Goal: Task Accomplishment & Management: Use online tool/utility

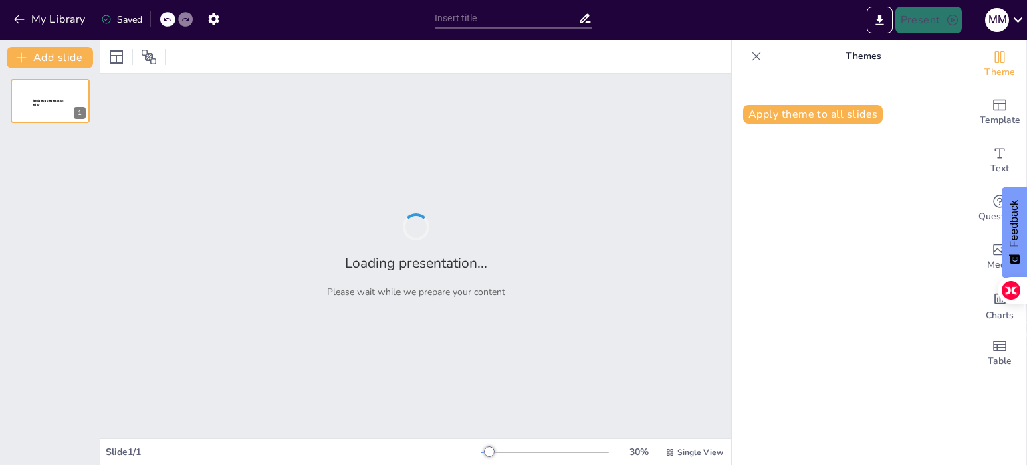
type input "¡A Reproducirse! Curiosidades de Anfibios, Peces, Reptiles y Aves"
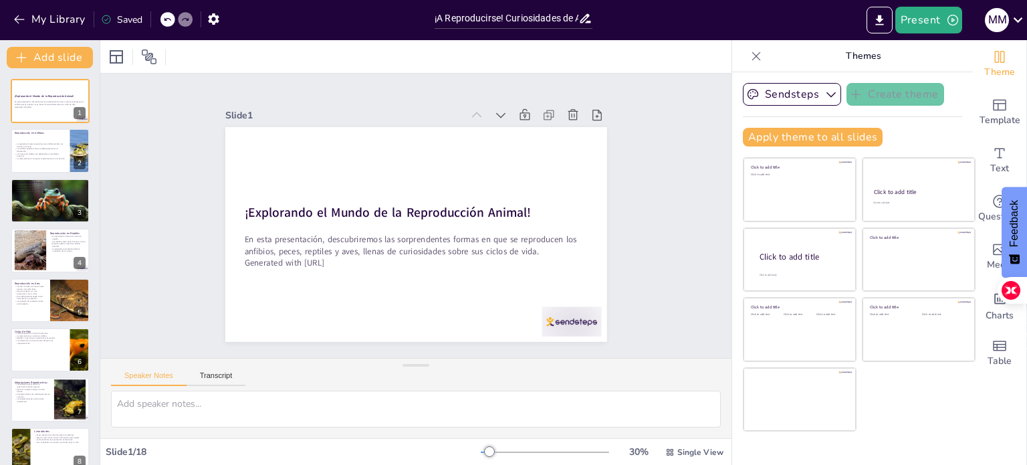
checkbox input "true"
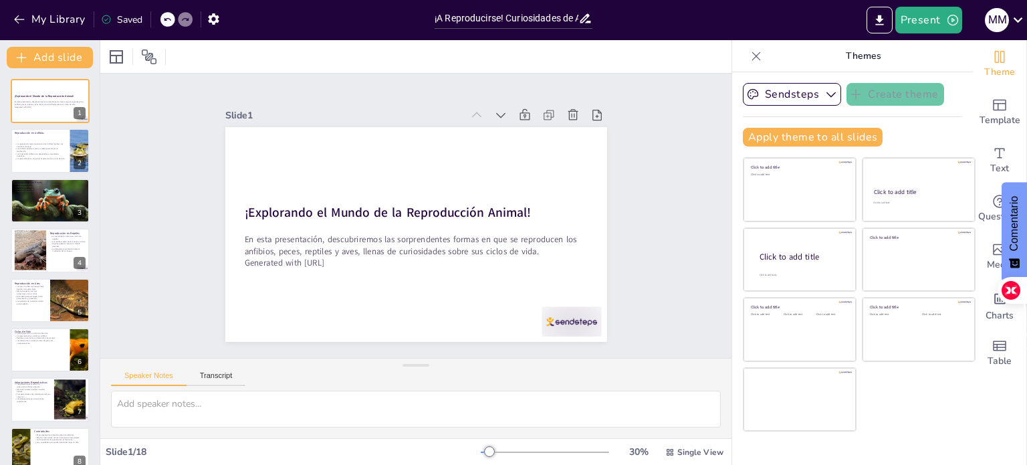
checkbox input "true"
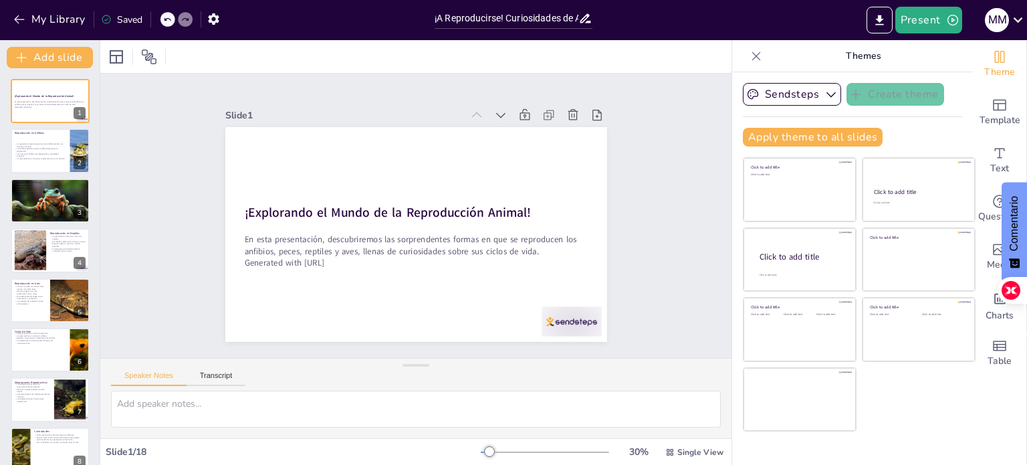
checkbox input "true"
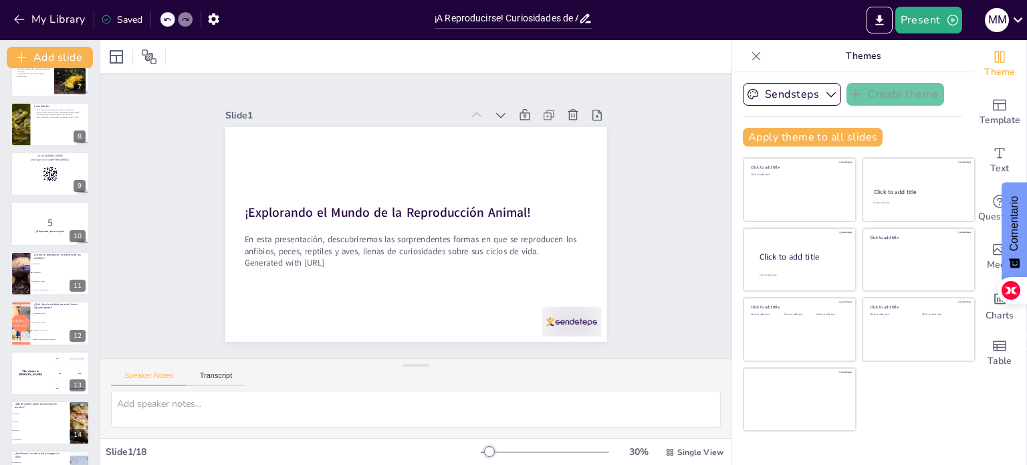
scroll to position [332, 0]
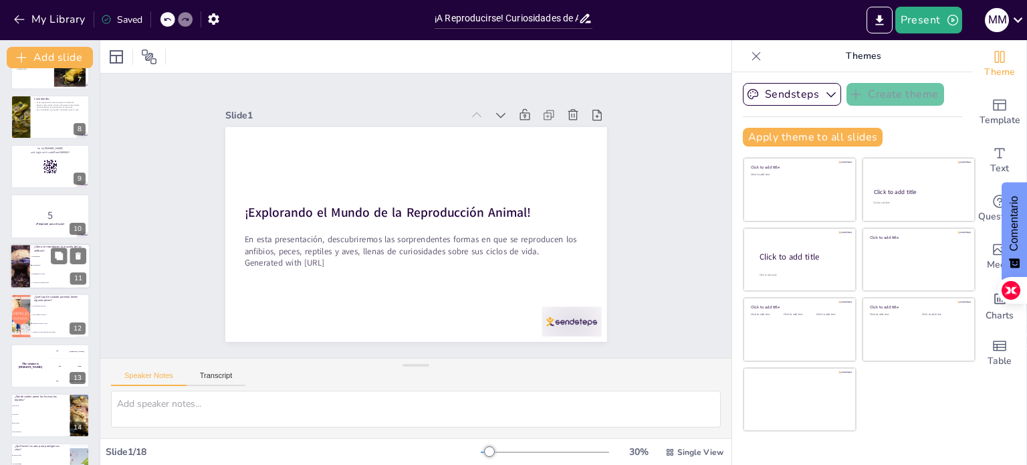
checkbox input "true"
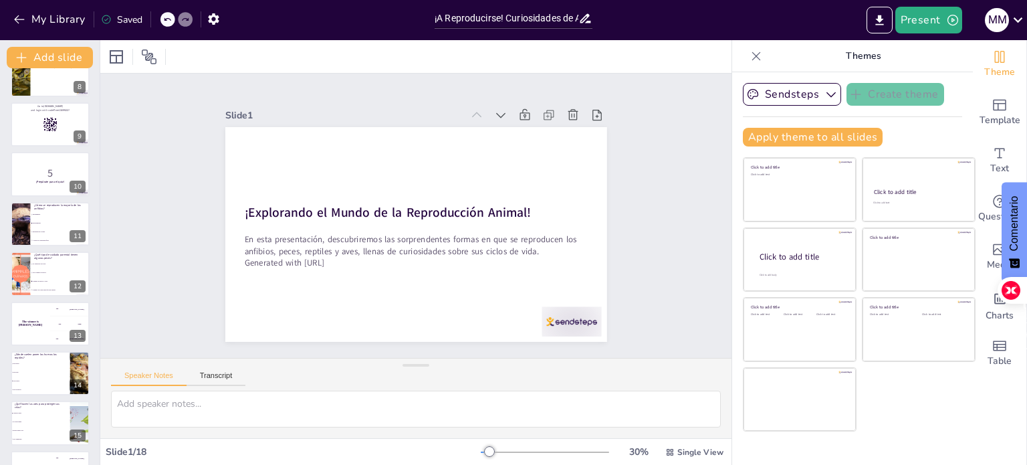
checkbox input "true"
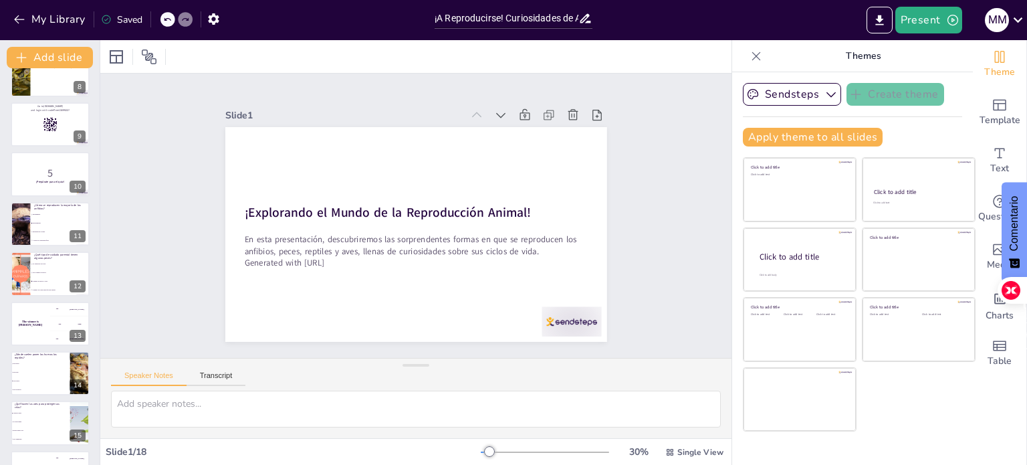
scroll to position [384, 0]
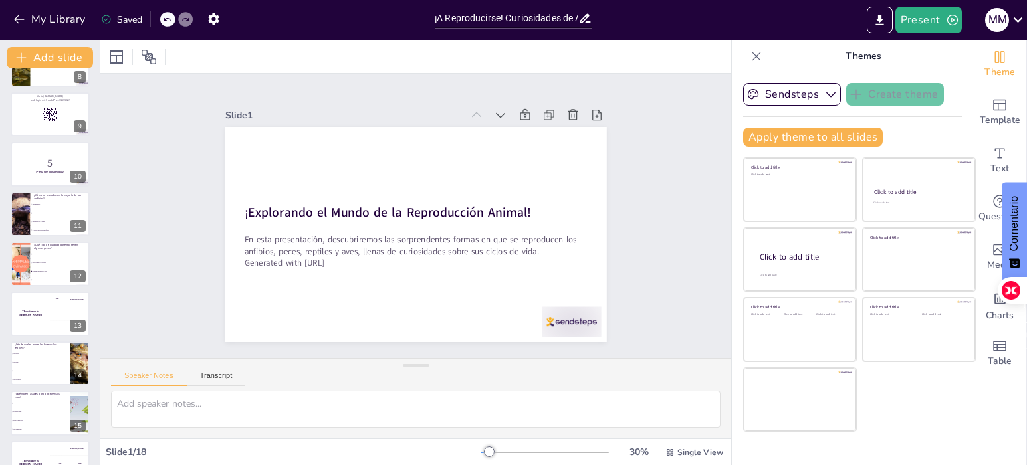
checkbox input "true"
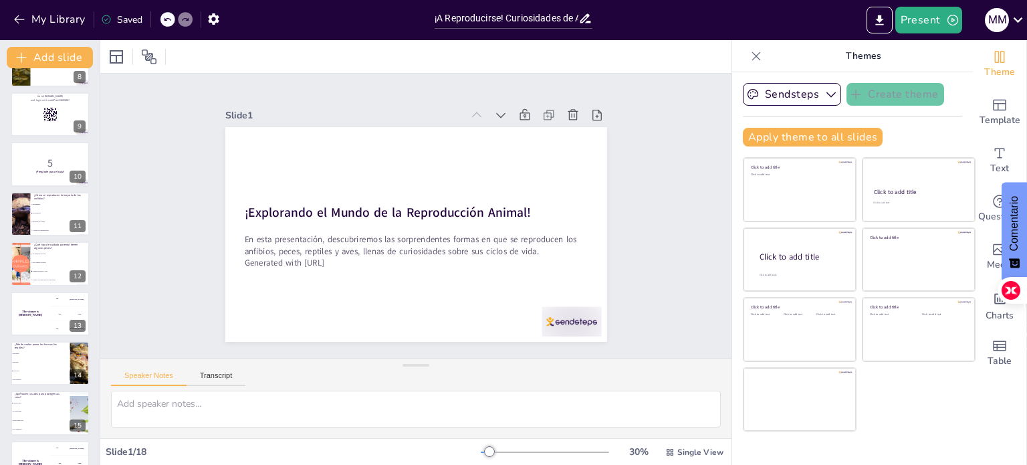
checkbox input "true"
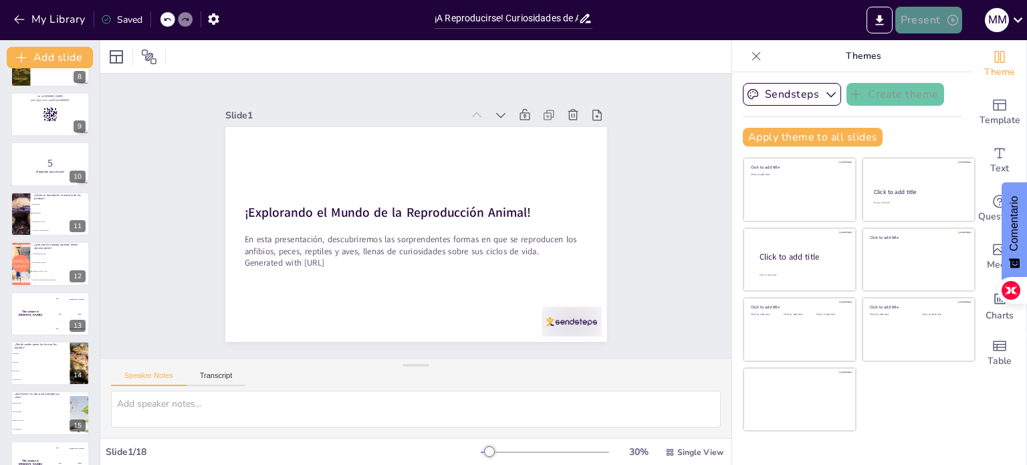
click at [935, 15] on button "Present" at bounding box center [928, 20] width 67 height 27
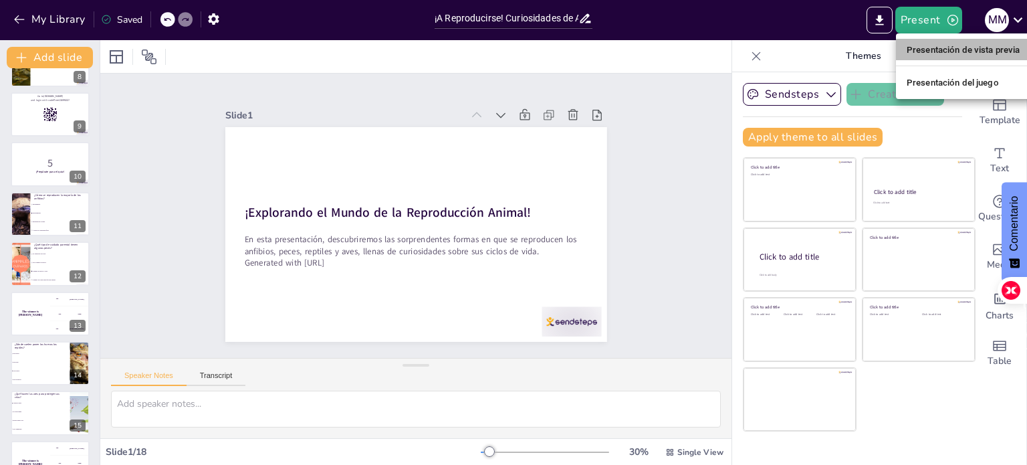
click at [945, 45] on font "Presentación de vista previa" at bounding box center [964, 50] width 114 height 10
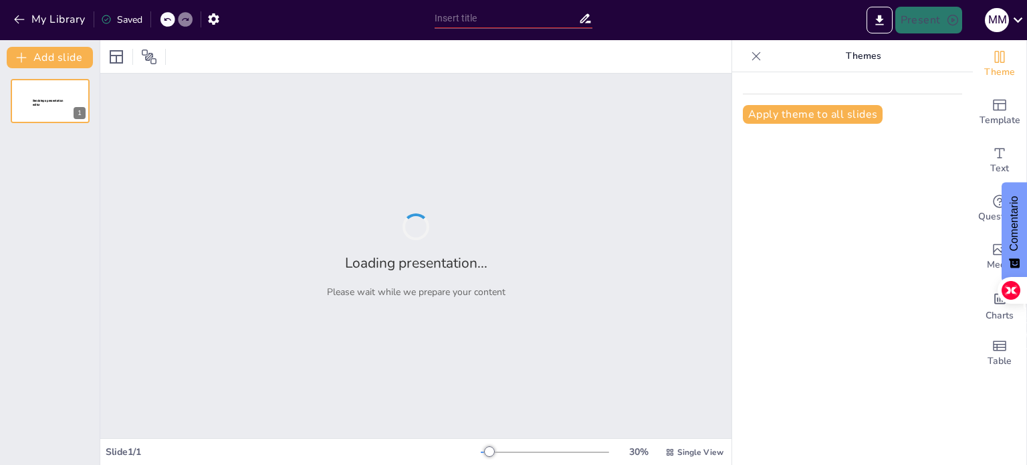
type input "¡A Reproducirse! Curiosidades de Anfibios, Peces, Reptiles y Aves"
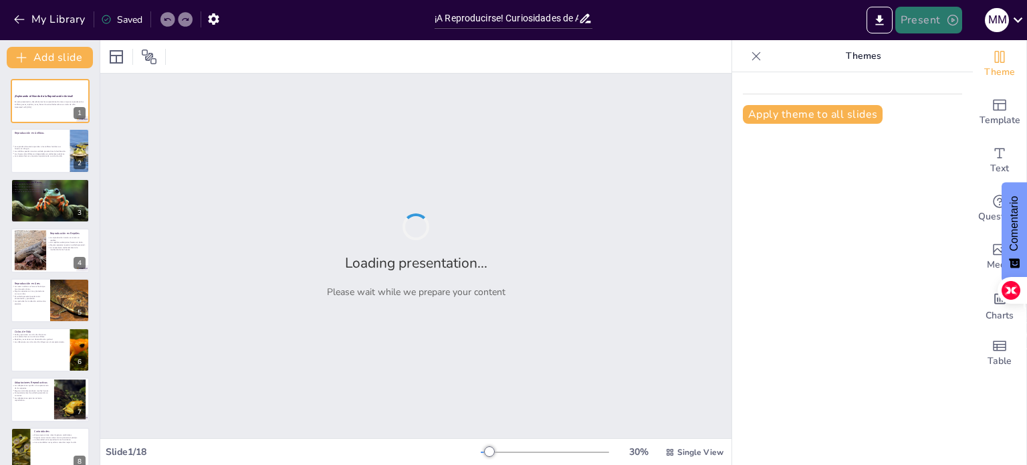
checkbox input "true"
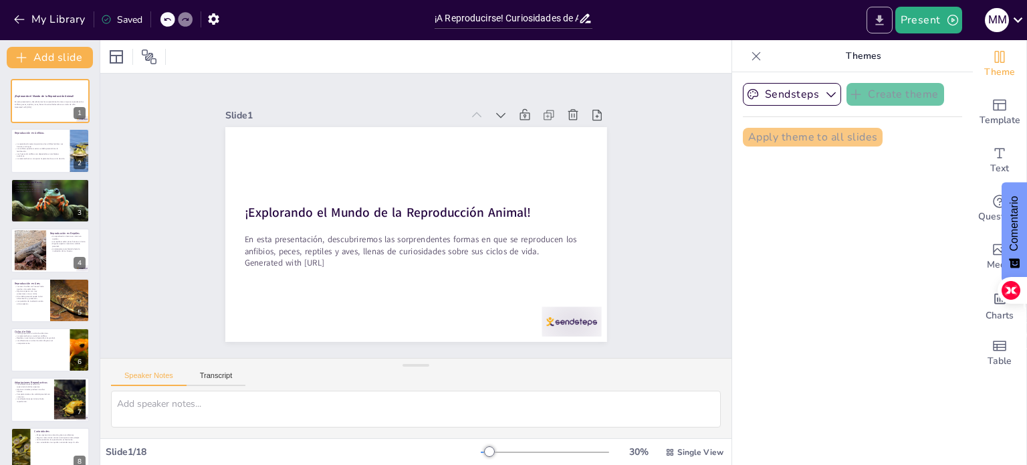
checkbox input "true"
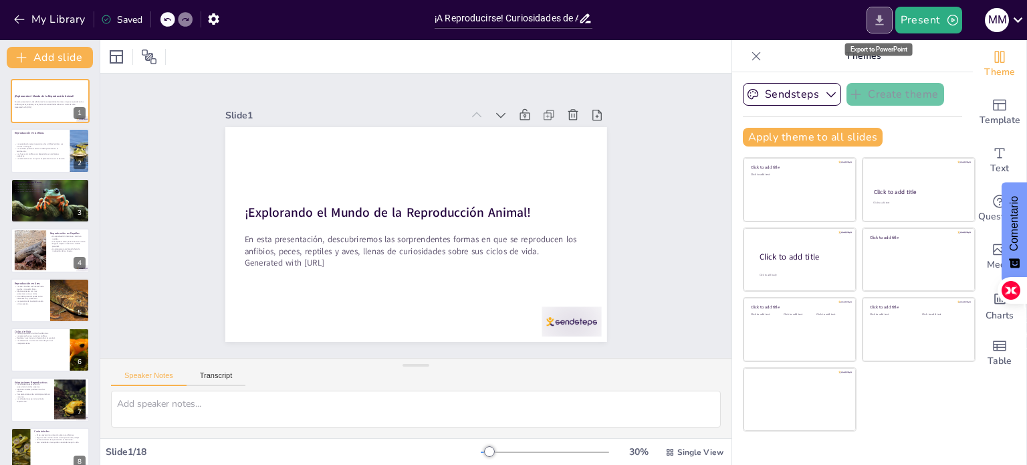
click at [883, 14] on icon "Export to PowerPoint" at bounding box center [879, 20] width 14 height 14
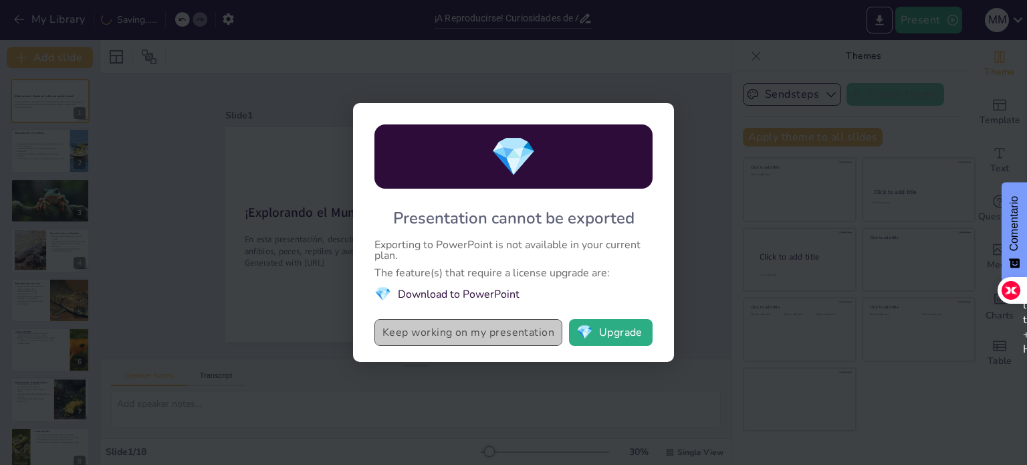
click at [506, 327] on button "Keep working on my presentation" at bounding box center [468, 332] width 188 height 27
checkbox input "true"
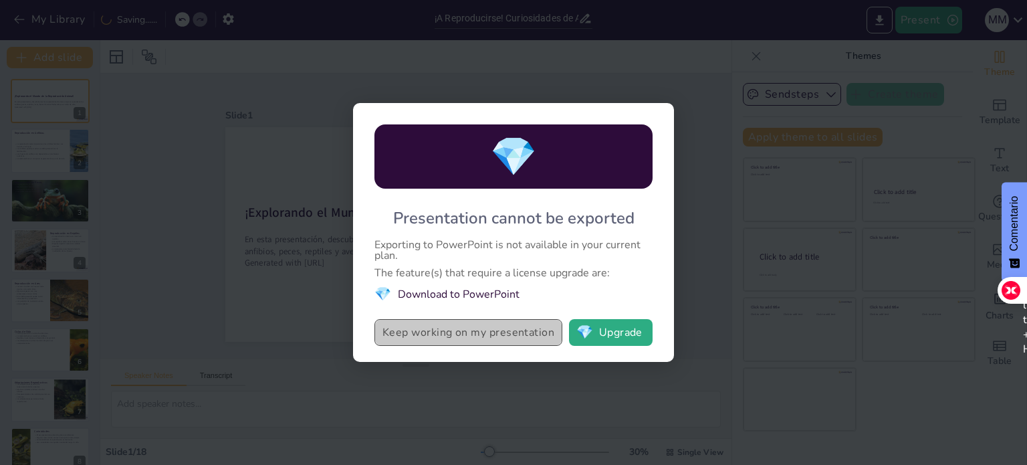
checkbox input "true"
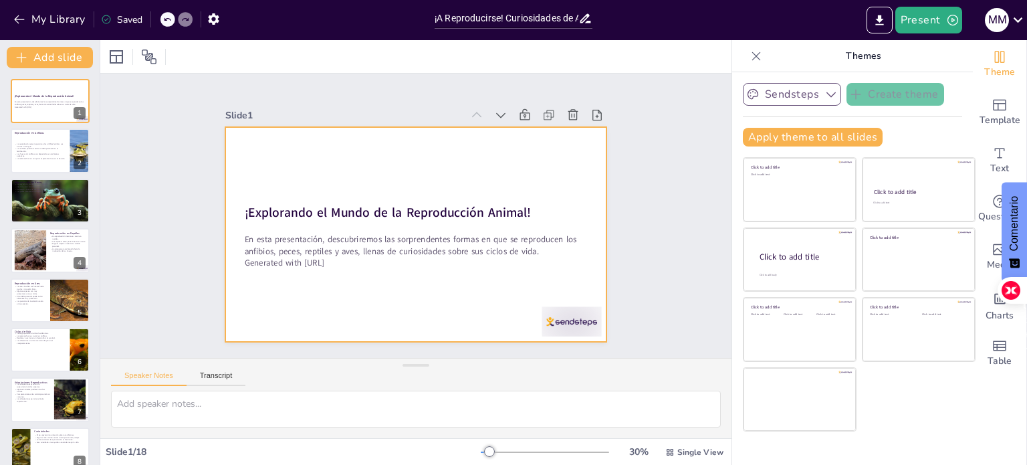
checkbox input "true"
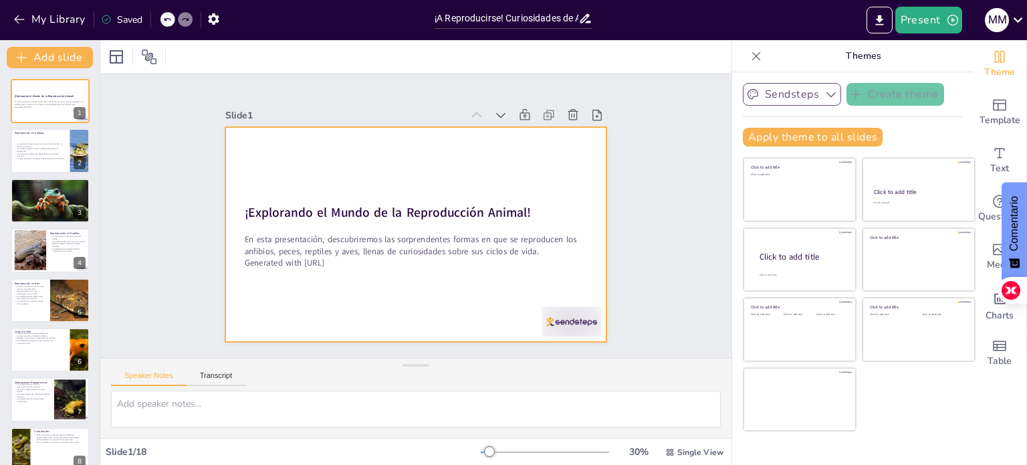
checkbox input "true"
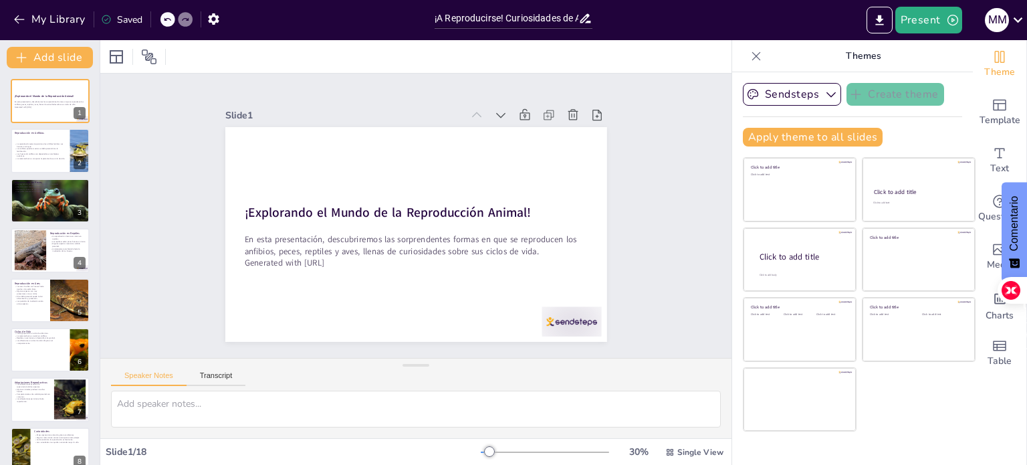
checkbox input "true"
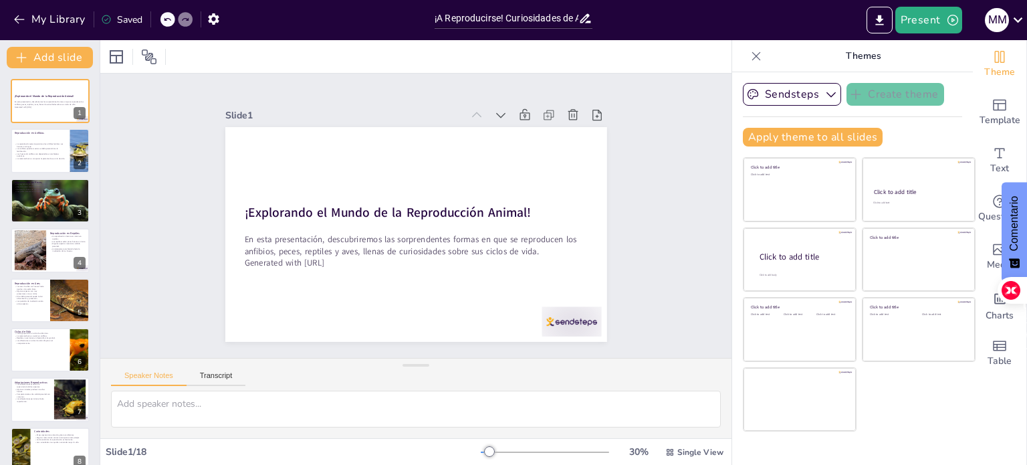
checkbox input "true"
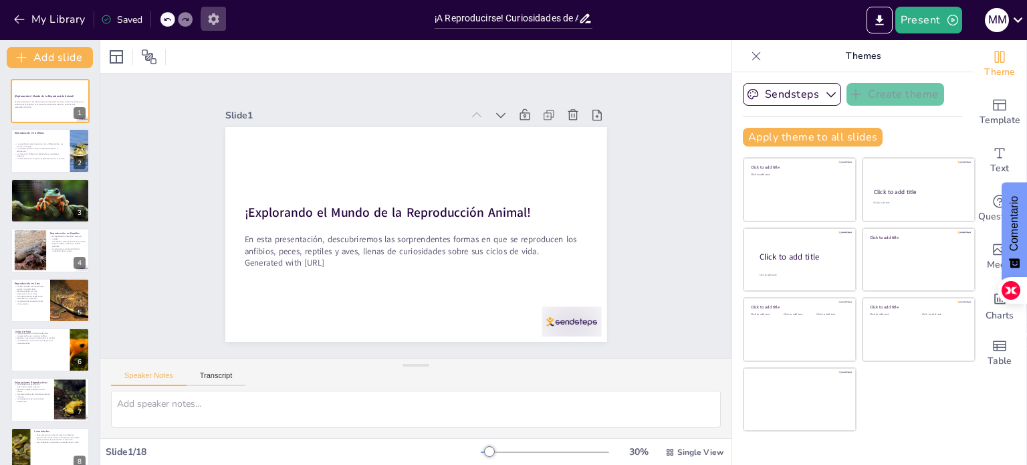
click at [213, 24] on icon "button" at bounding box center [214, 19] width 14 height 14
click at [883, 31] on button "Export to PowerPoint" at bounding box center [879, 20] width 26 height 27
click at [879, 25] on icon "Export to PowerPoint" at bounding box center [879, 20] width 14 height 14
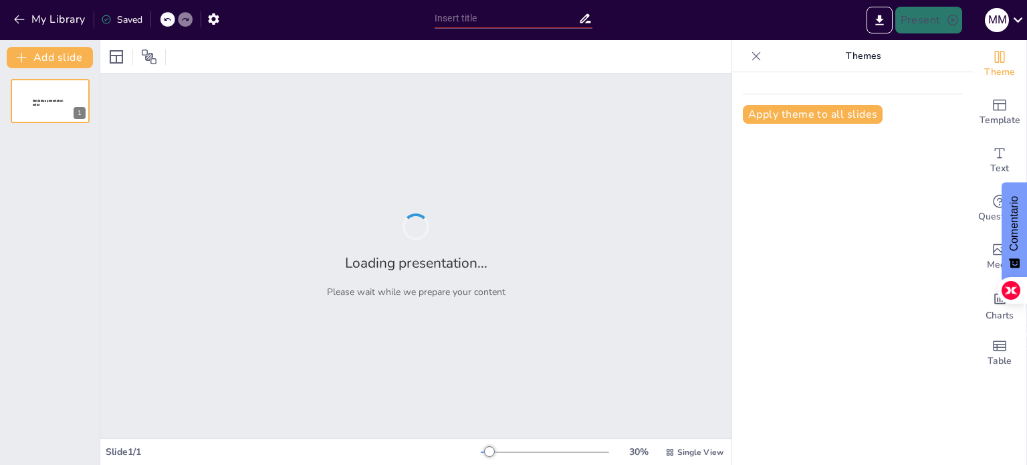
type input "¡A Reproducirse! Curiosidades de Anfibios, Peces, Reptiles y Aves"
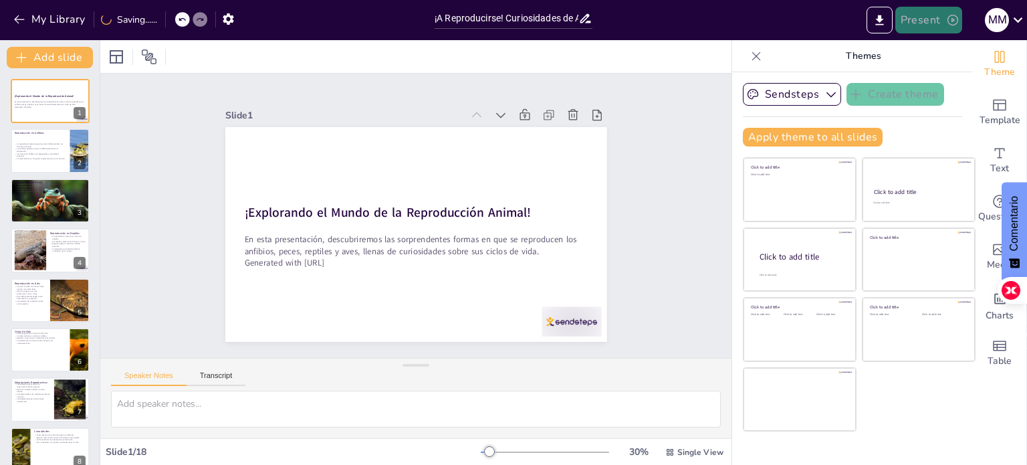
checkbox input "true"
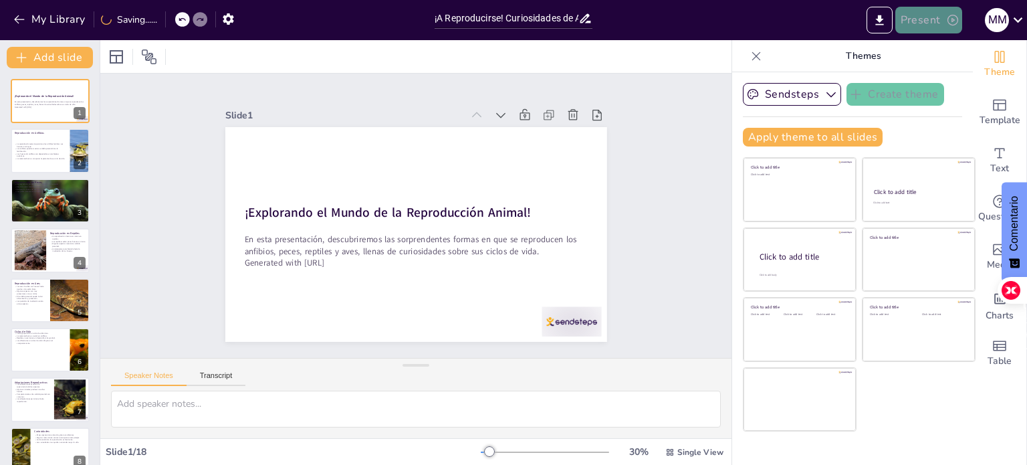
click at [919, 18] on button "Present" at bounding box center [928, 20] width 67 height 27
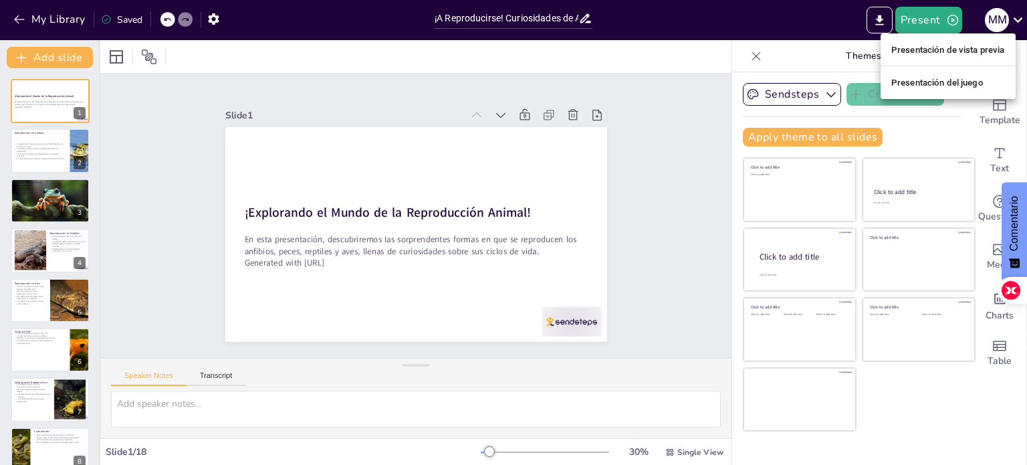
click at [877, 28] on div at bounding box center [513, 232] width 1027 height 465
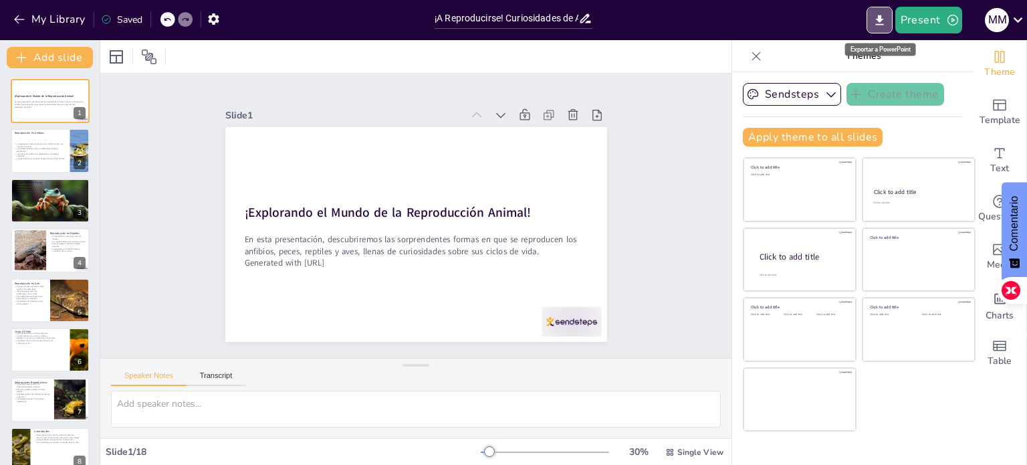
click at [877, 28] on button "Export to PowerPoint" at bounding box center [879, 20] width 26 height 27
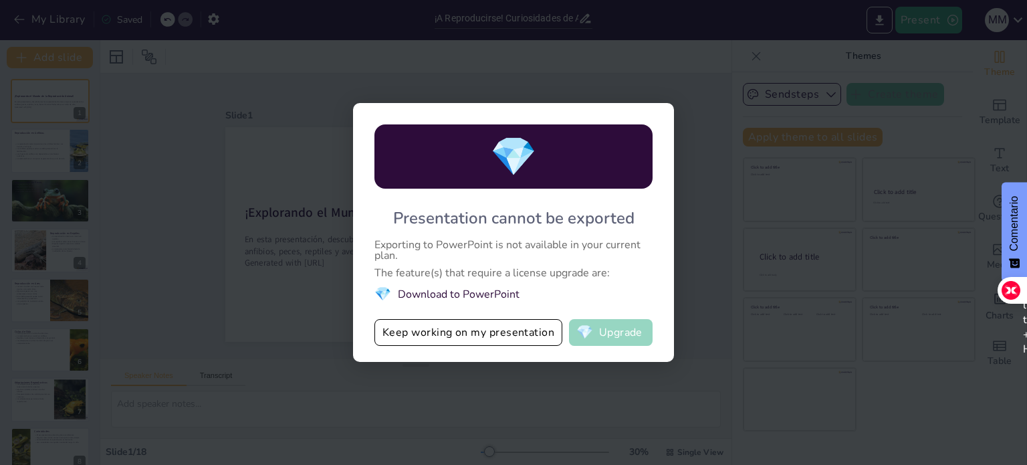
click at [599, 327] on button "💎 Upgrade" at bounding box center [611, 332] width 84 height 27
checkbox input "true"
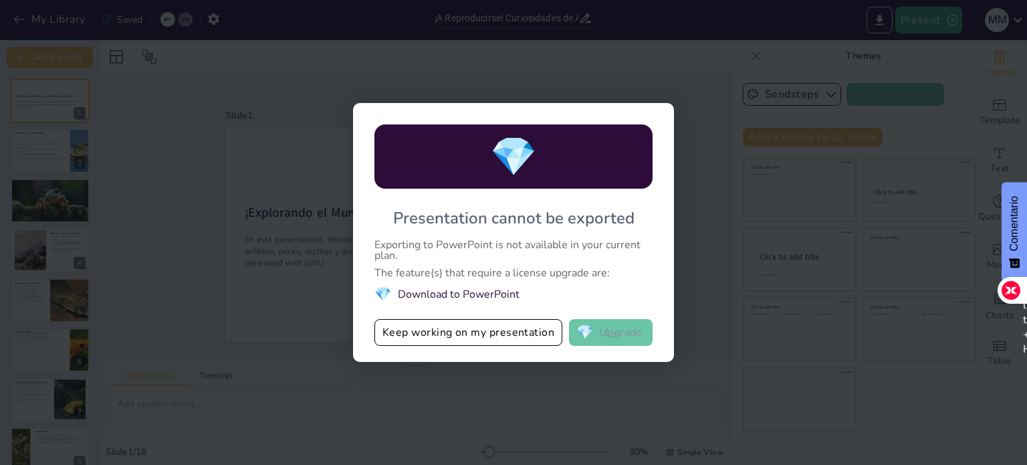
checkbox input "true"
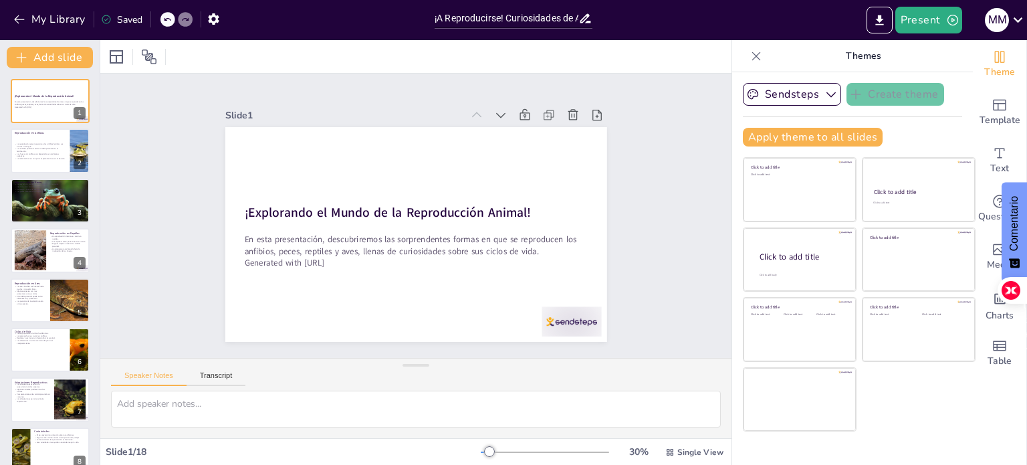
checkbox input "true"
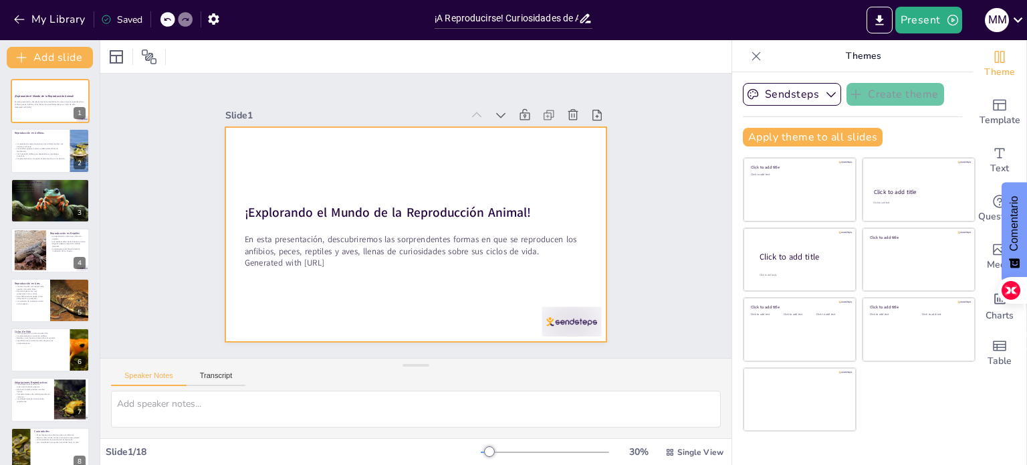
checkbox input "true"
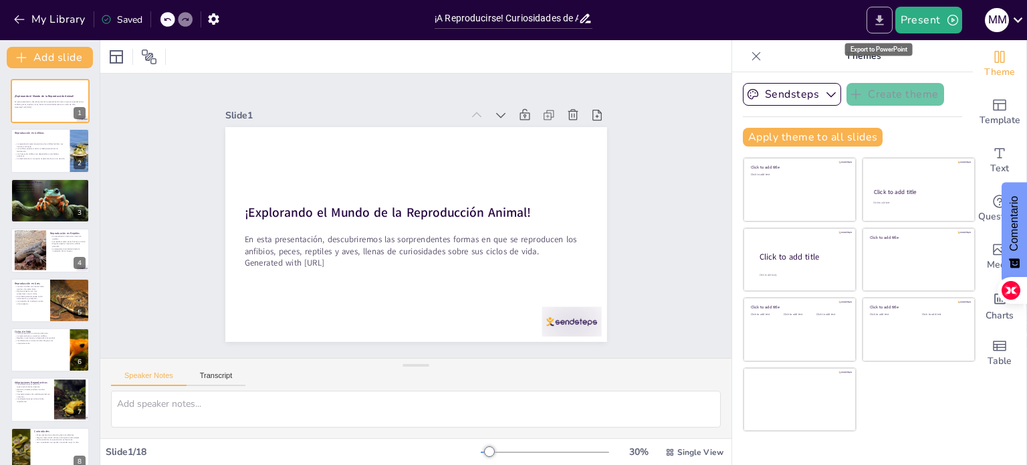
drag, startPoint x: 877, startPoint y: 21, endPoint x: 881, endPoint y: 8, distance: 13.1
click at [881, 8] on button "Export to PowerPoint" at bounding box center [879, 20] width 26 height 27
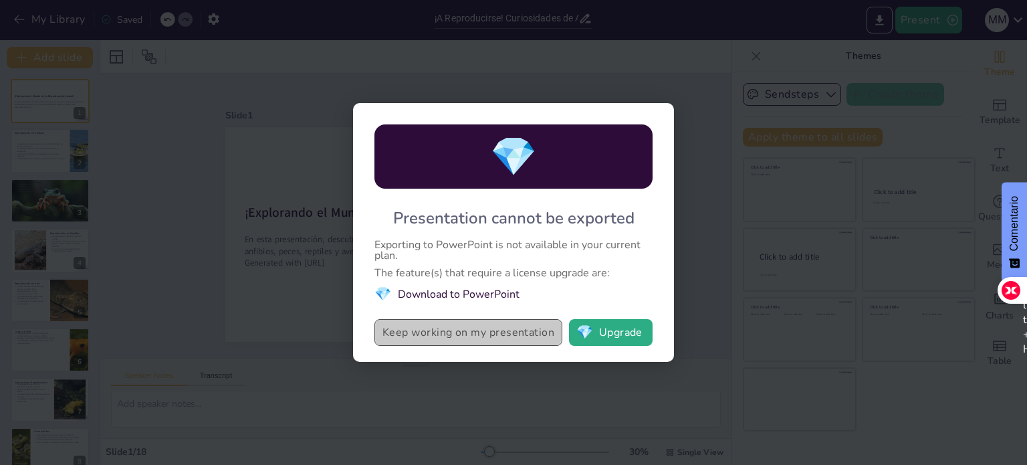
click at [519, 324] on button "Keep working on my presentation" at bounding box center [468, 332] width 188 height 27
checkbox input "true"
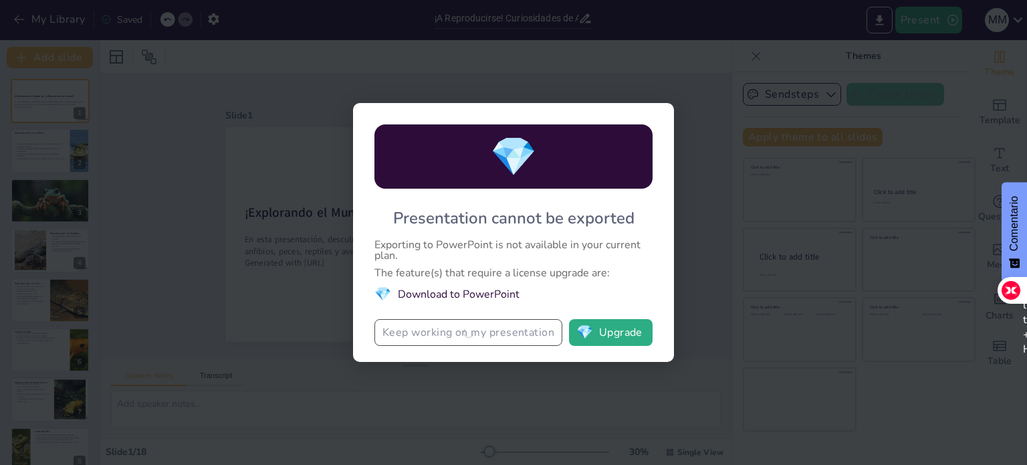
checkbox input "true"
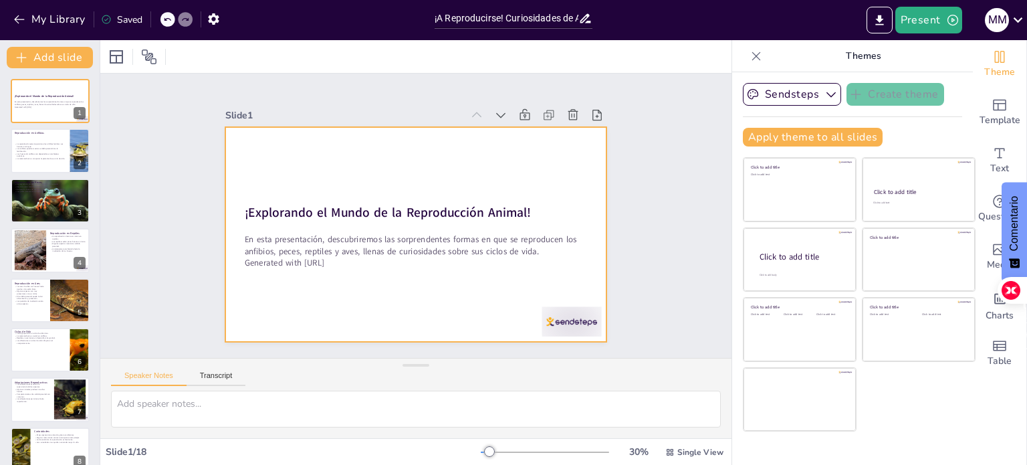
checkbox input "true"
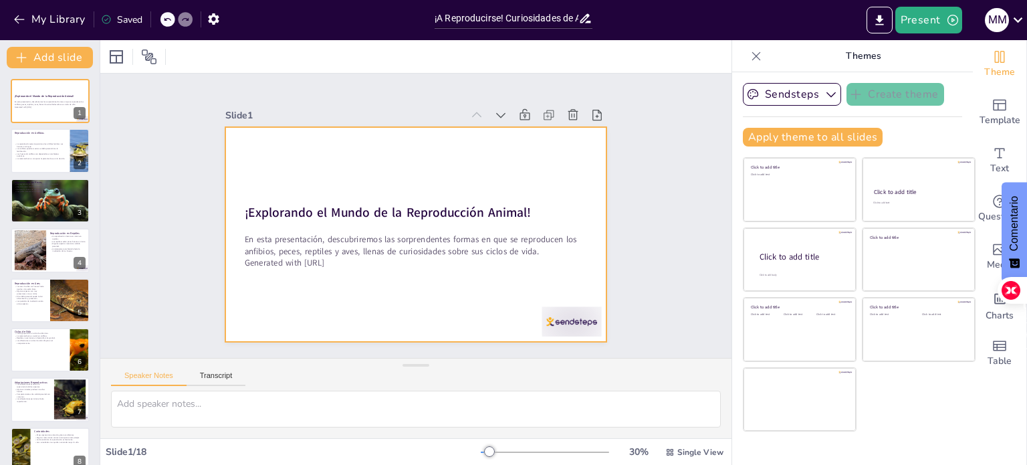
checkbox input "true"
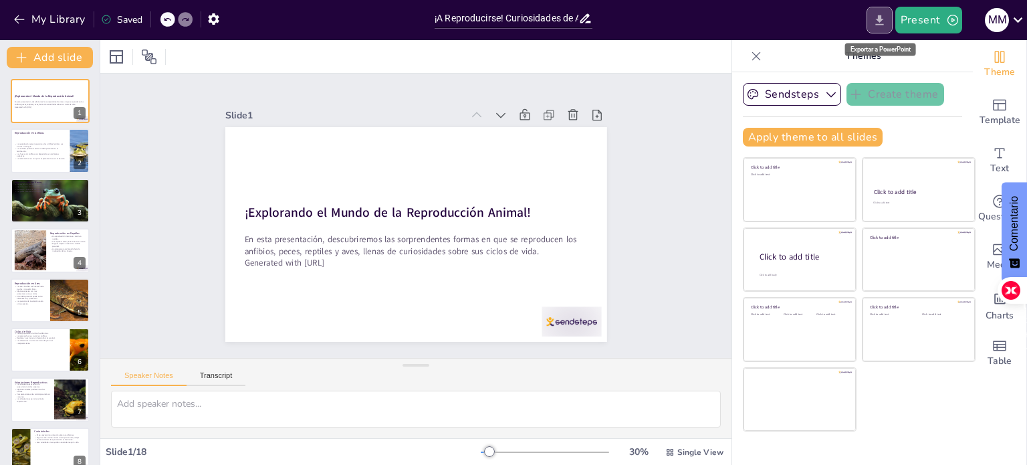
click at [885, 20] on icon "Export to PowerPoint" at bounding box center [879, 20] width 14 height 14
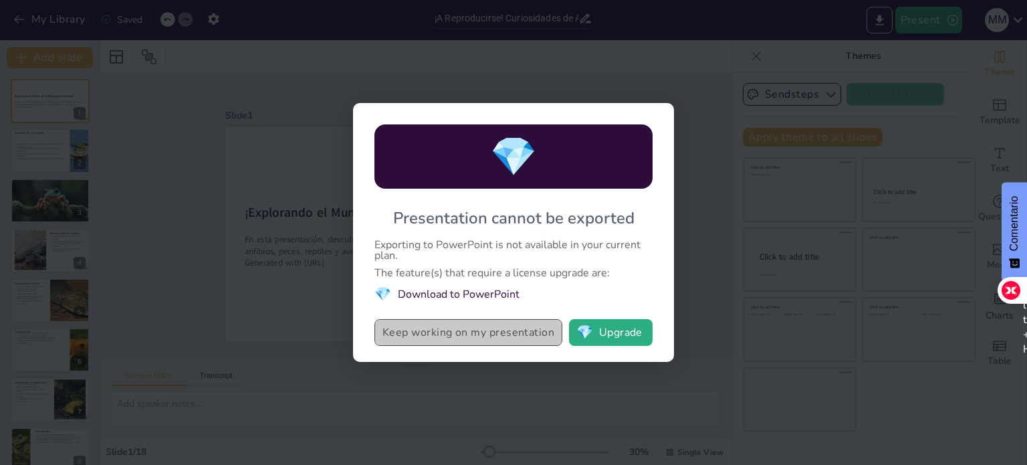
click at [510, 336] on button "Keep working on my presentation" at bounding box center [468, 332] width 188 height 27
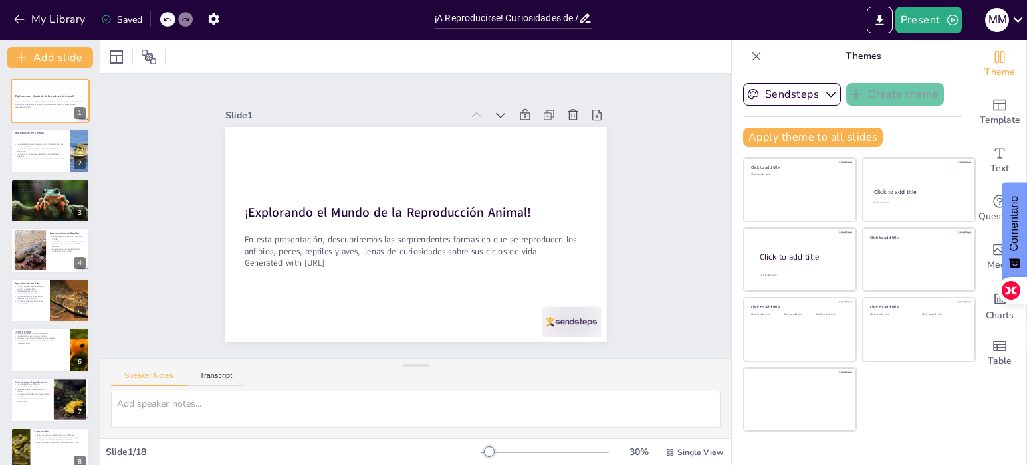
checkbox input "true"
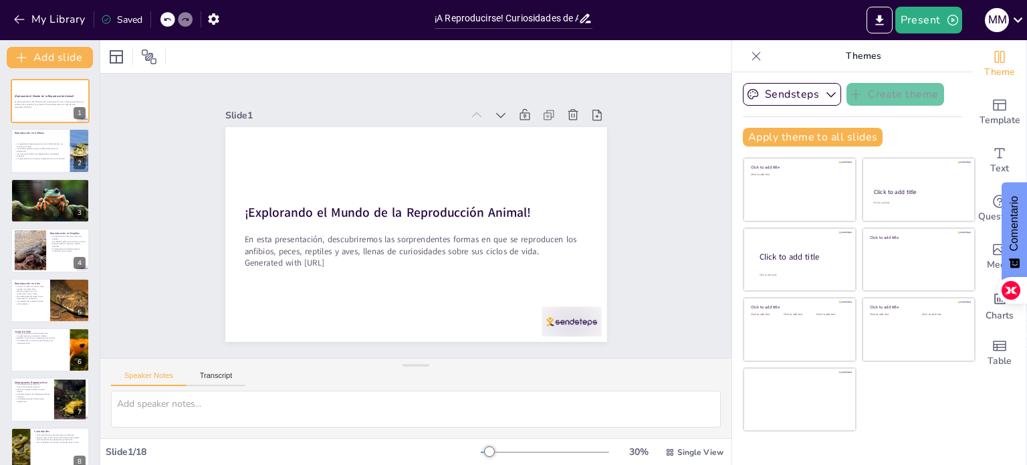
checkbox input "true"
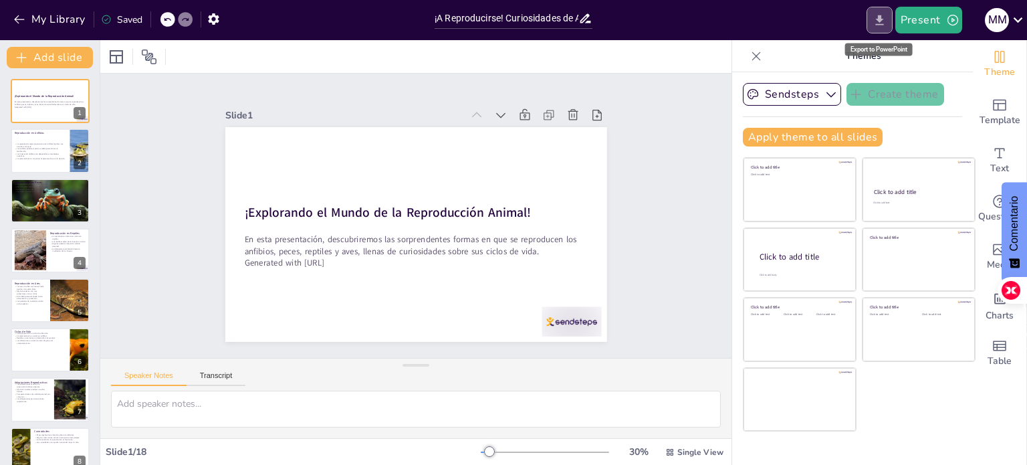
click at [877, 24] on icon "Export to PowerPoint" at bounding box center [879, 20] width 8 height 10
checkbox input "true"
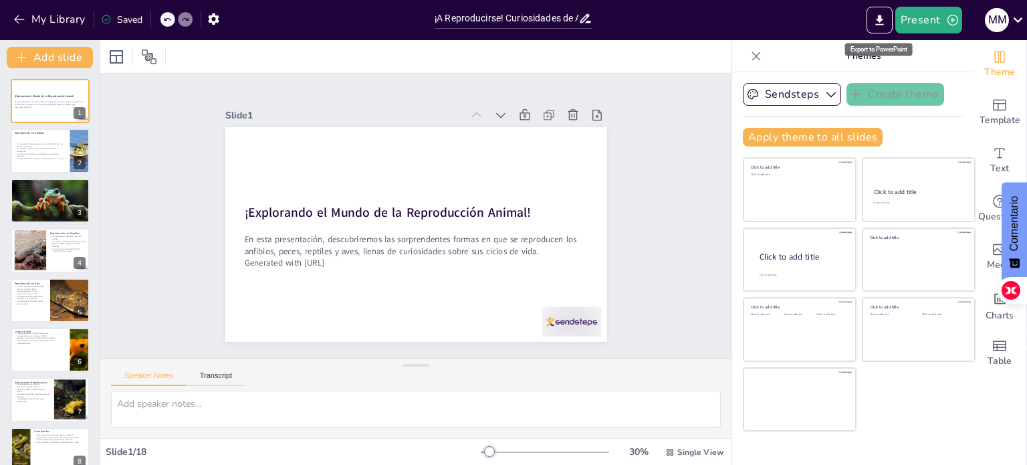
checkbox input "true"
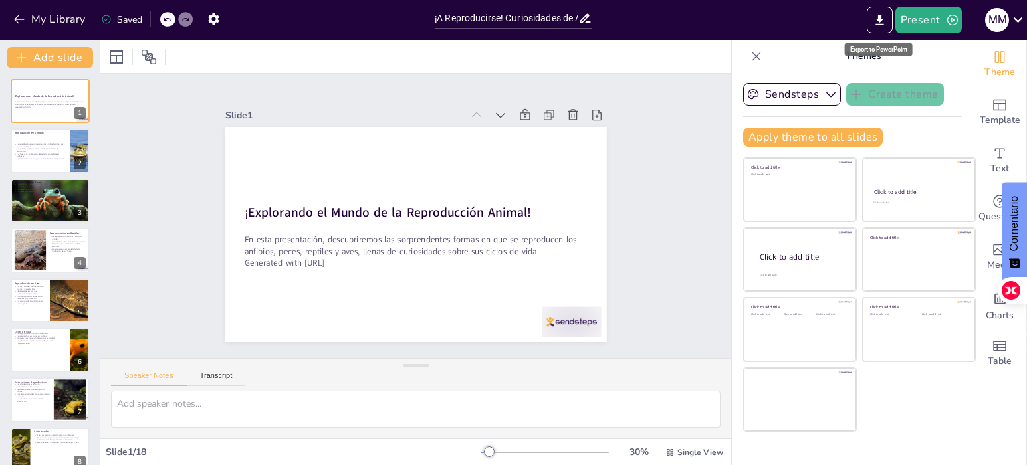
checkbox input "true"
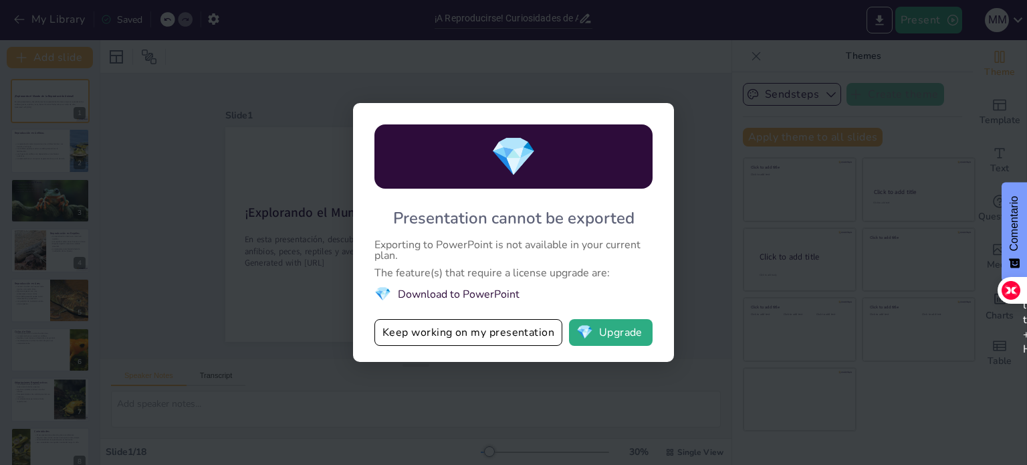
drag, startPoint x: 382, startPoint y: 329, endPoint x: 525, endPoint y: 318, distance: 143.5
click at [525, 318] on div "💎 Presentation cannot be exported Exporting to PowerPoint is not available in y…" at bounding box center [513, 232] width 321 height 259
checkbox input "true"
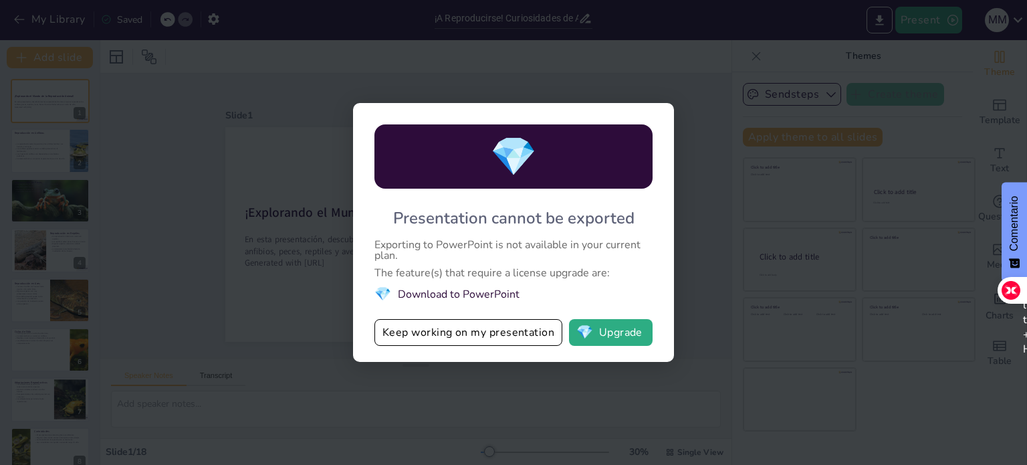
checkbox input "true"
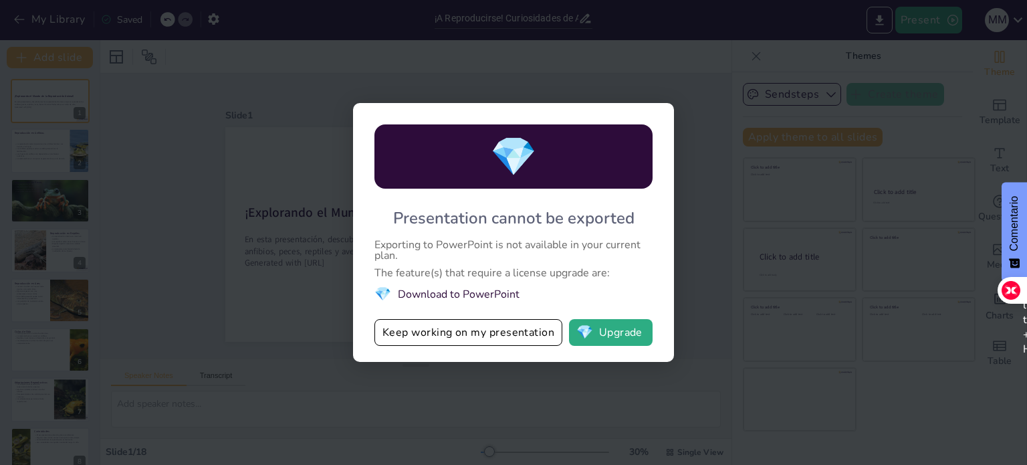
checkbox input "true"
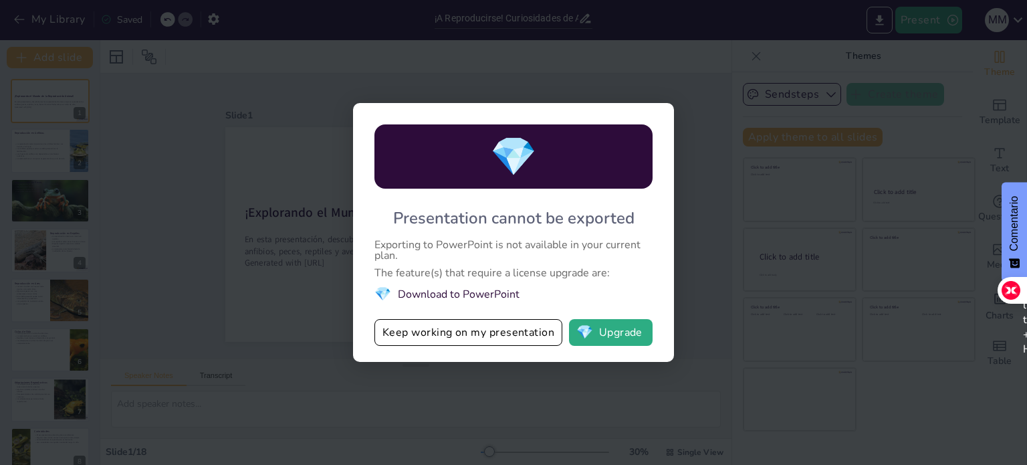
checkbox input "true"
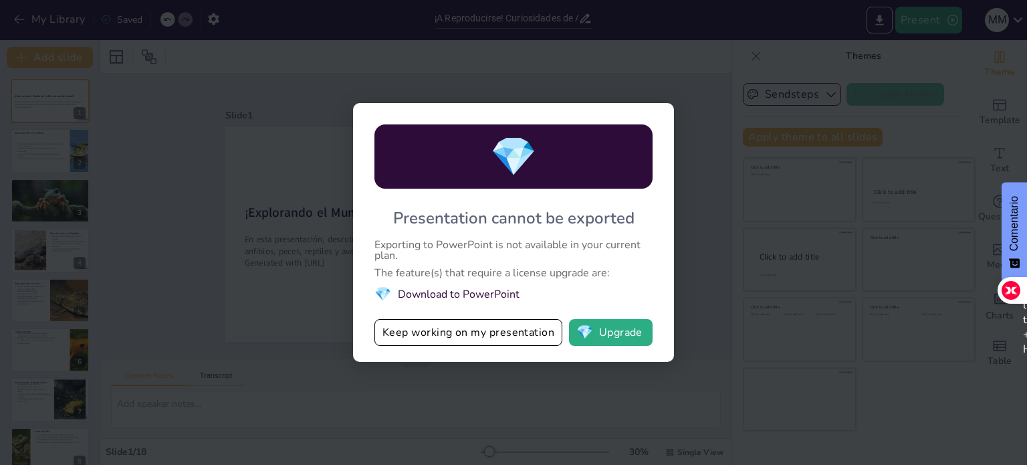
checkbox input "true"
drag, startPoint x: 491, startPoint y: 294, endPoint x: 716, endPoint y: 225, distance: 235.2
click at [716, 225] on div "💎 Presentation cannot be exported Exporting to PowerPoint is not available in y…" at bounding box center [513, 232] width 1027 height 465
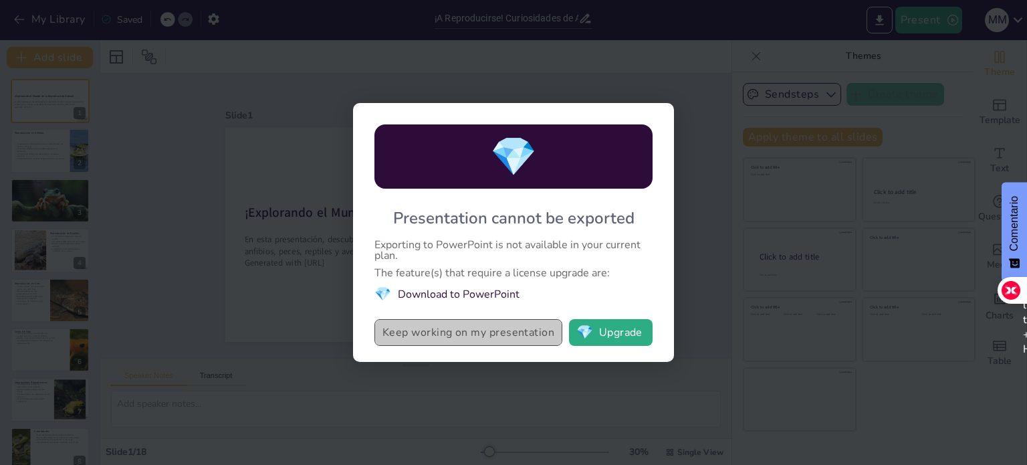
click at [506, 345] on button "Keep working on my presentation" at bounding box center [468, 332] width 188 height 27
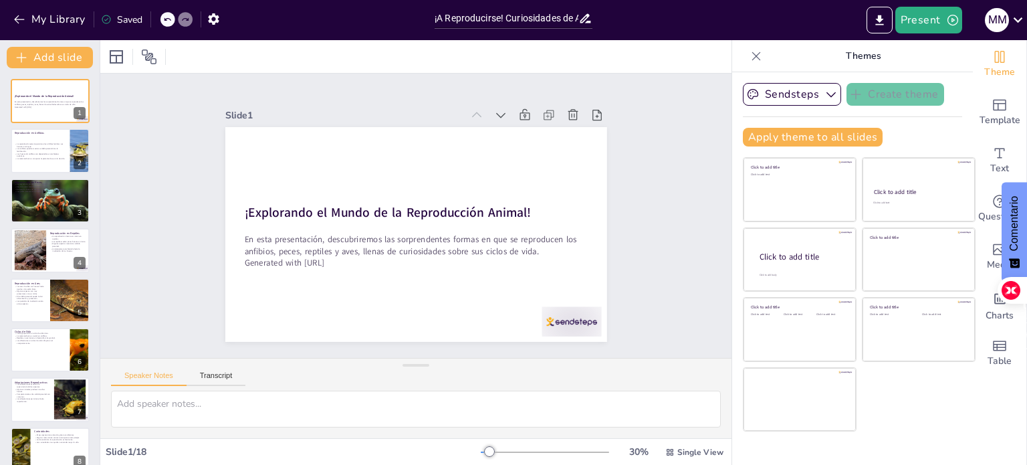
checkbox input "true"
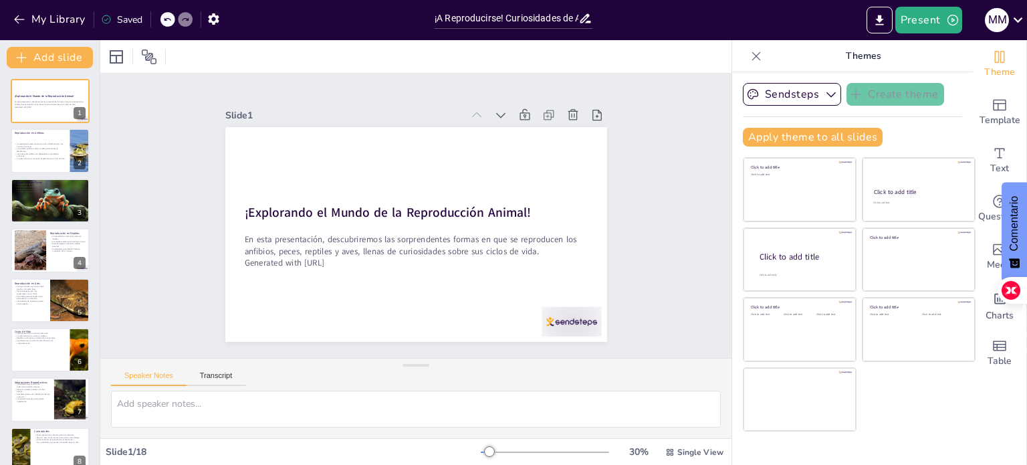
checkbox input "true"
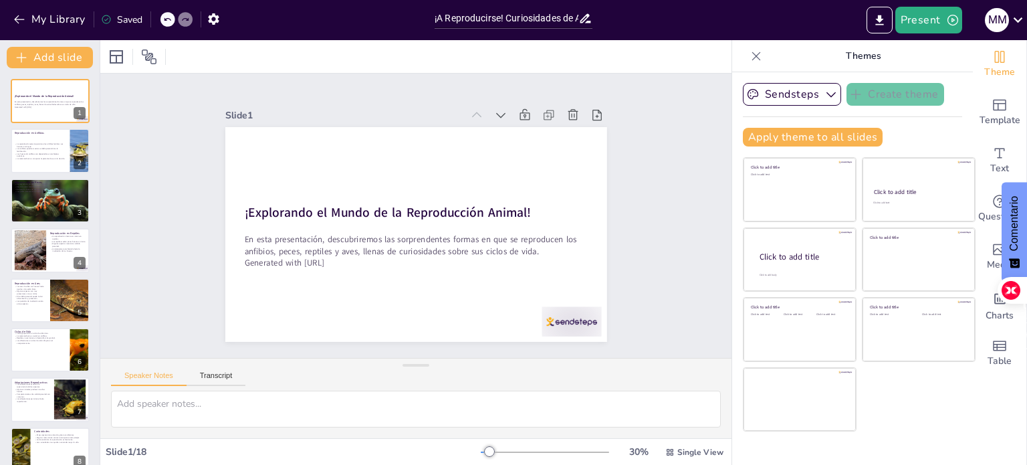
checkbox input "true"
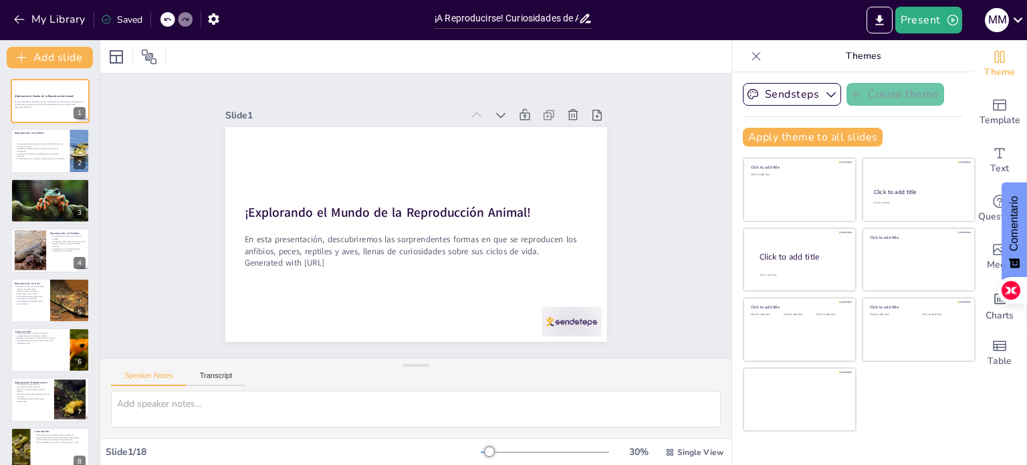
checkbox input "true"
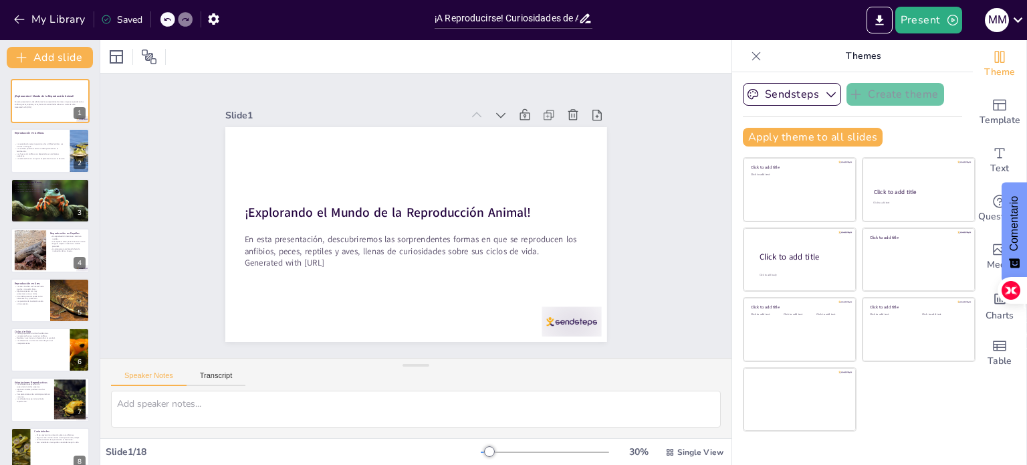
click at [132, 15] on div "Saved" at bounding box center [121, 19] width 41 height 13
click at [1010, 13] on icon at bounding box center [1018, 20] width 18 height 18
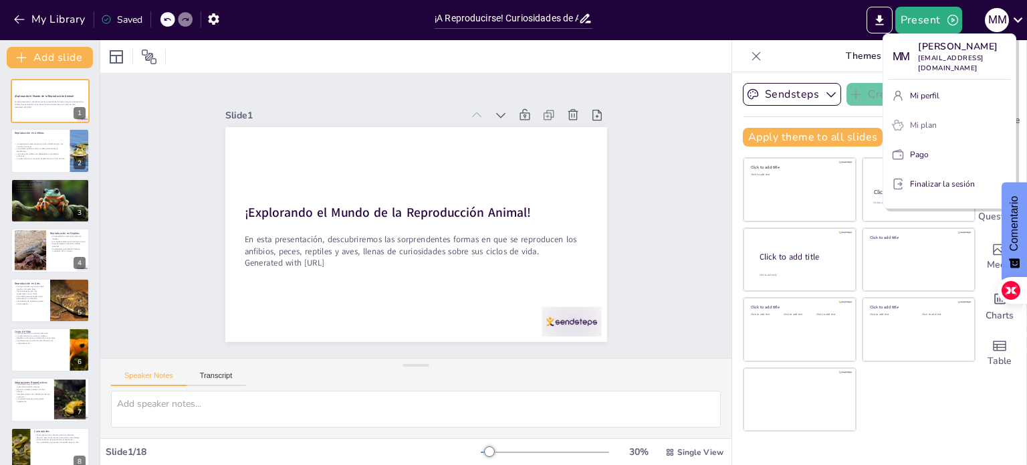
click at [925, 128] on font "Mi plan" at bounding box center [923, 125] width 27 height 11
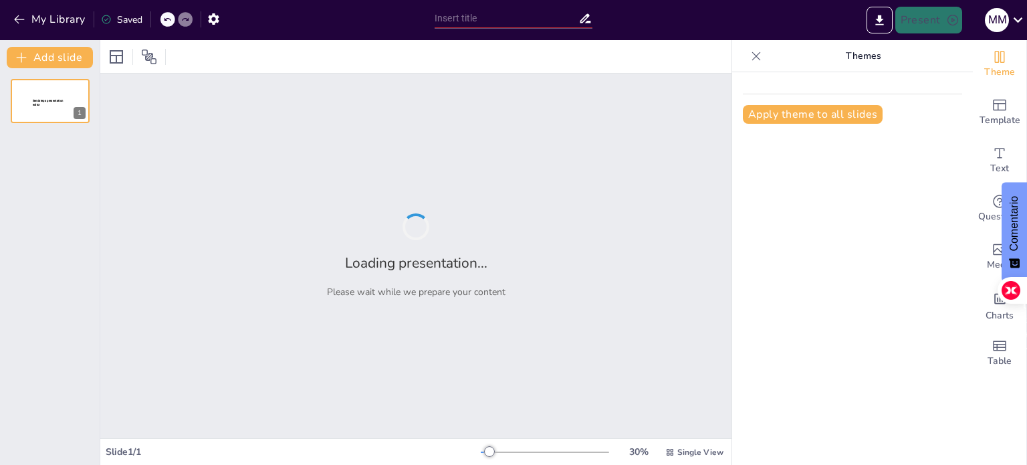
type input "¡A Reproducirse! Curiosidades de Anfibios, Peces, Reptiles y Aves"
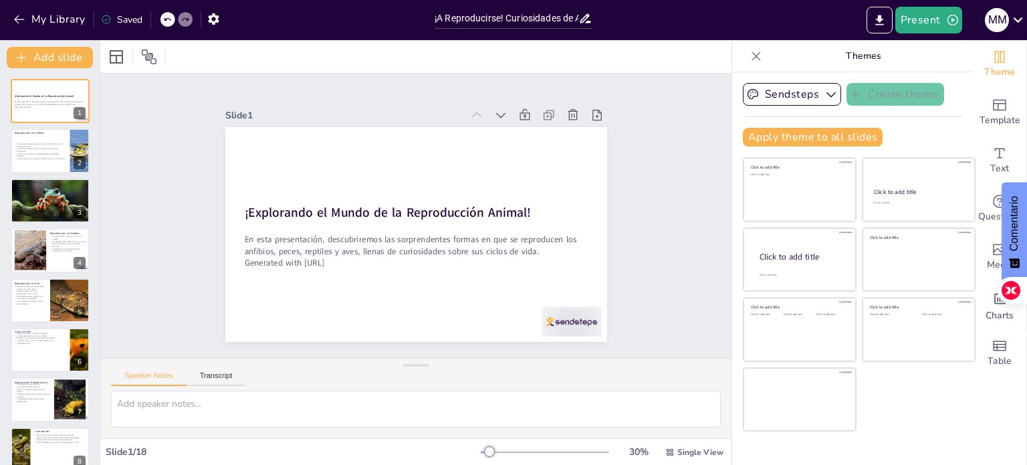
checkbox input "true"
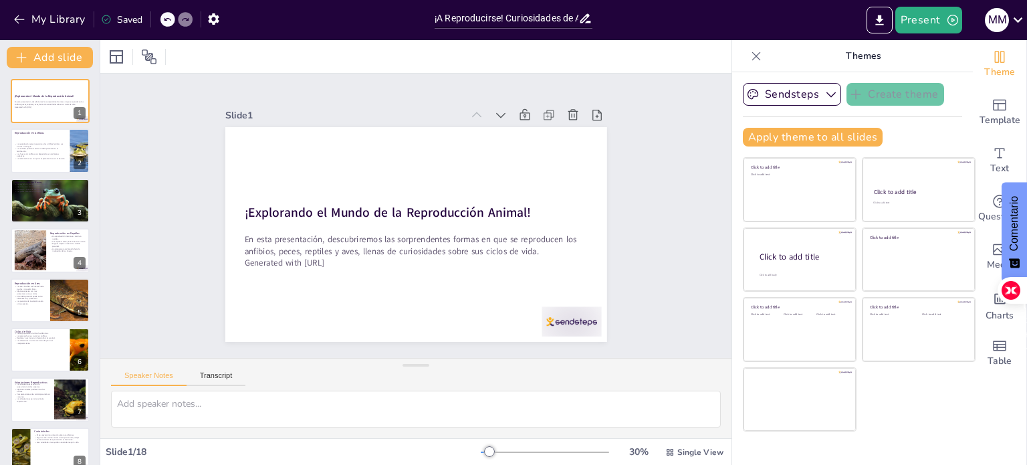
checkbox input "true"
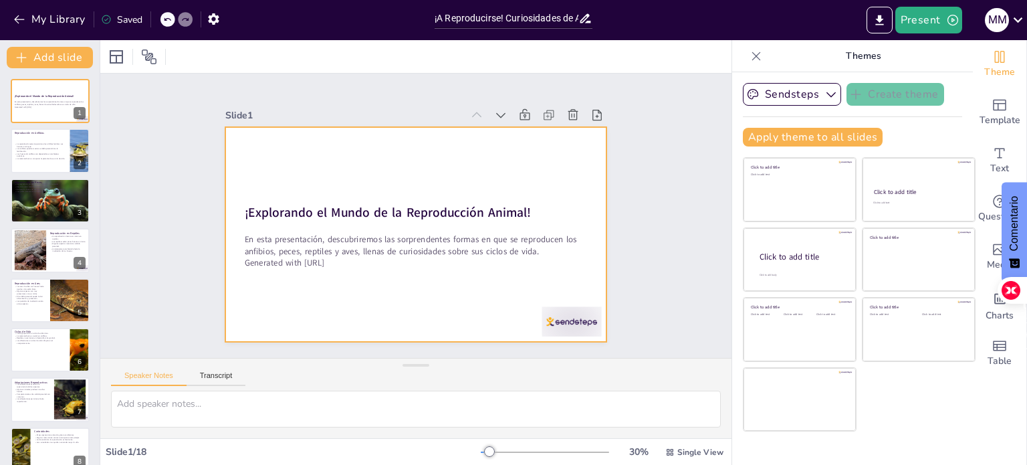
checkbox input "true"
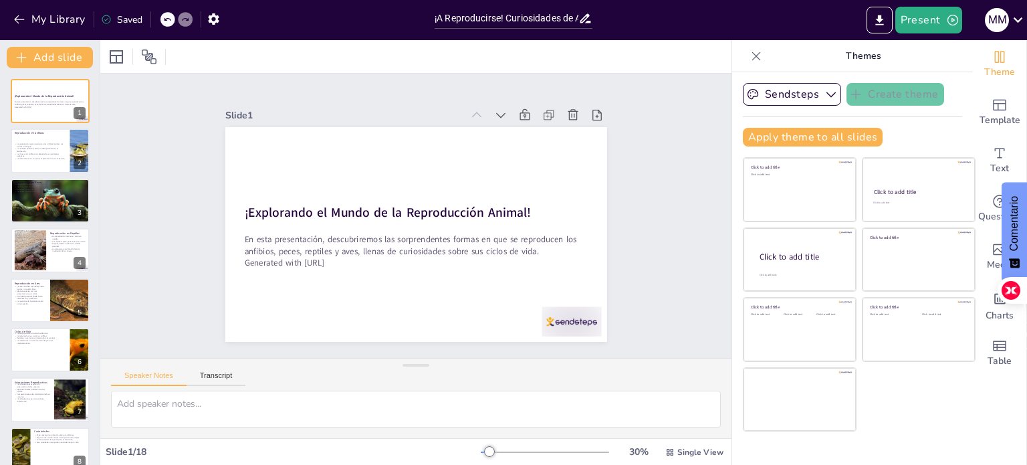
checkbox input "true"
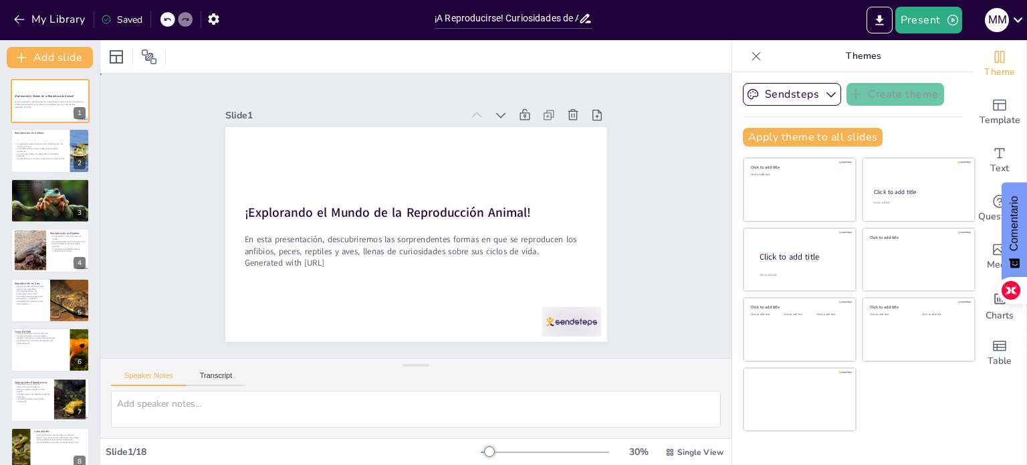
click at [667, 160] on div "Slide 1 ¡Explorando el Mundo de la Reproducción Animal! En esta presentación, d…" at bounding box center [415, 215] width 659 height 633
checkbox input "true"
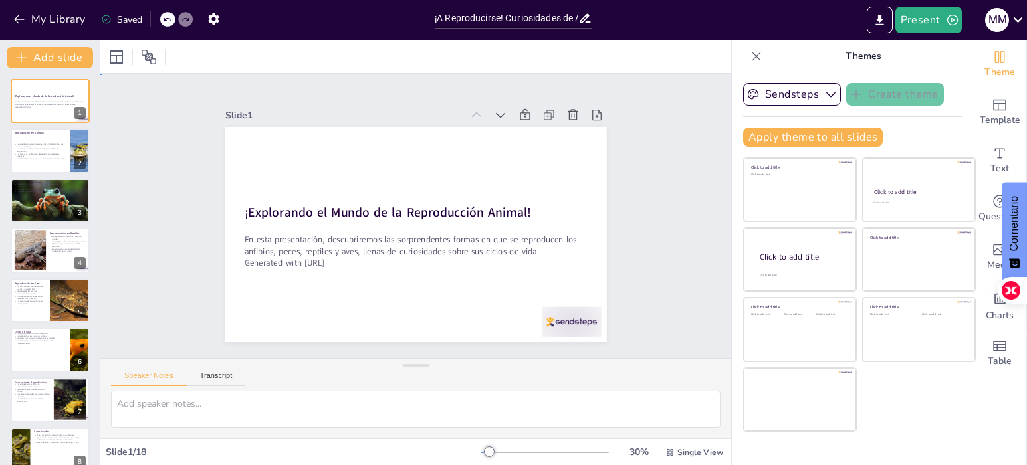
checkbox input "true"
click at [948, 22] on icon "button" at bounding box center [952, 20] width 11 height 11
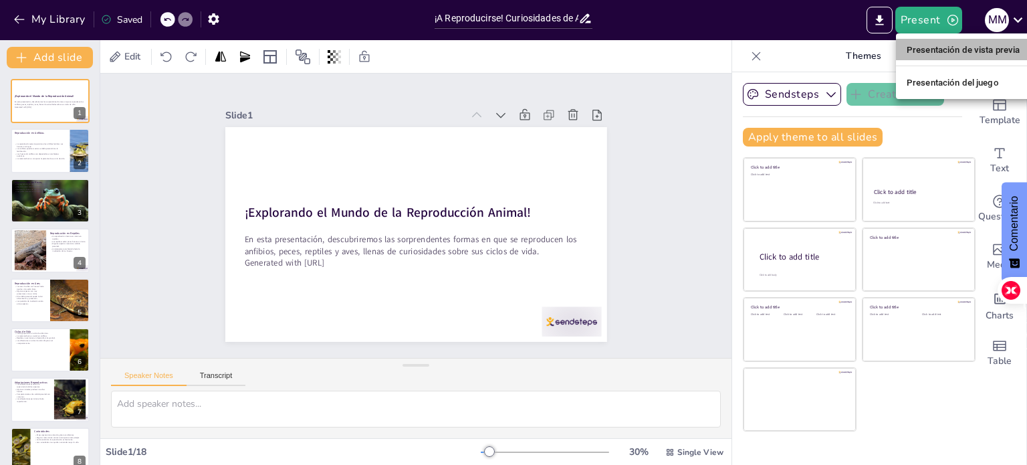
click at [951, 45] on font "Presentación de vista previa" at bounding box center [964, 50] width 114 height 10
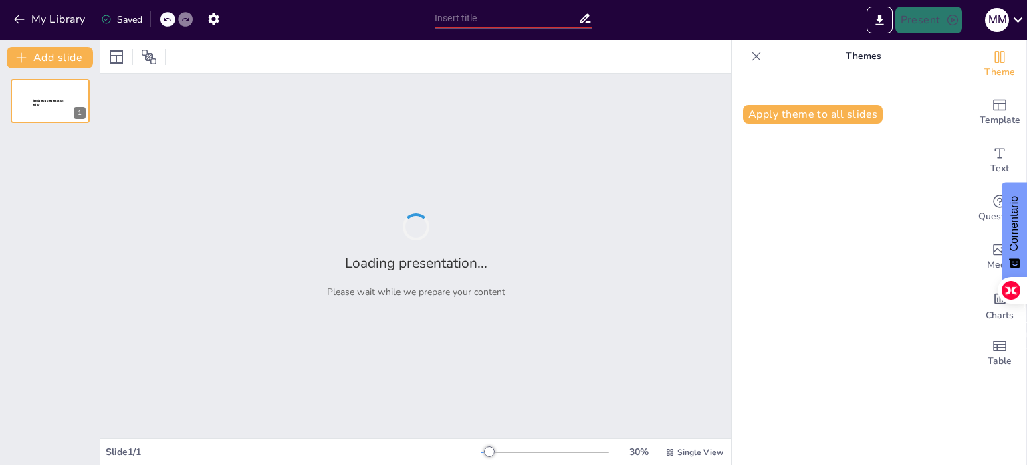
type input "¡A Reproducirse! Curiosidades de Anfibios, Peces, Reptiles y Aves"
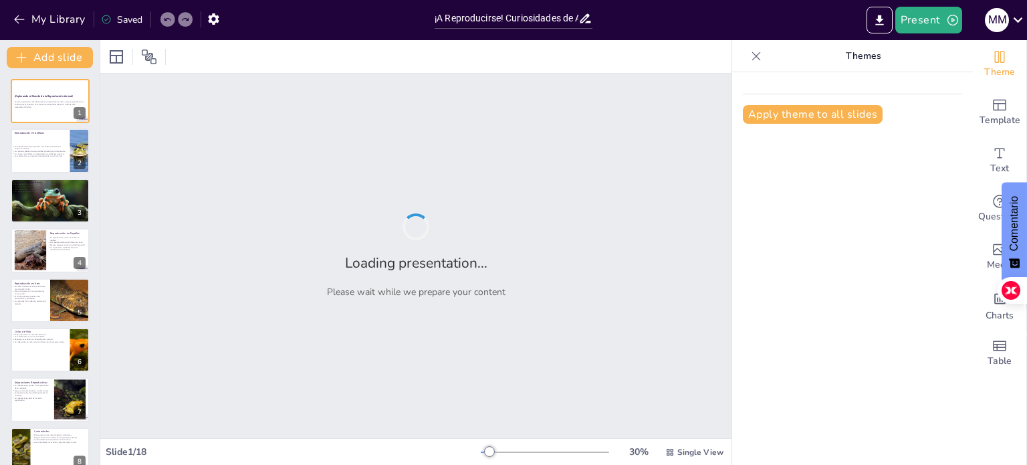
checkbox input "true"
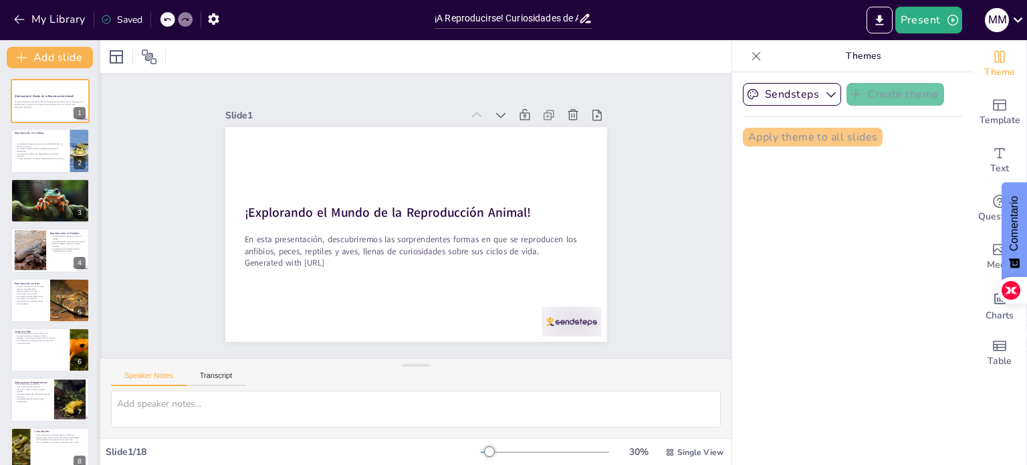
checkbox input "true"
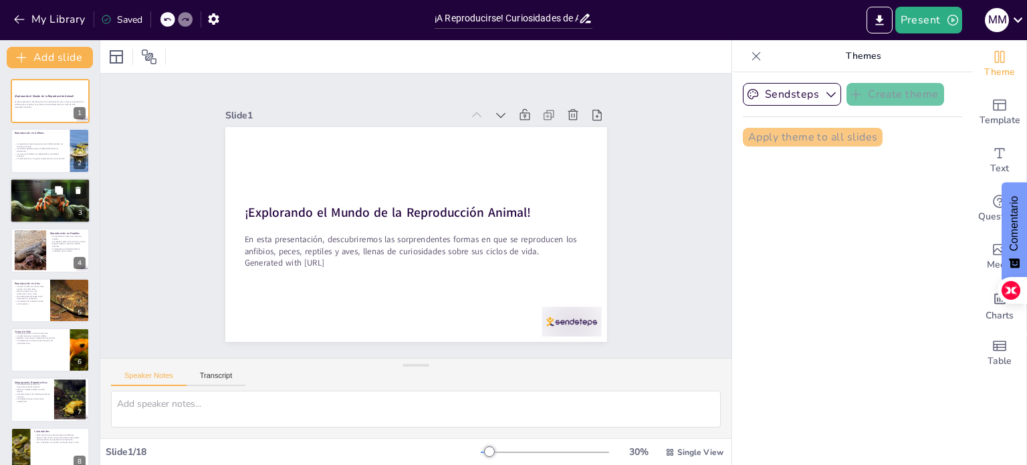
checkbox input "true"
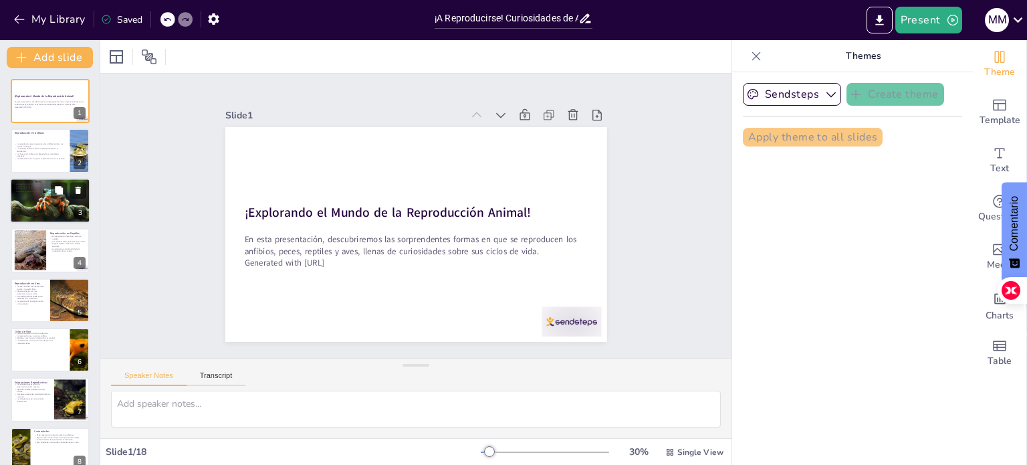
checkbox input "true"
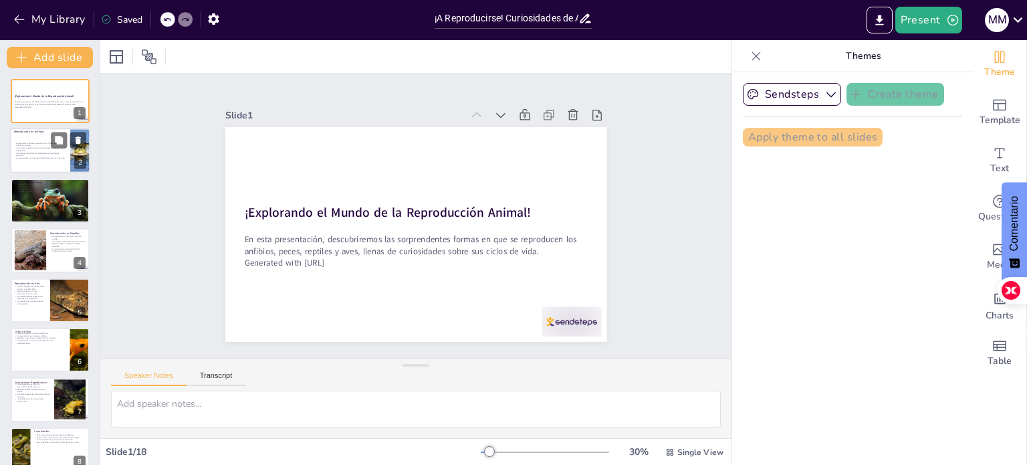
checkbox input "true"
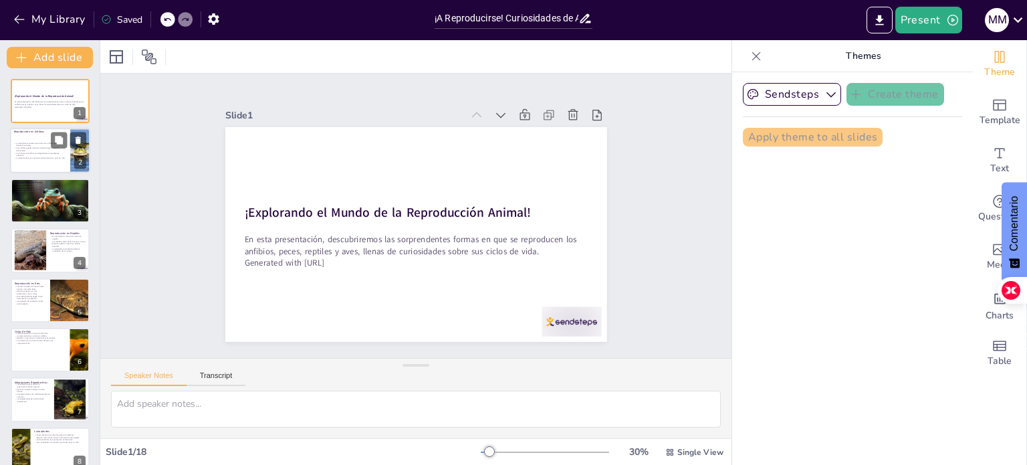
checkbox input "true"
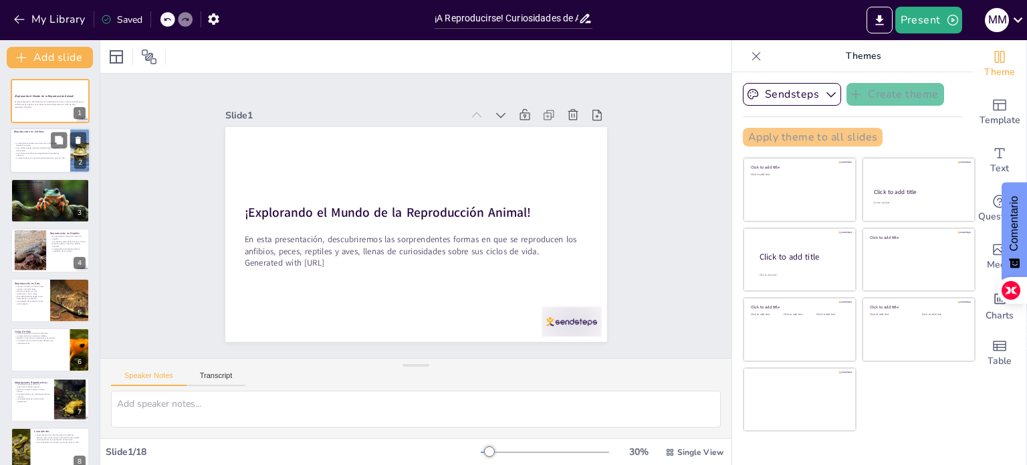
checkbox input "true"
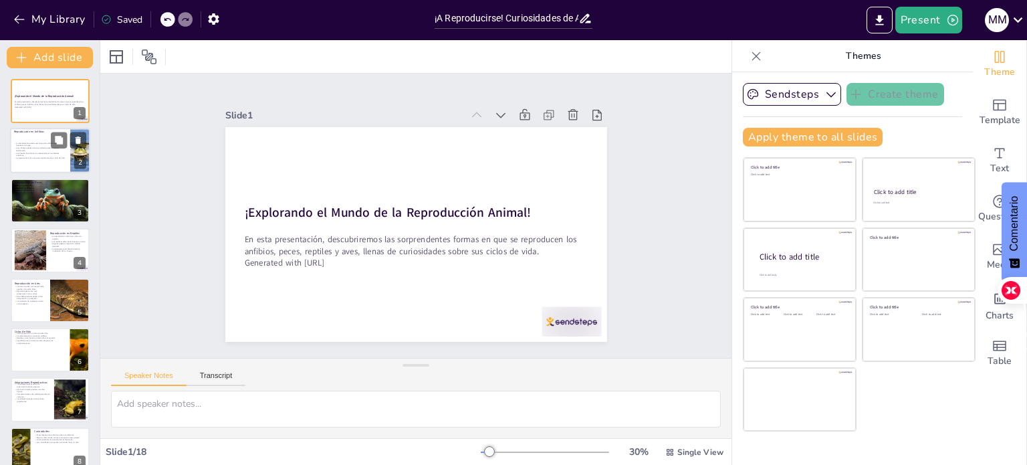
click at [50, 163] on div at bounding box center [50, 150] width 80 height 45
type textarea "Lo ipsumdolorsi ametcon ad elitsedd ei te incidid utlaboreet dol mag aliquae ad…"
checkbox input "true"
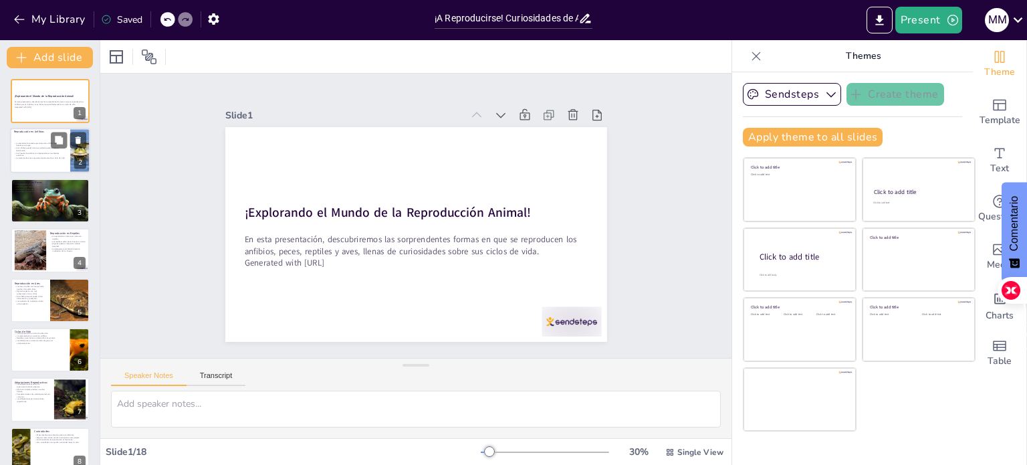
checkbox input "true"
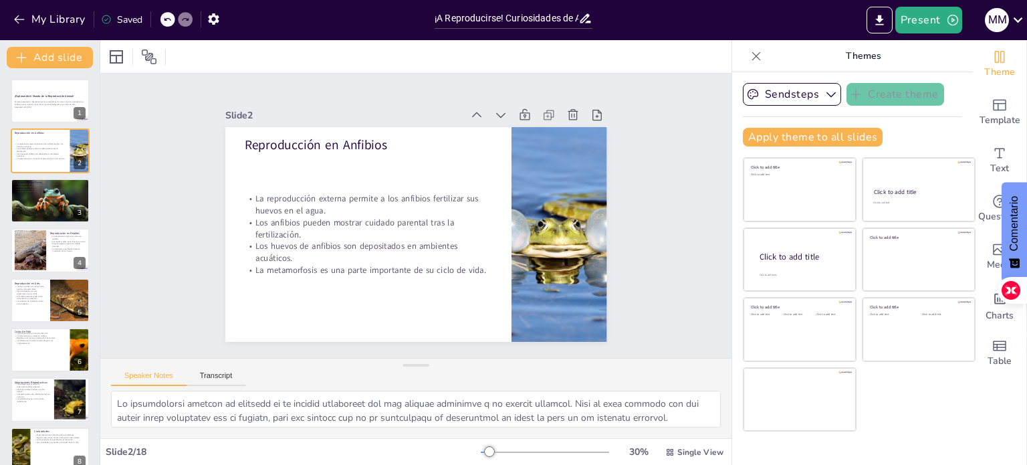
checkbox input "true"
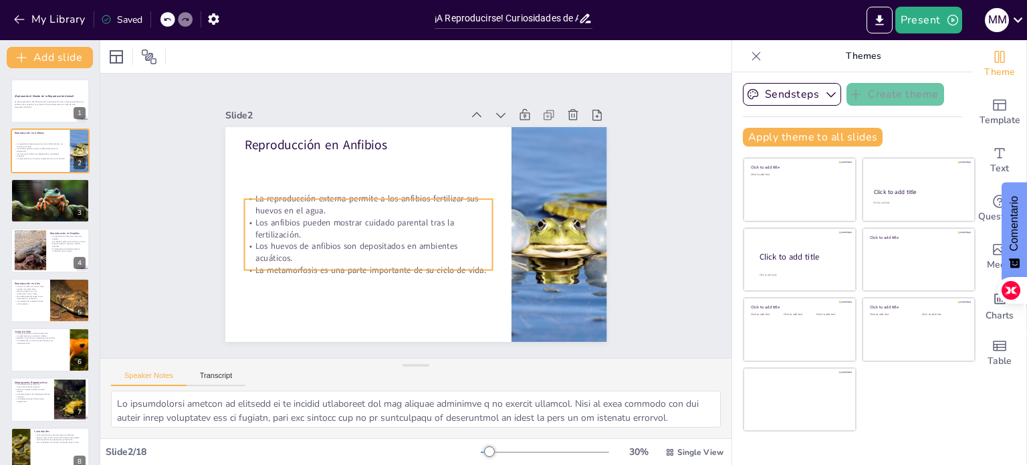
checkbox input "true"
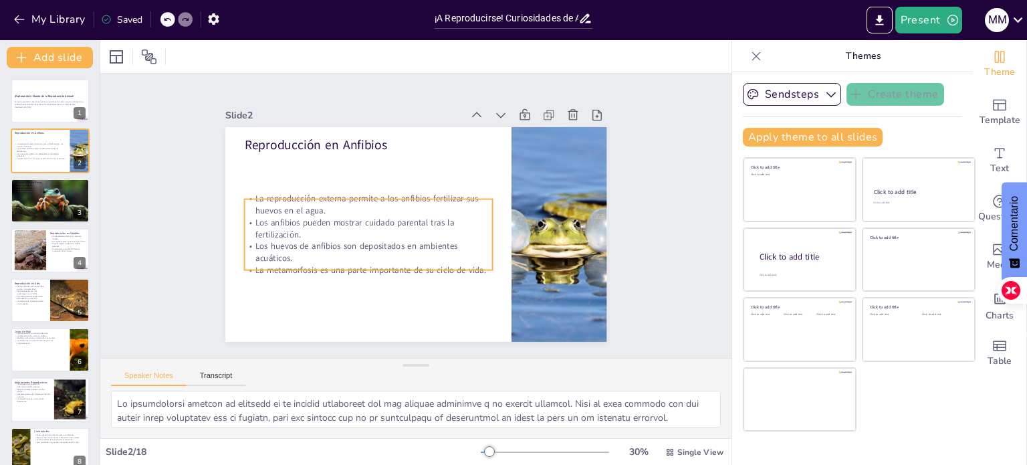
checkbox input "true"
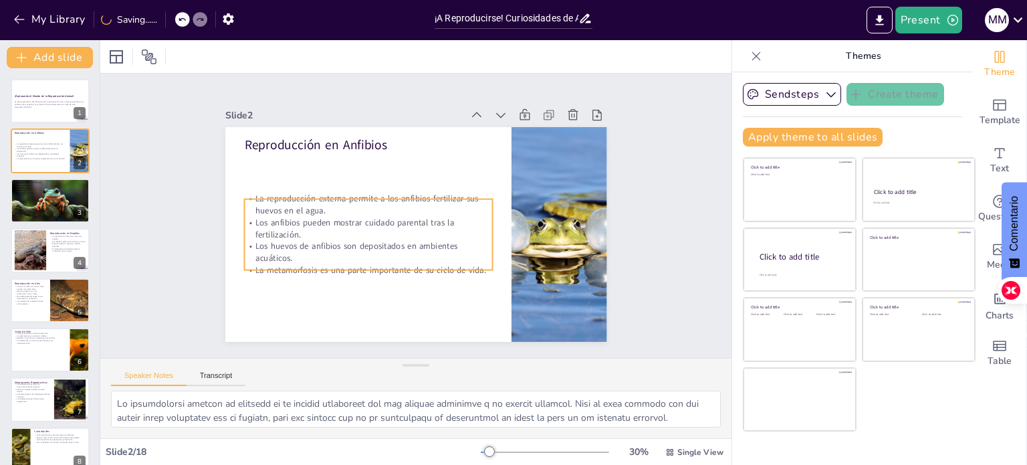
checkbox input "true"
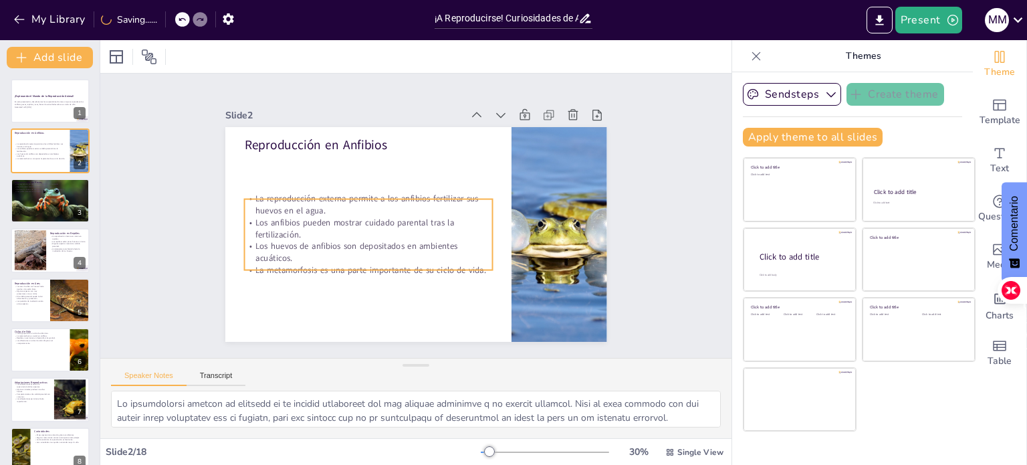
click at [358, 212] on p "Los anfibios pueden mostrar cuidado parental tras la fertilización." at bounding box center [367, 207] width 236 height 122
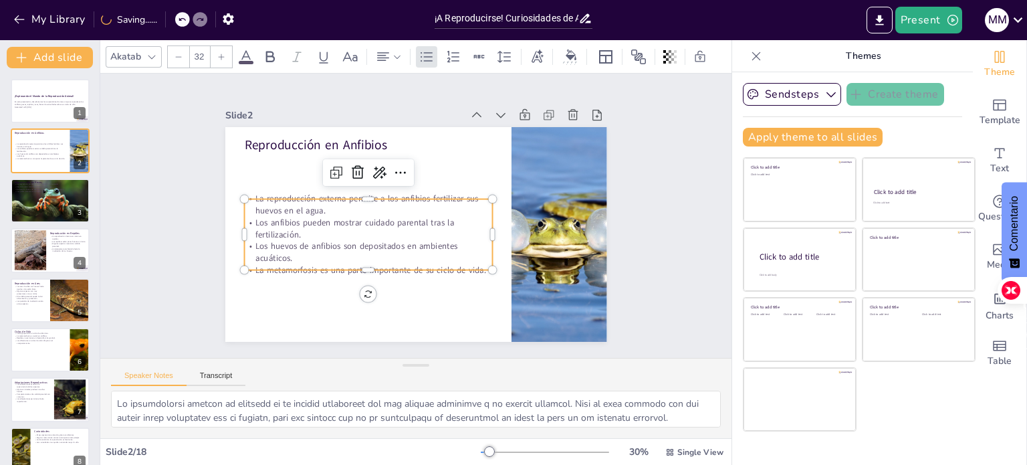
checkbox input "true"
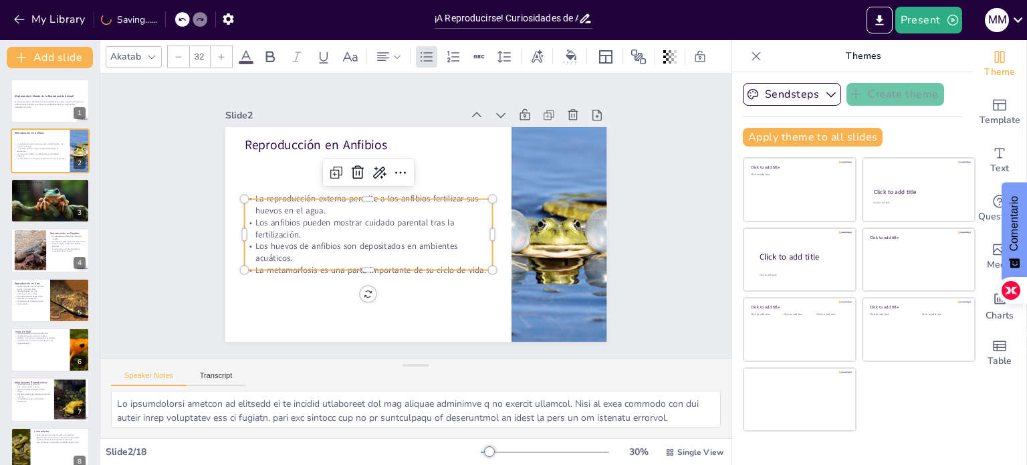
checkbox input "true"
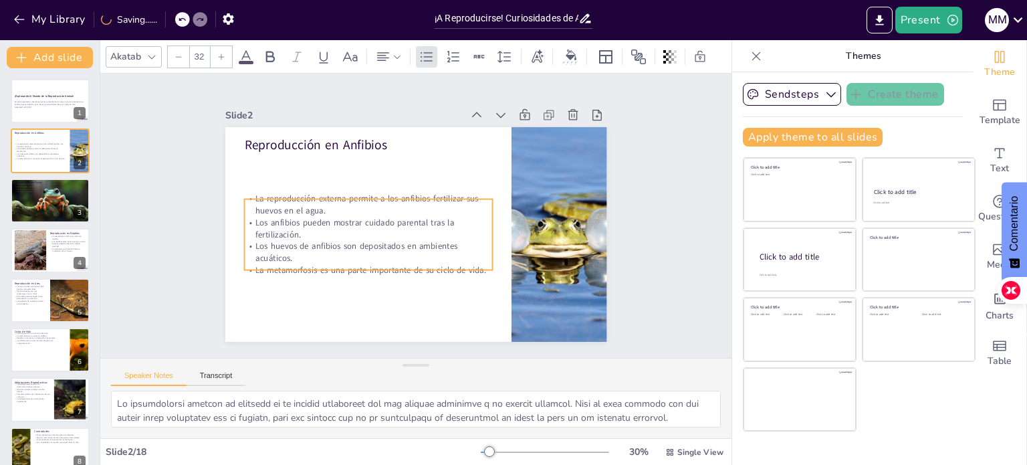
checkbox input "true"
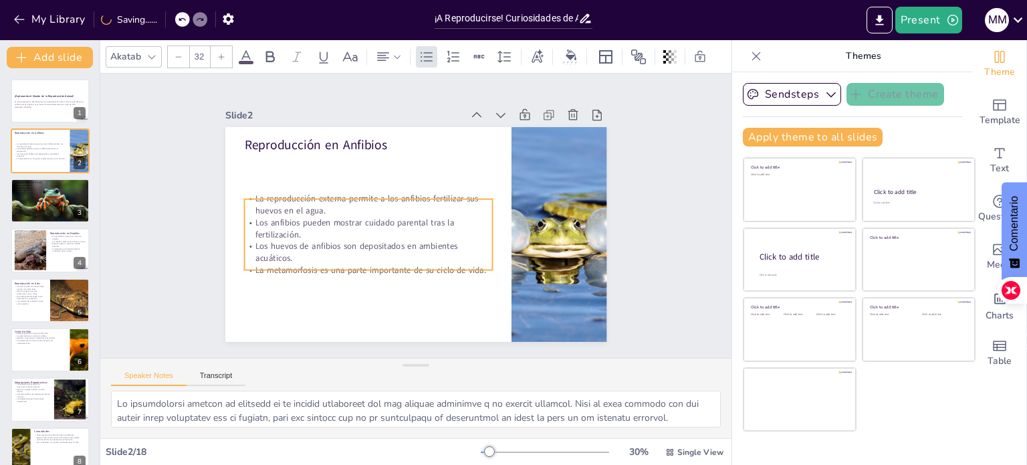
checkbox input "true"
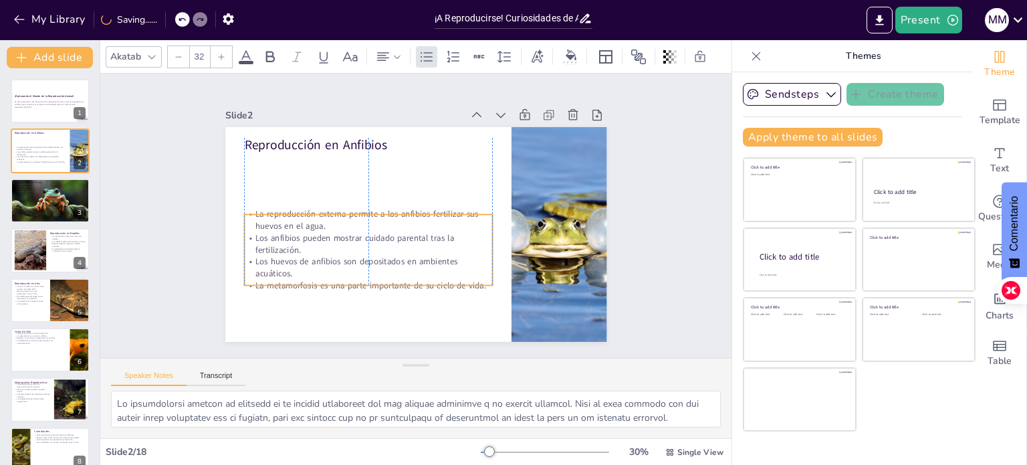
checkbox input "true"
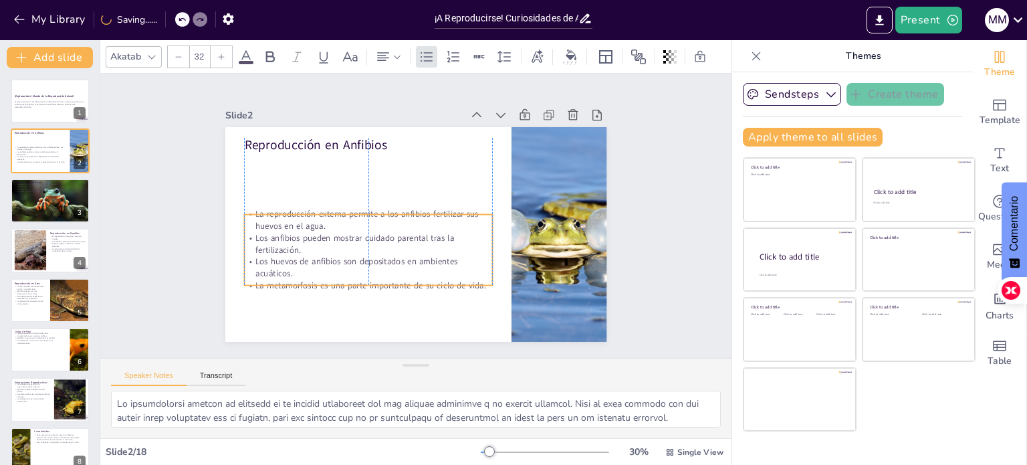
checkbox input "true"
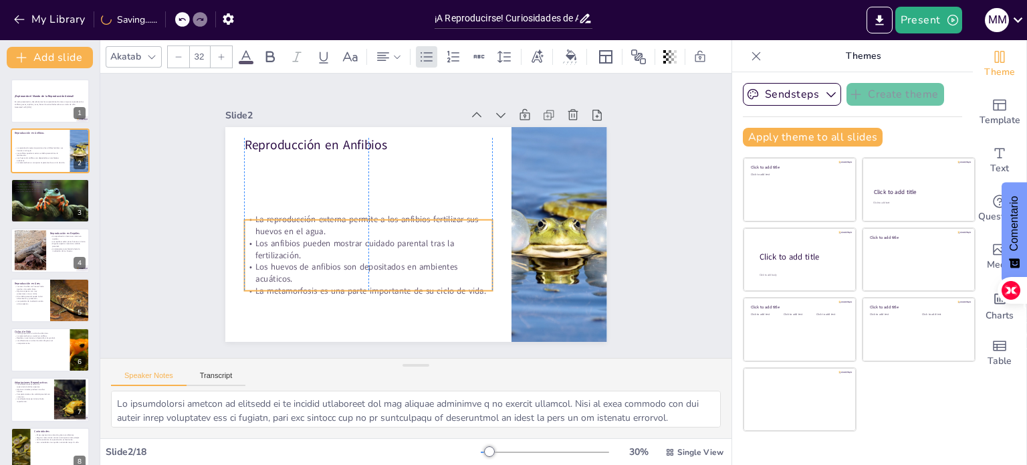
checkbox input "true"
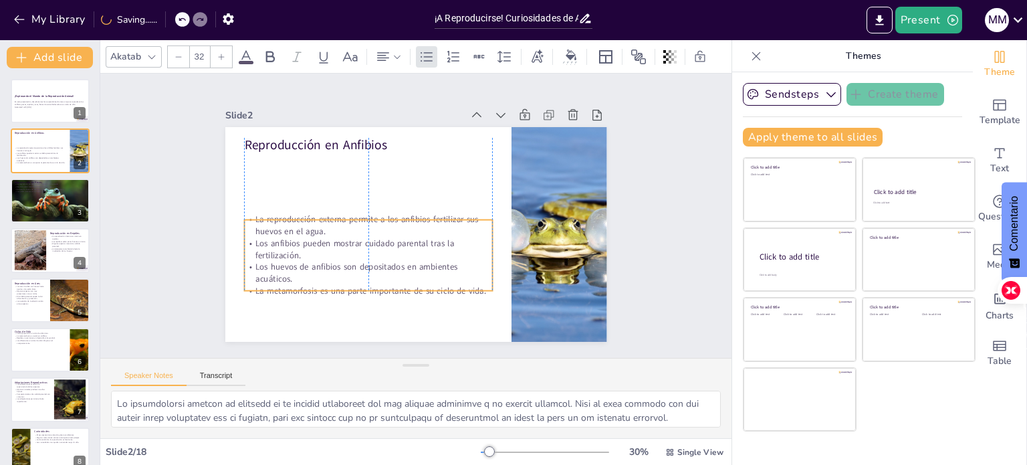
checkbox input "true"
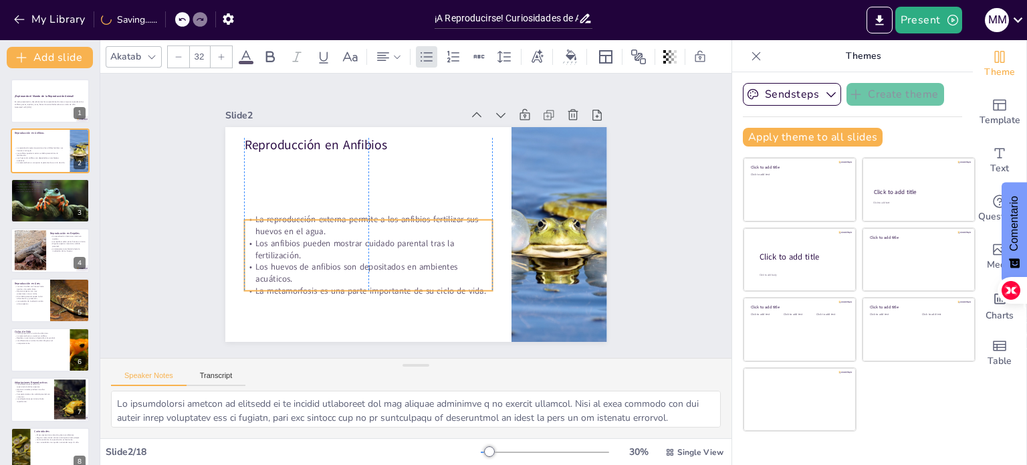
checkbox input "true"
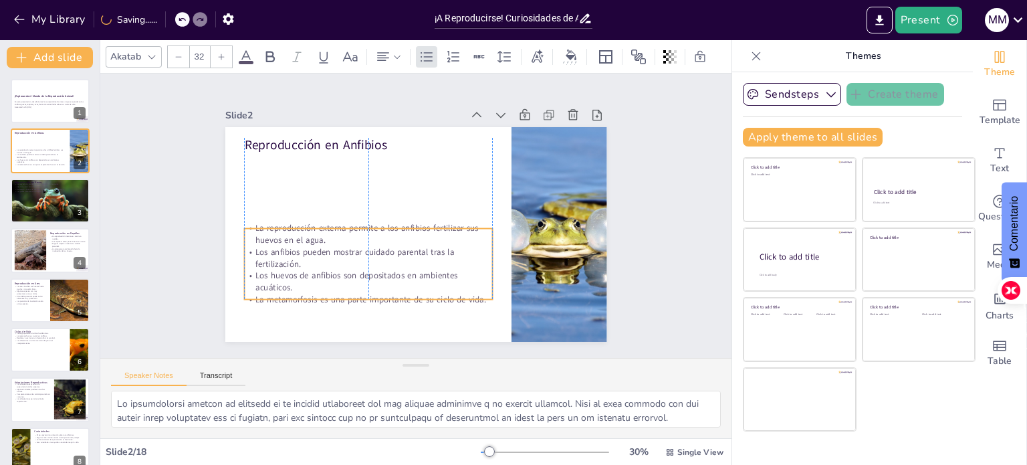
checkbox input "true"
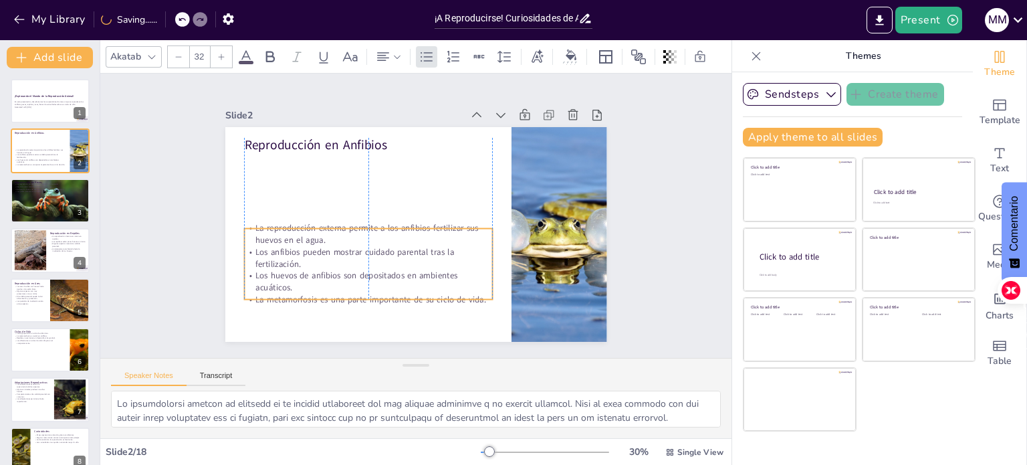
checkbox input "true"
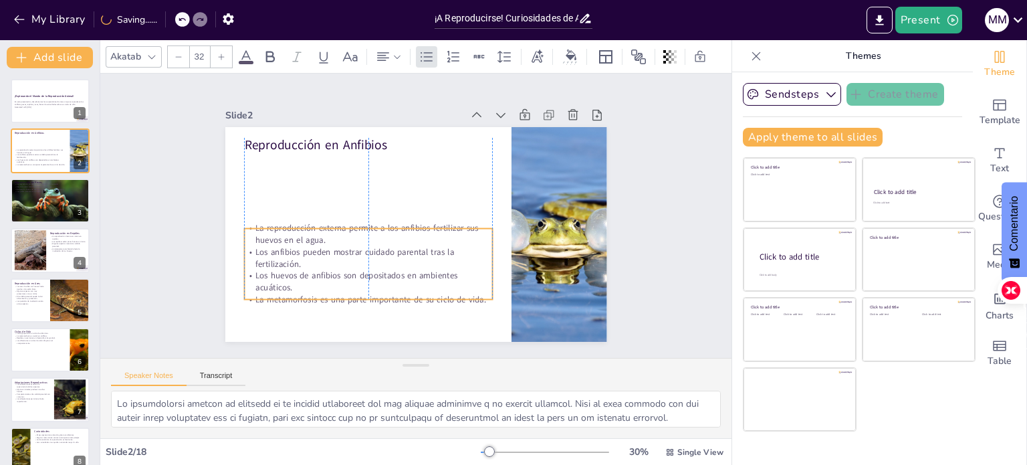
drag, startPoint x: 358, startPoint y: 212, endPoint x: 356, endPoint y: 245, distance: 32.8
click at [356, 245] on div "La reproducción externa permite a los anfibios fertilizar sus huevos en el agua…" at bounding box center [359, 253] width 260 height 133
checkbox input "true"
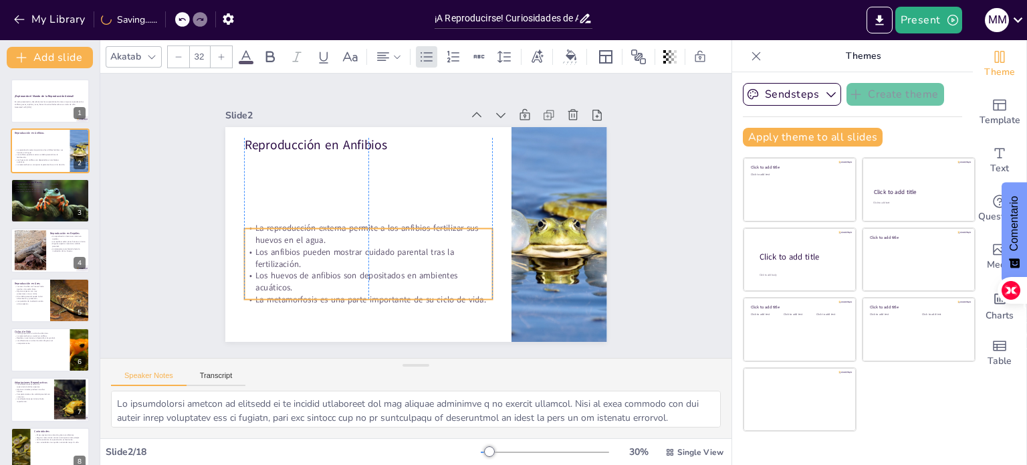
checkbox input "true"
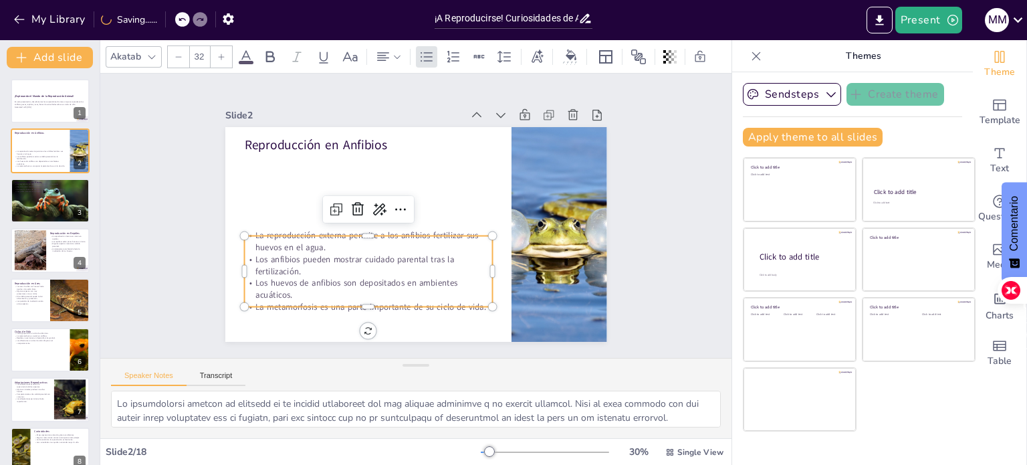
checkbox input "true"
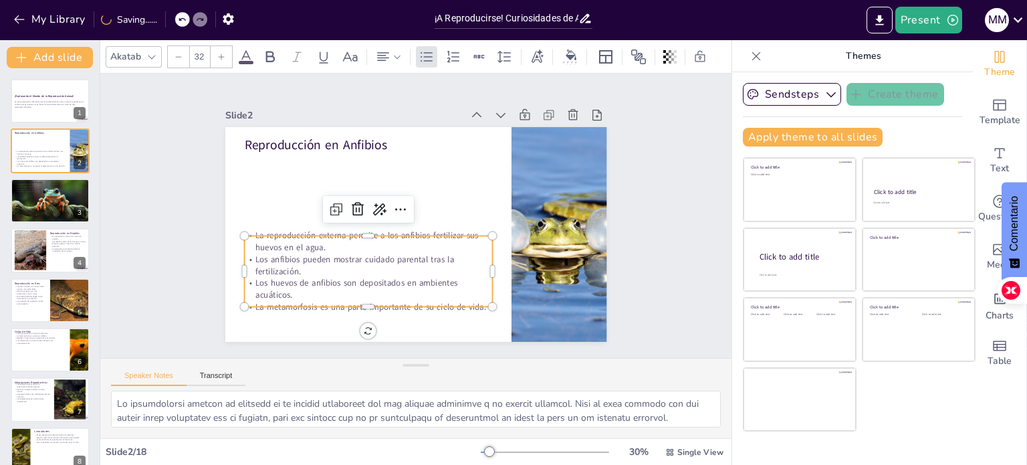
checkbox input "true"
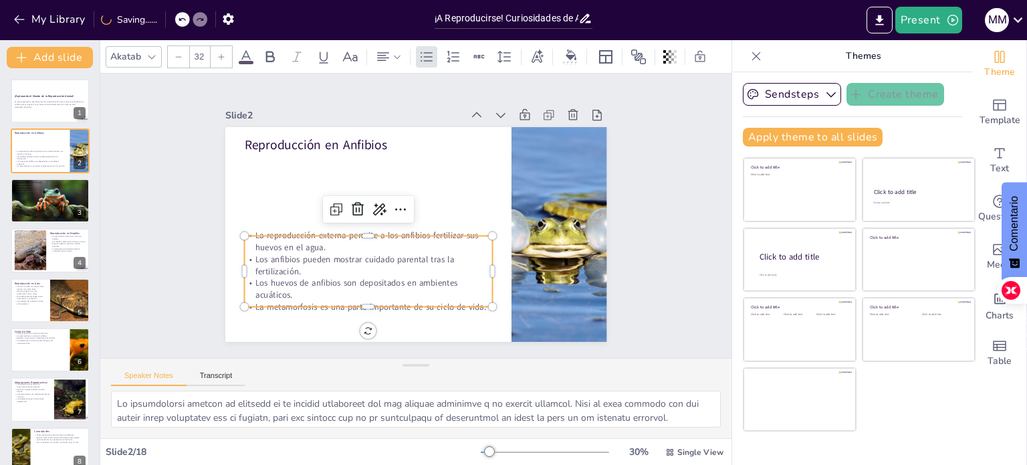
checkbox input "true"
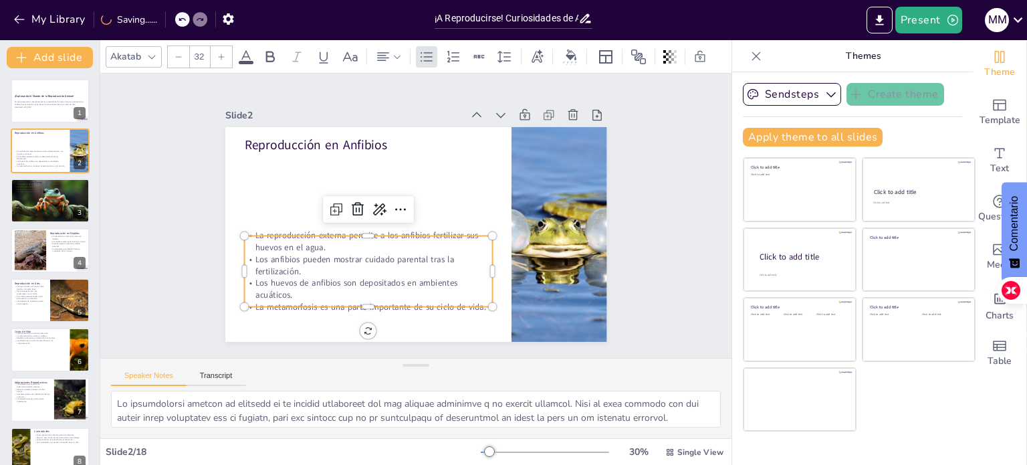
checkbox input "true"
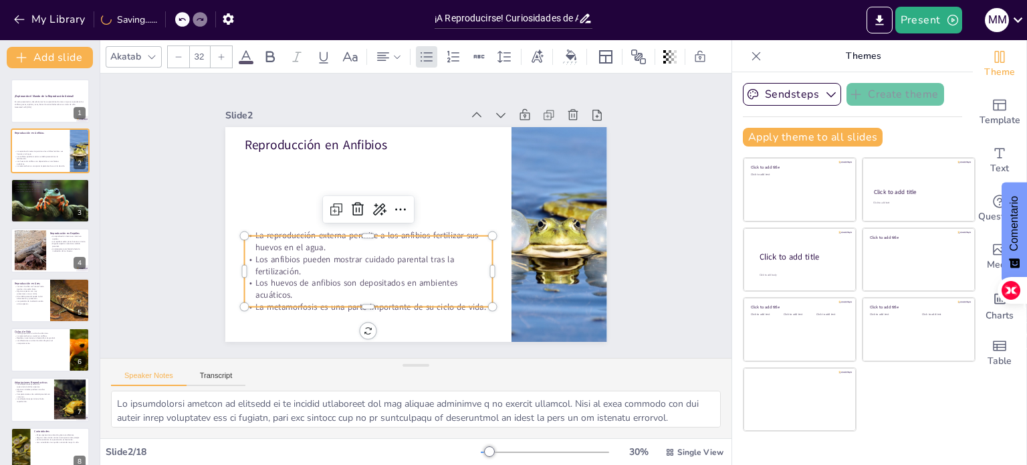
checkbox input "true"
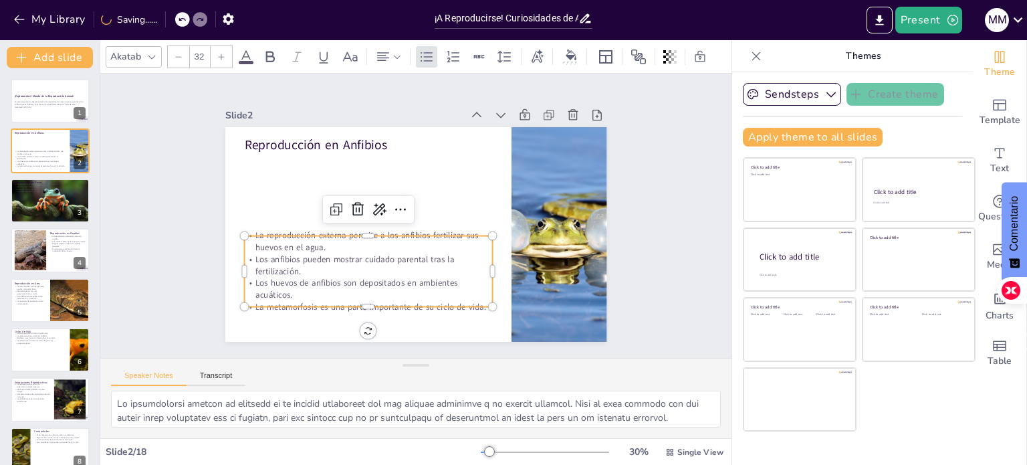
checkbox input "true"
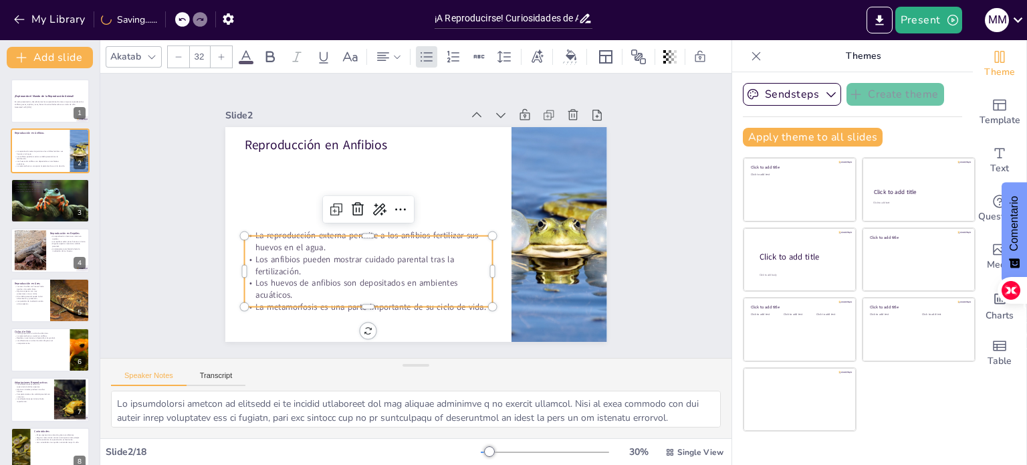
checkbox input "true"
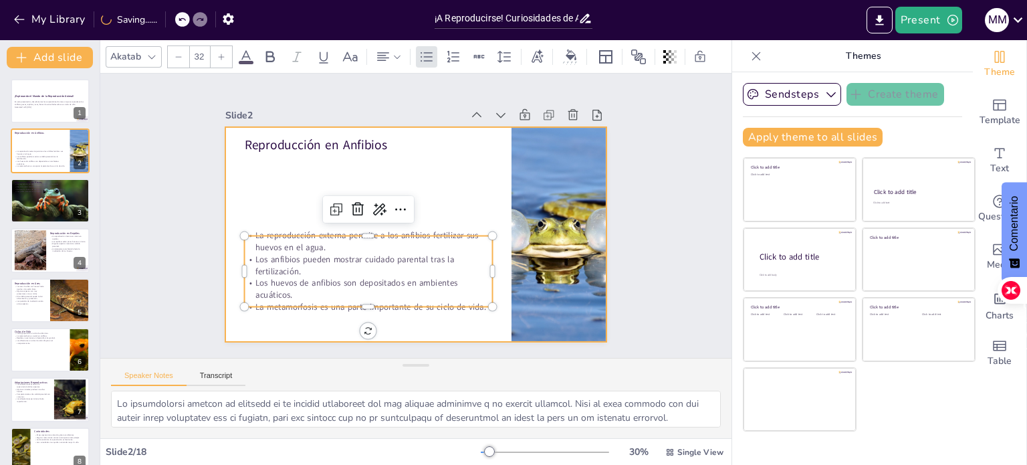
checkbox input "true"
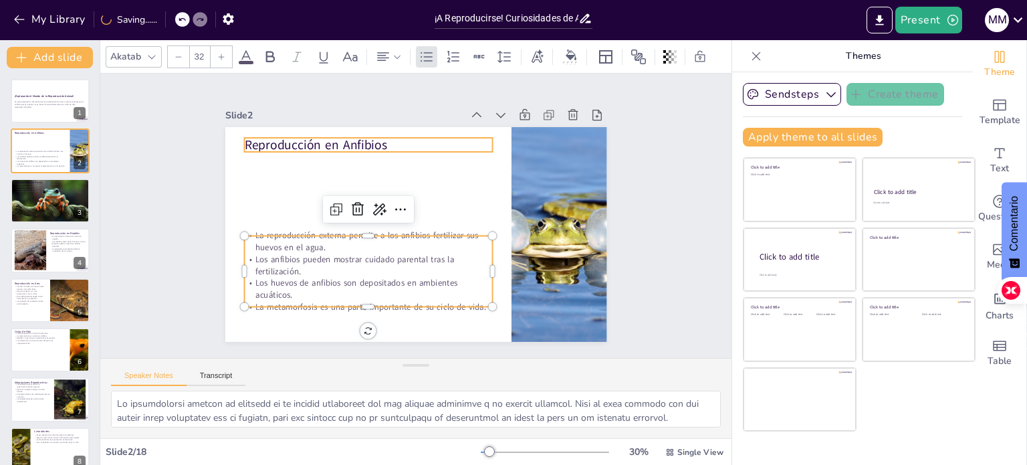
checkbox input "true"
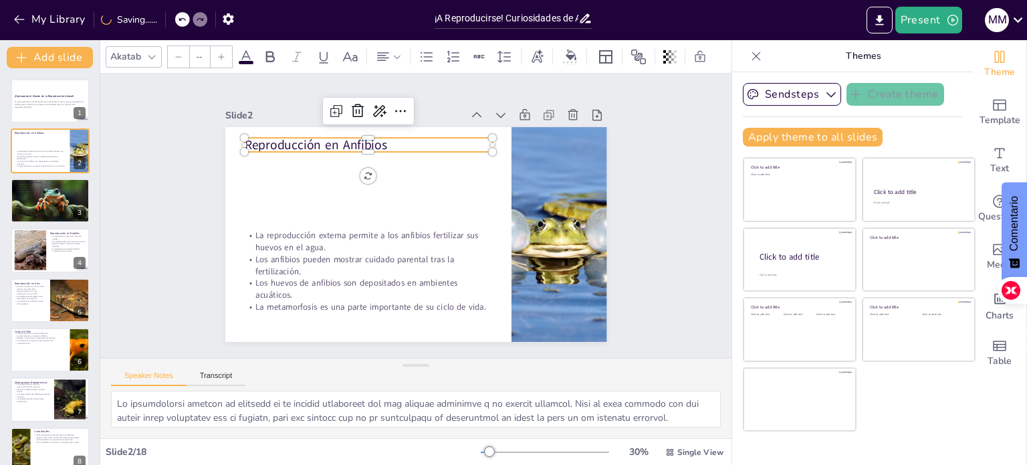
type input "48"
click at [342, 144] on p "Reproducción en Anfibios" at bounding box center [391, 134] width 241 height 94
checkbox input "true"
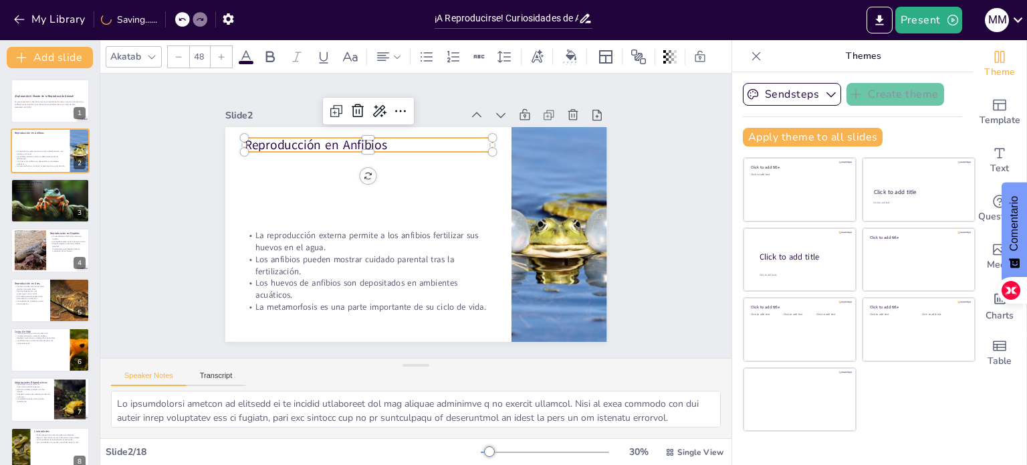
checkbox input "true"
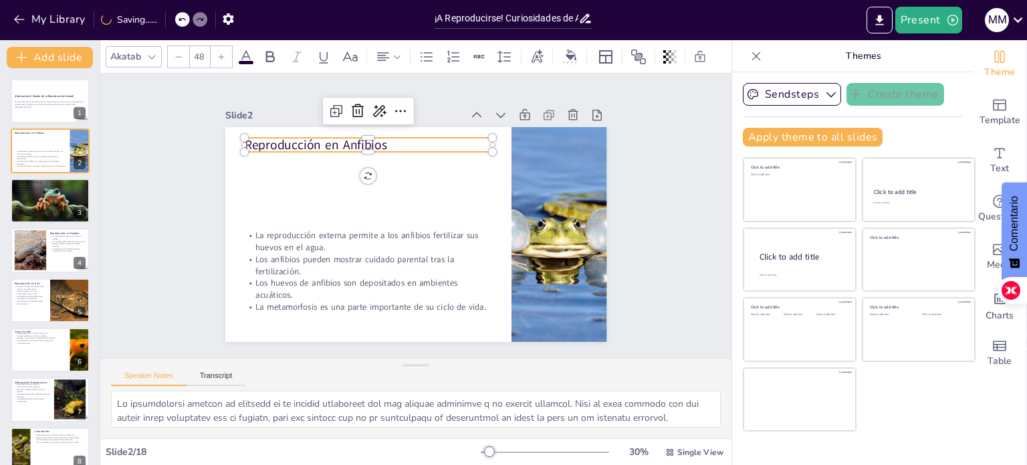
checkbox input "true"
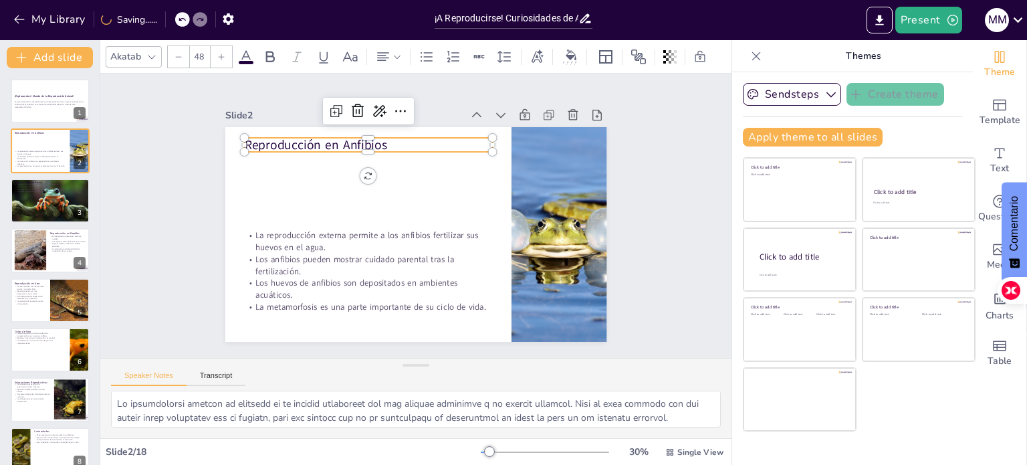
checkbox input "true"
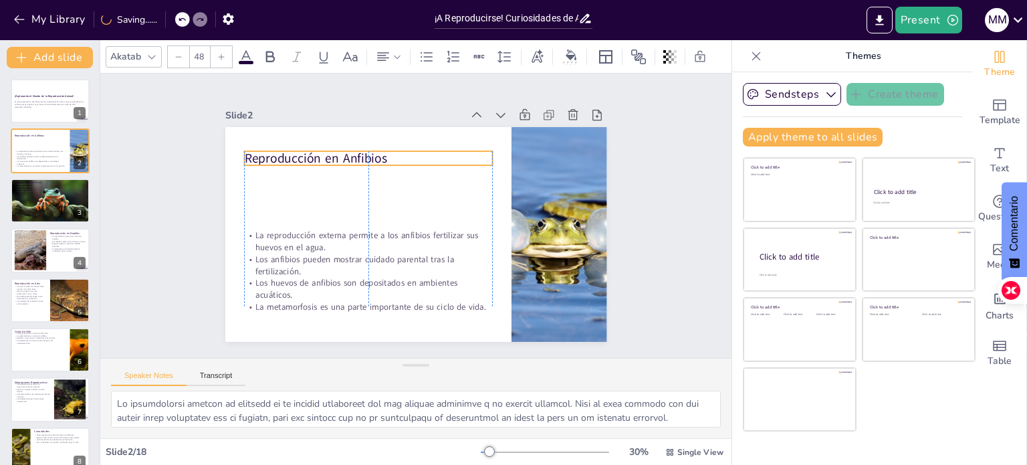
checkbox input "true"
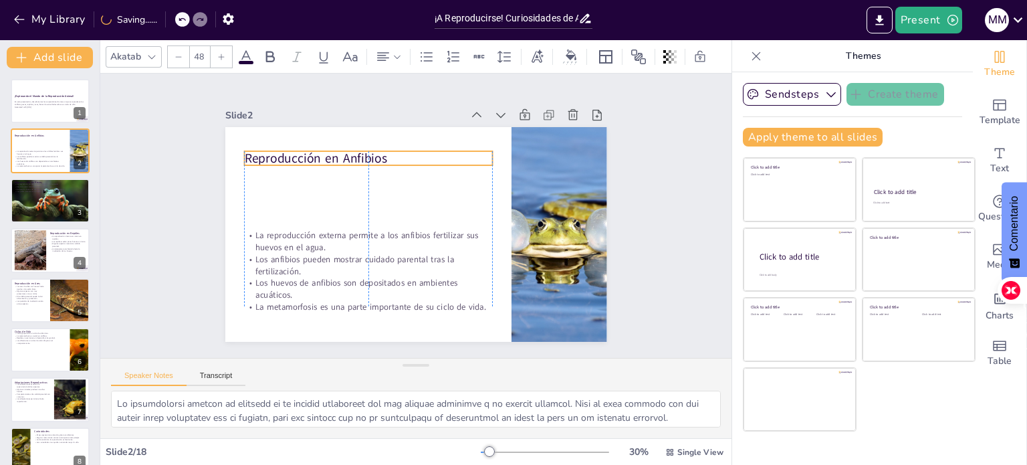
checkbox input "true"
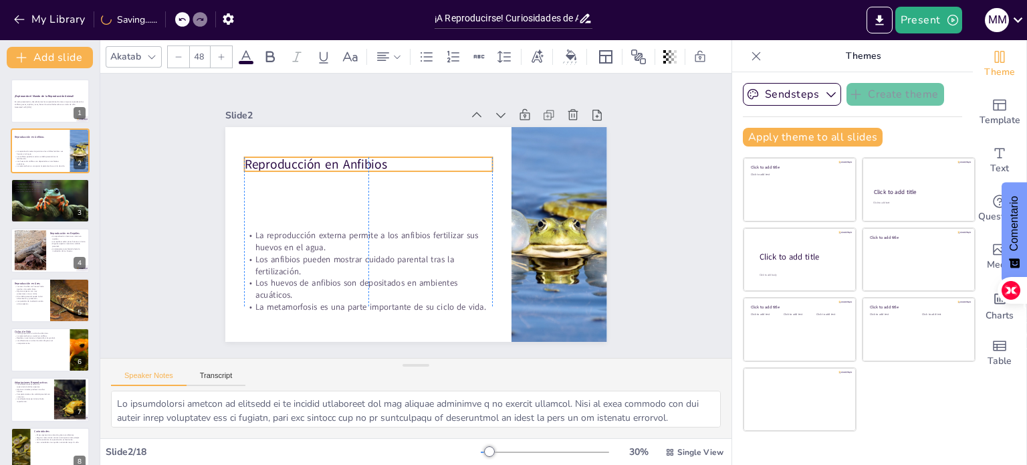
checkbox input "true"
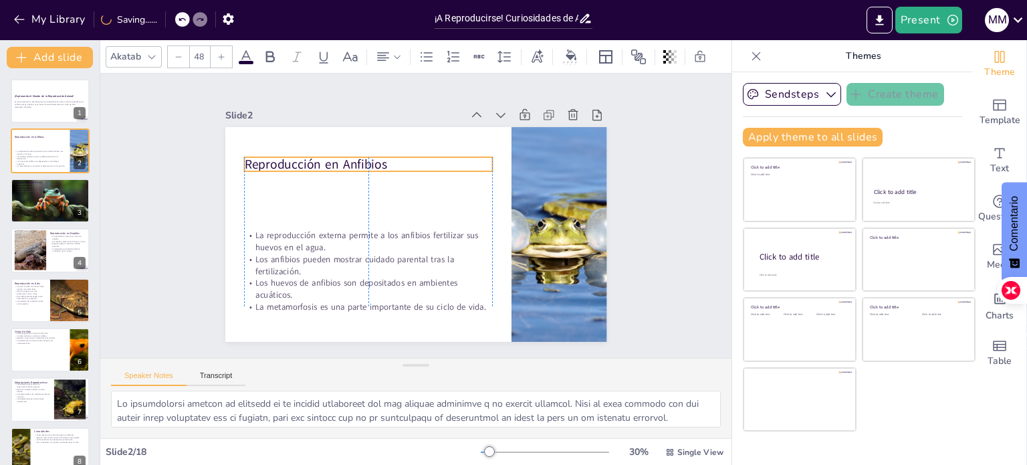
checkbox input "true"
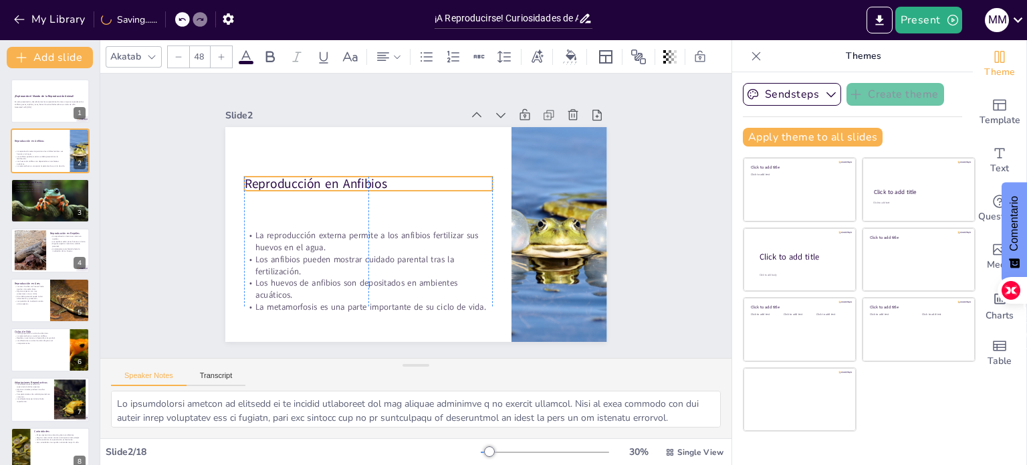
drag, startPoint x: 342, startPoint y: 144, endPoint x: 345, endPoint y: 183, distance: 38.9
click at [345, 183] on p "Reproducción en Anfibios" at bounding box center [371, 178] width 249 height 43
click at [72, 205] on div at bounding box center [50, 200] width 90 height 45
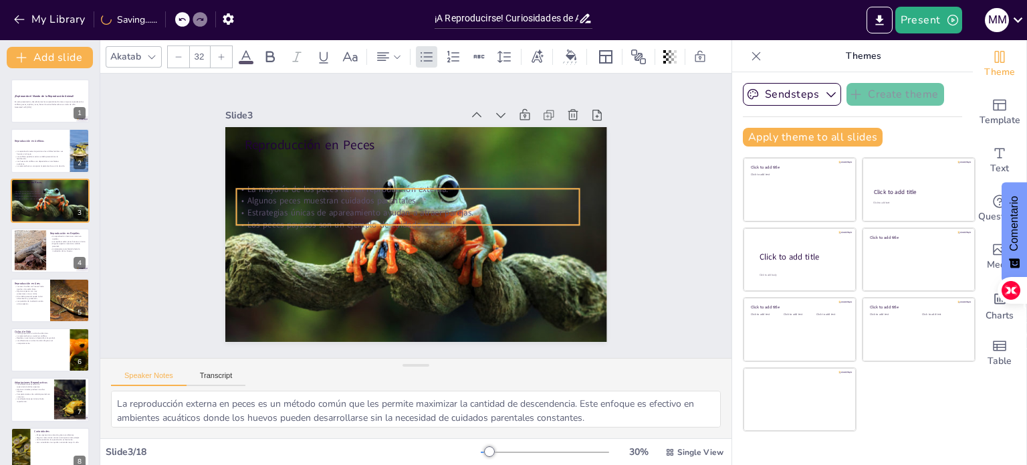
drag, startPoint x: 352, startPoint y: 187, endPoint x: 344, endPoint y: 220, distance: 34.4
click at [344, 220] on p "Los peces payasos son un ejemplo de cuidado parental." at bounding box center [405, 220] width 318 height 150
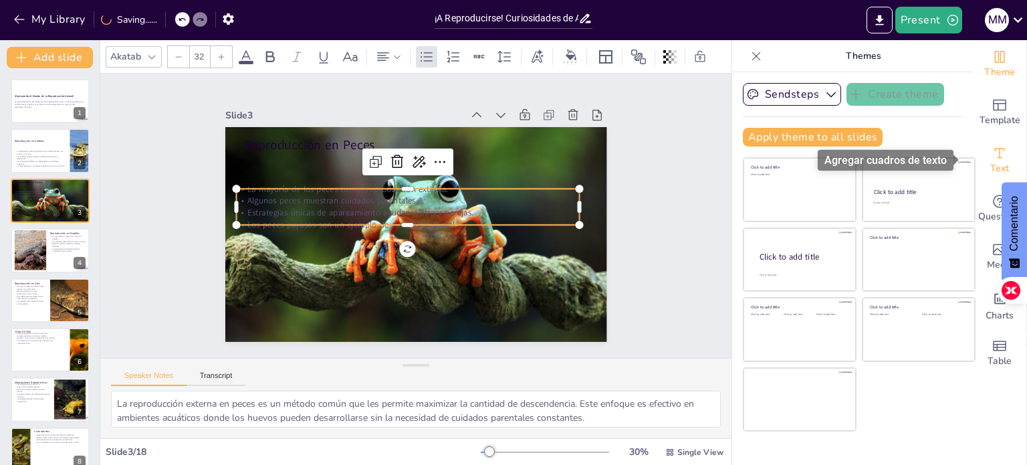
click at [992, 156] on icon "Add text boxes" at bounding box center [1000, 153] width 16 height 16
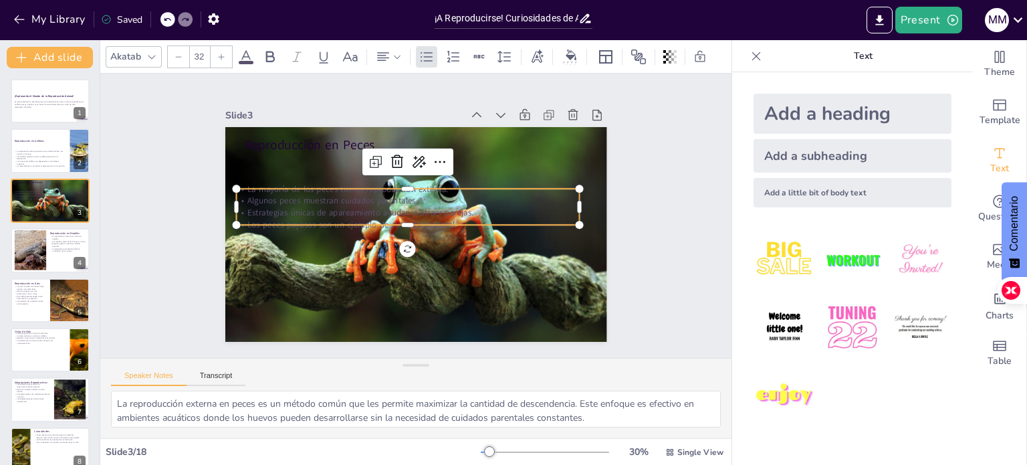
click at [543, 199] on p "Algunos peces muestran cuidados parentales." at bounding box center [417, 199] width 304 height 182
click at [567, 62] on div at bounding box center [570, 63] width 15 height 3
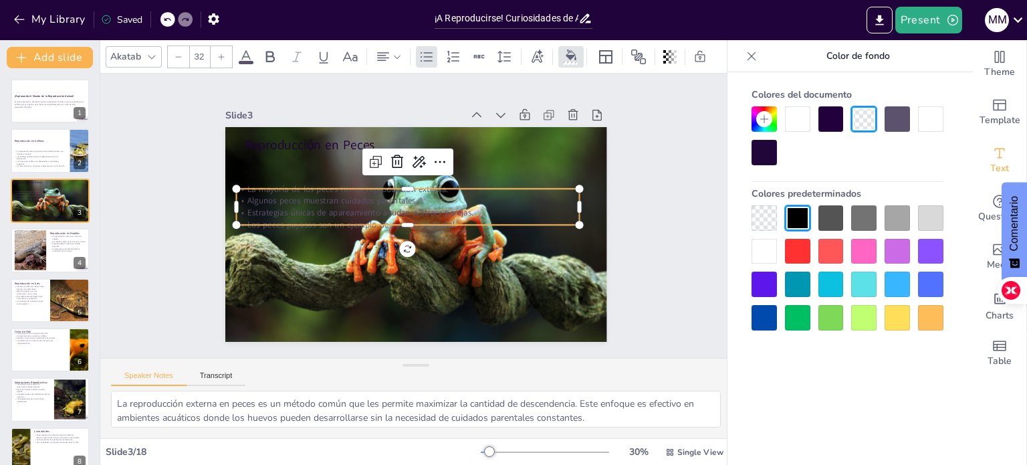
click at [800, 247] on div at bounding box center [797, 251] width 25 height 25
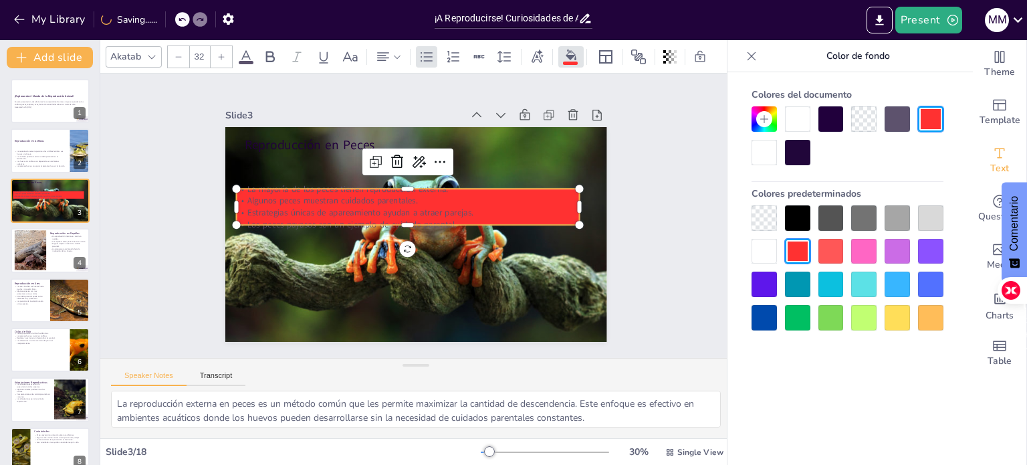
click at [930, 218] on div at bounding box center [930, 217] width 25 height 25
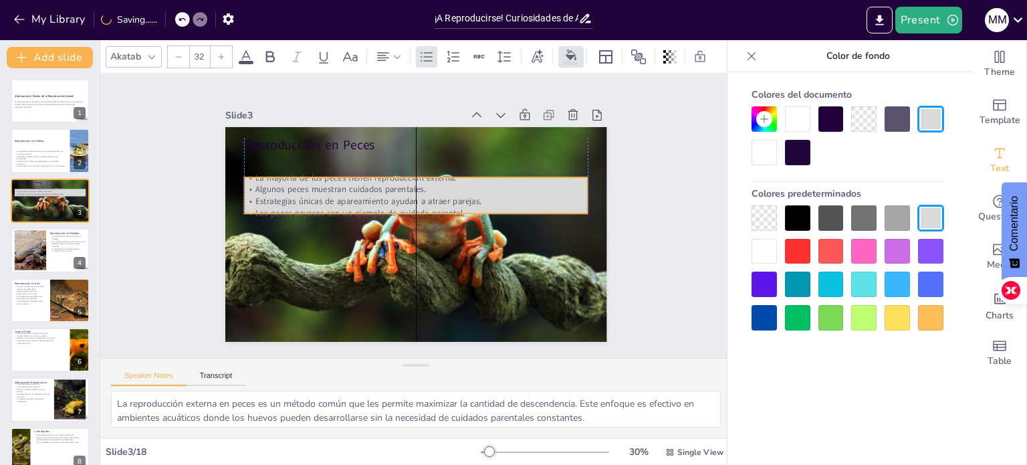
drag, startPoint x: 398, startPoint y: 217, endPoint x: 403, endPoint y: 205, distance: 12.6
click at [403, 205] on p "Los peces payasos son un ejemplo de cuidado parental." at bounding box center [416, 212] width 343 height 47
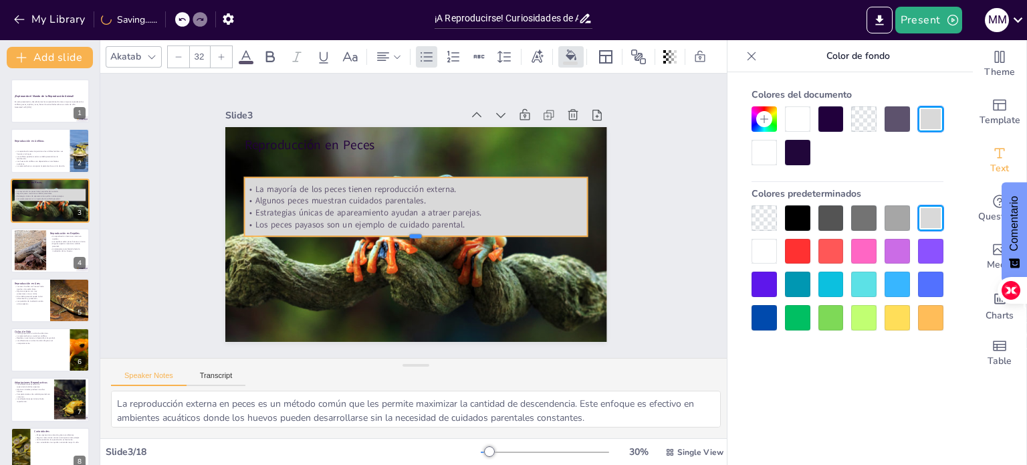
drag, startPoint x: 405, startPoint y: 209, endPoint x: 408, endPoint y: 232, distance: 22.9
click at [408, 232] on div at bounding box center [410, 241] width 338 height 82
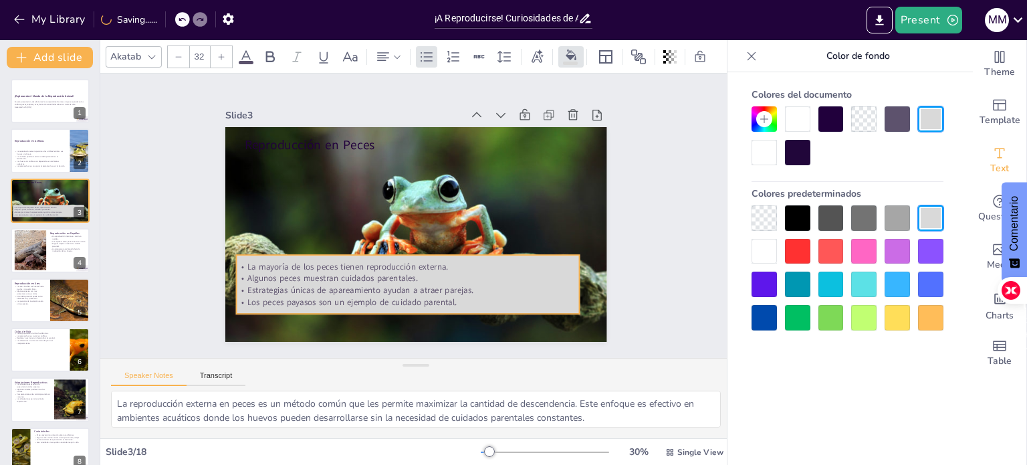
drag, startPoint x: 473, startPoint y: 211, endPoint x: 465, endPoint y: 289, distance: 78.0
click at [465, 289] on p "Estrategias únicas de apareamiento ayudan a atraer parejas." at bounding box center [400, 288] width 343 height 47
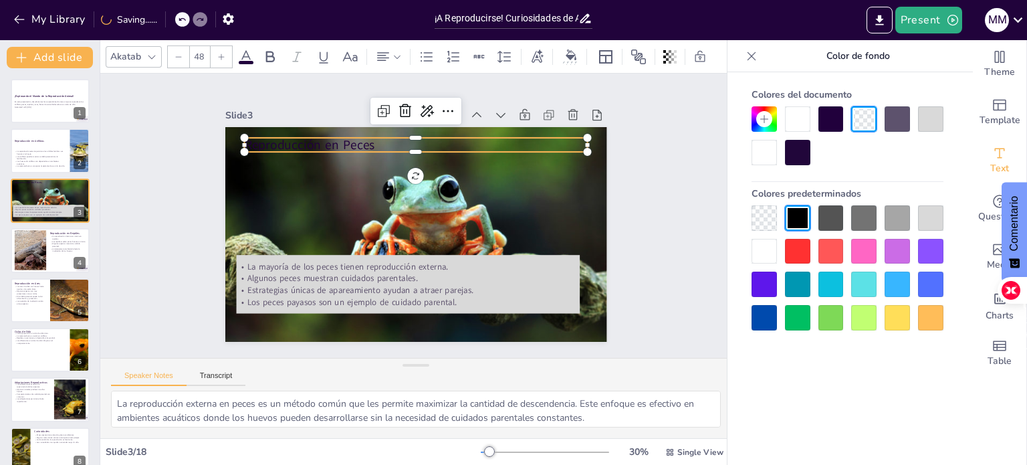
click at [353, 138] on p "Reproducción en Peces" at bounding box center [444, 151] width 321 height 156
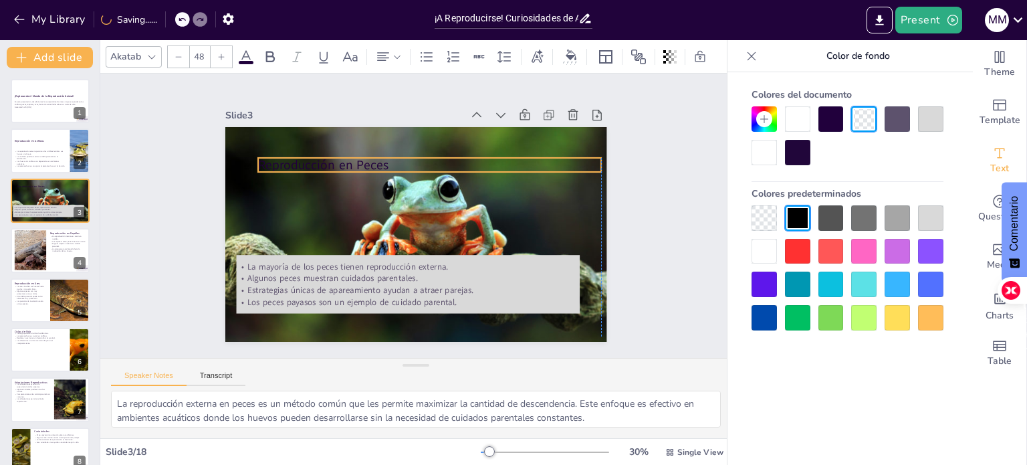
drag, startPoint x: 353, startPoint y: 138, endPoint x: 364, endPoint y: 158, distance: 22.7
click at [364, 158] on p "Reproducción en Peces" at bounding box center [440, 168] width 340 height 89
click at [902, 219] on div at bounding box center [897, 217] width 25 height 25
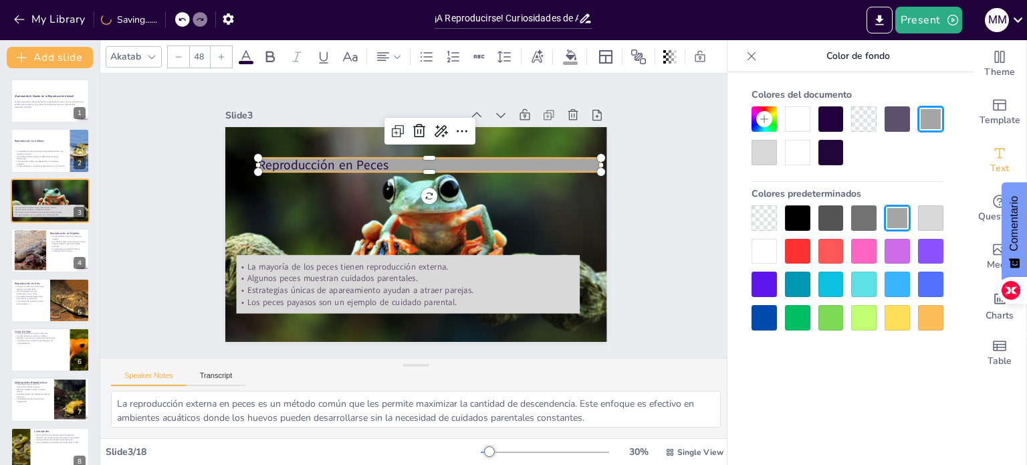
click at [590, 160] on p "Reproducción en Peces" at bounding box center [445, 171] width 332 height 123
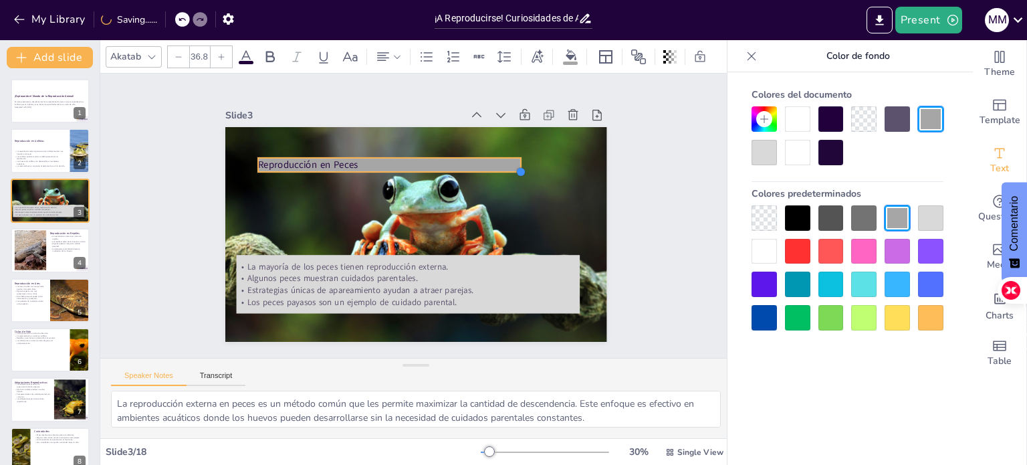
drag, startPoint x: 590, startPoint y: 165, endPoint x: 401, endPoint y: 162, distance: 188.6
click at [401, 162] on div "La mayoría de los peces tienen reproducción externa. Algunos peces muestran cui…" at bounding box center [409, 233] width 429 height 322
drag, startPoint x: 380, startPoint y: 169, endPoint x: 380, endPoint y: 177, distance: 7.4
click at [380, 179] on div at bounding box center [389, 184] width 263 height 11
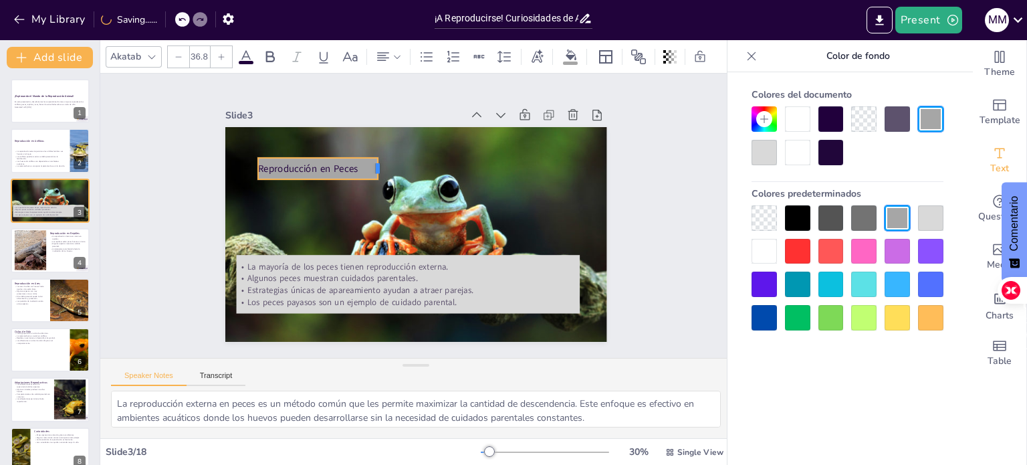
drag, startPoint x: 511, startPoint y: 165, endPoint x: 368, endPoint y: 169, distance: 143.1
click at [368, 169] on div "La mayoría de los peces tienen reproducción externa. Algunos peces muestran cui…" at bounding box center [416, 234] width 382 height 215
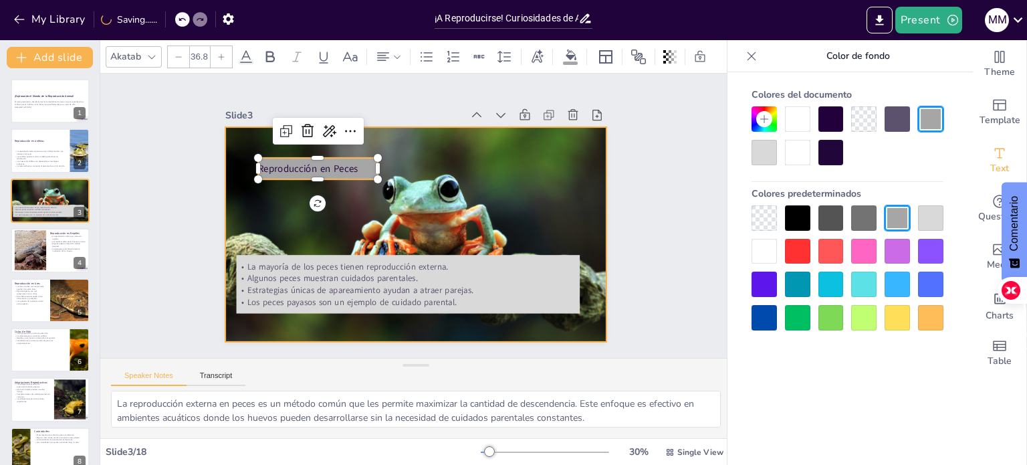
drag, startPoint x: 350, startPoint y: 164, endPoint x: 406, endPoint y: 140, distance: 61.1
click at [406, 140] on div "La mayoría de los peces tienen reproducción externa. Algunos peces muestran cui…" at bounding box center [412, 234] width 418 height 289
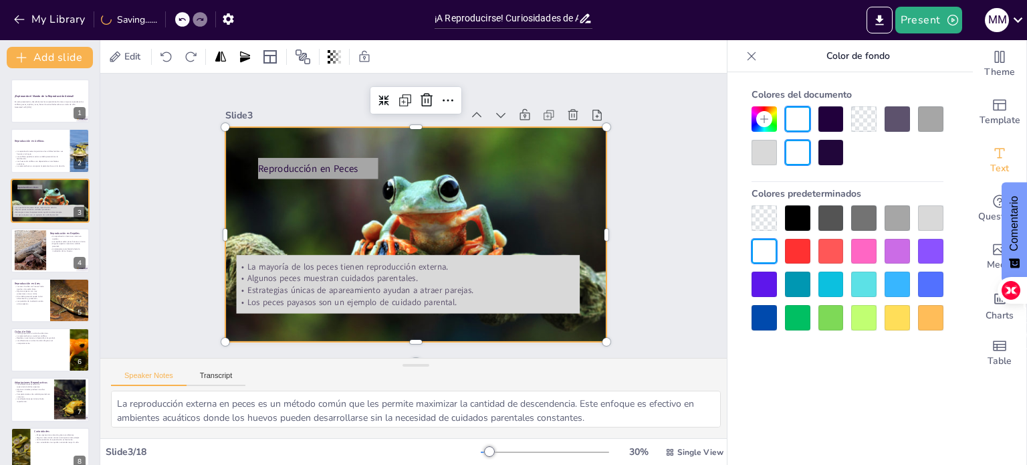
click at [454, 159] on div at bounding box center [409, 233] width 475 height 337
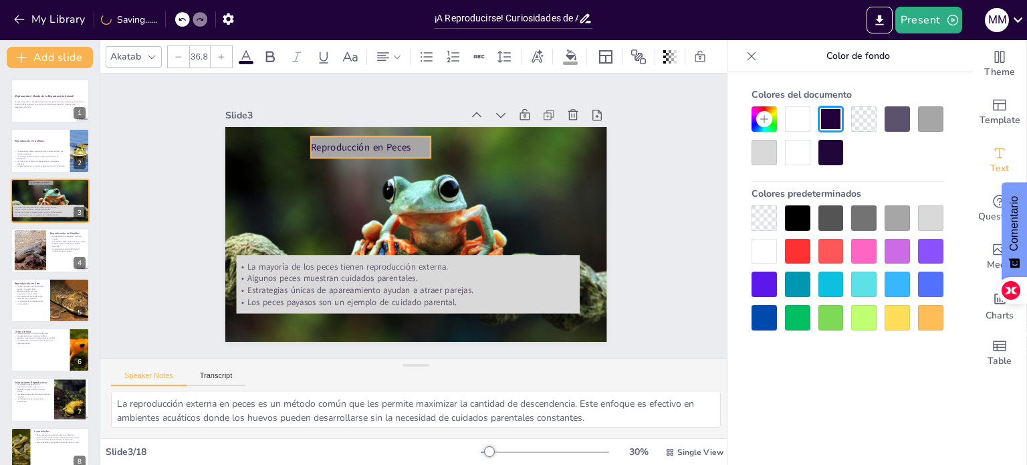
drag, startPoint x: 355, startPoint y: 162, endPoint x: 408, endPoint y: 141, distance: 57.0
click at [408, 141] on p "Reproducción en Peces" at bounding box center [386, 139] width 120 height 38
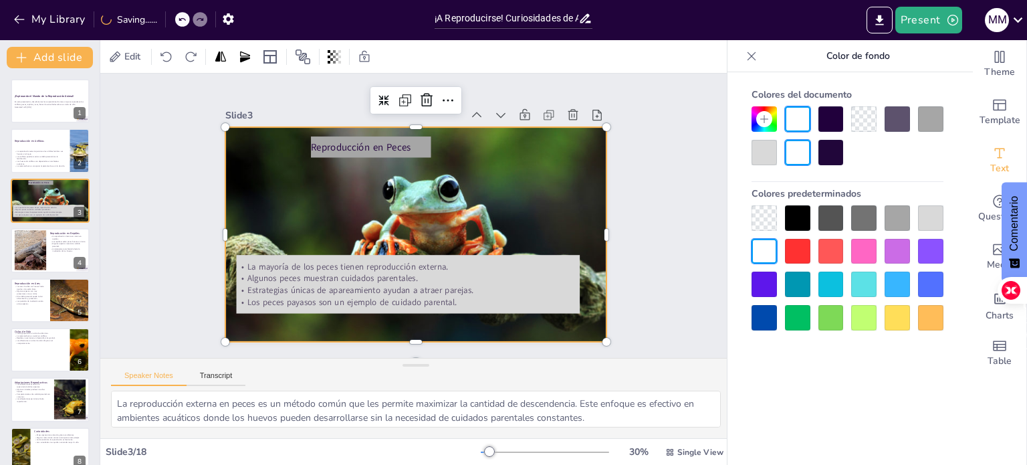
click at [481, 168] on div at bounding box center [401, 226] width 426 height 473
click at [42, 259] on div at bounding box center [30, 250] width 54 height 41
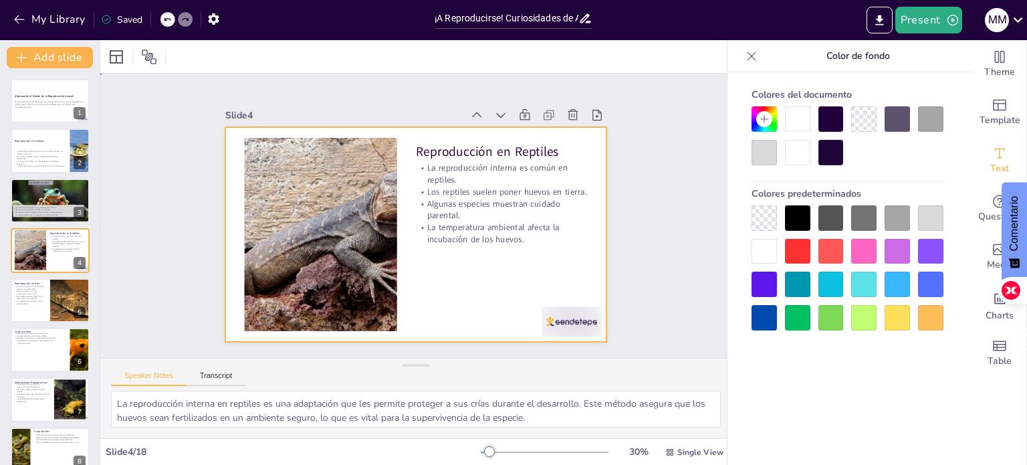
click at [467, 252] on div at bounding box center [397, 218] width 253 height 402
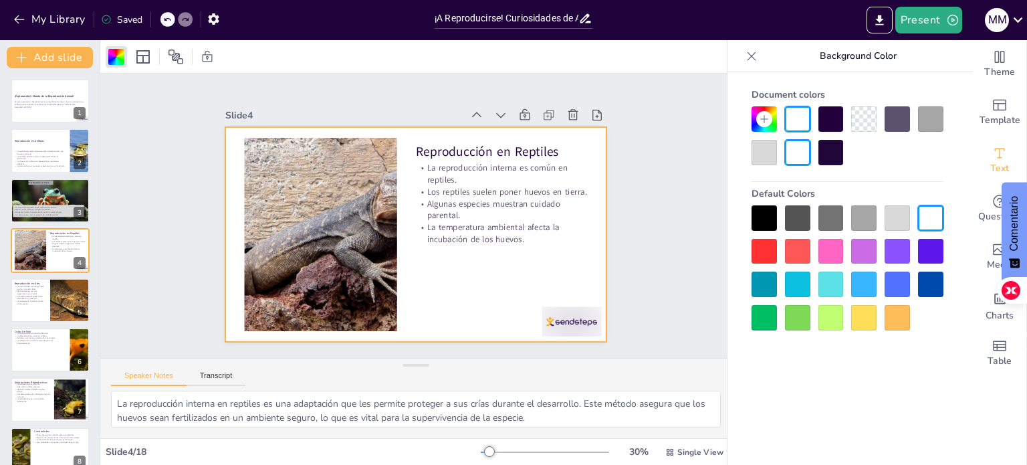
click at [491, 200] on p "Algunas especies muestran cuidado parental." at bounding box center [499, 237] width 170 height 76
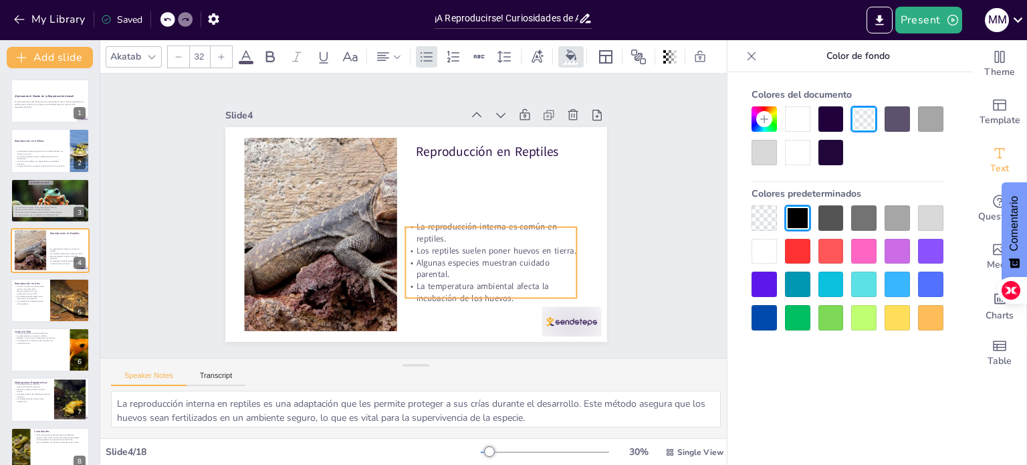
drag, startPoint x: 491, startPoint y: 200, endPoint x: 481, endPoint y: 259, distance: 59.8
click at [481, 259] on p "Algunas especies muestran cuidado parental." at bounding box center [437, 305] width 144 height 132
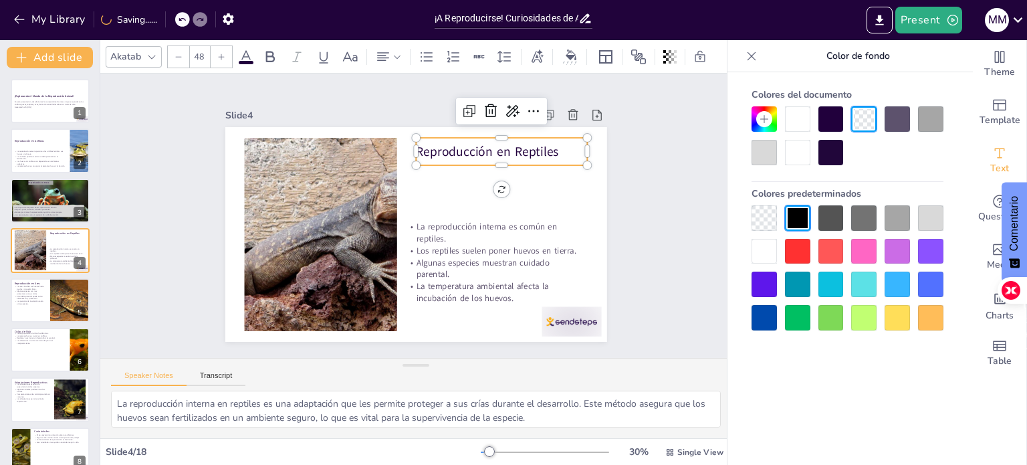
click at [524, 153] on p "Reproducción en Reptiles" at bounding box center [517, 181] width 168 height 70
click at [53, 287] on button at bounding box center [59, 289] width 16 height 16
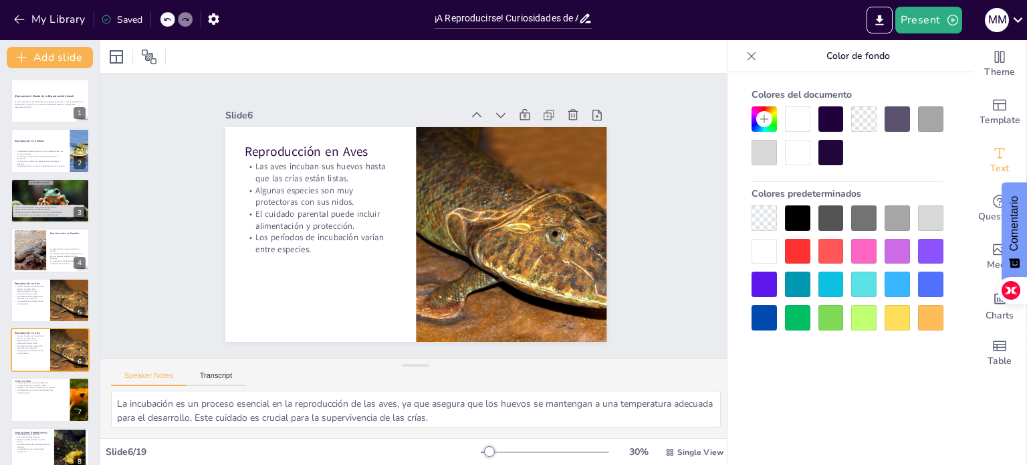
scroll to position [83, 0]
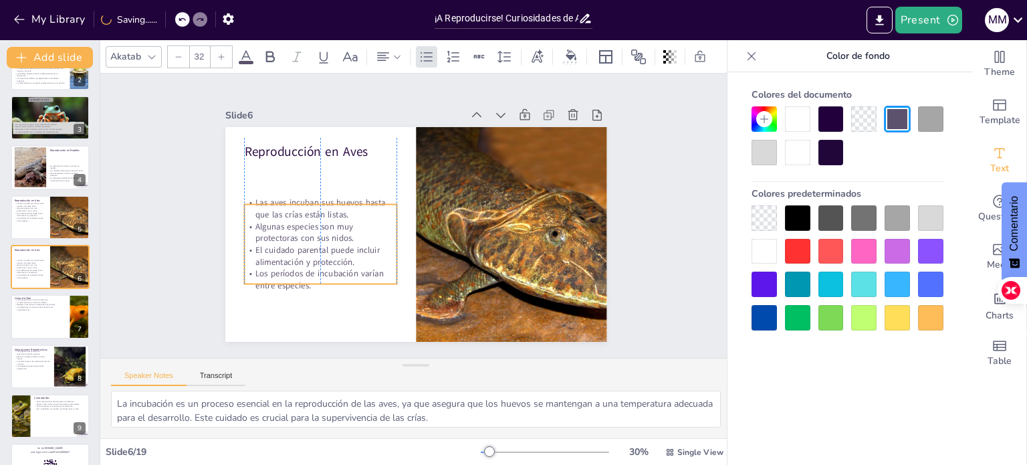
drag, startPoint x: 318, startPoint y: 241, endPoint x: 314, endPoint y: 277, distance: 36.4
click at [314, 277] on p "Los períodos de incubación varían entre especies." at bounding box center [305, 247] width 152 height 70
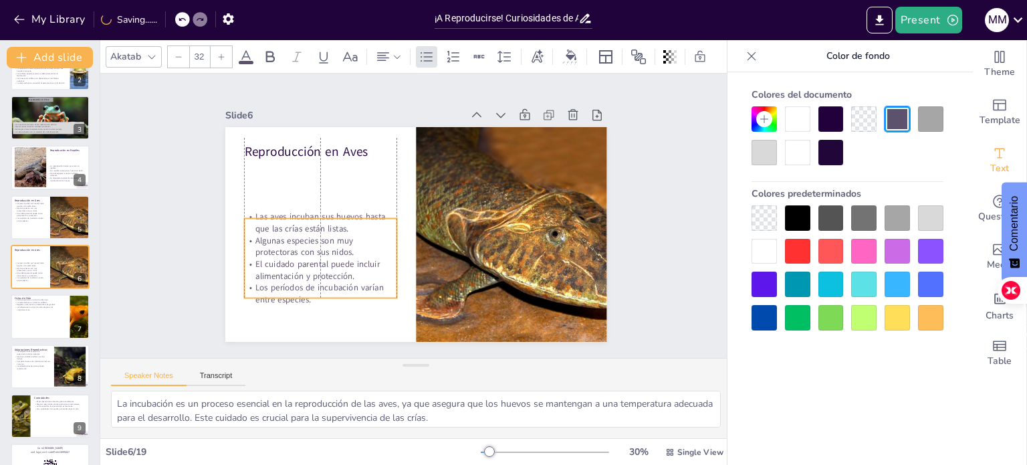
drag, startPoint x: 310, startPoint y: 277, endPoint x: 309, endPoint y: 292, distance: 14.1
click at [309, 292] on p "Los períodos de incubación varían entre especies." at bounding box center [306, 272] width 154 height 55
click at [74, 326] on div "7" at bounding box center [80, 329] width 12 height 12
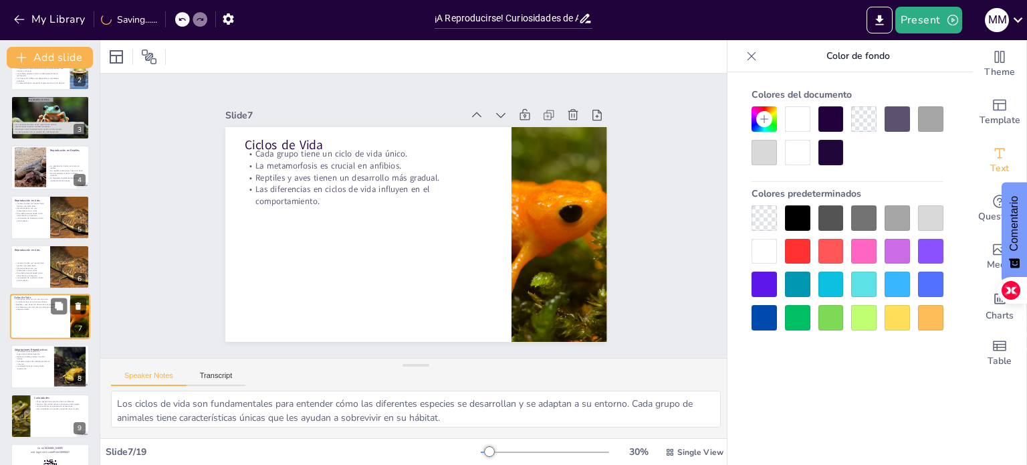
scroll to position [133, 0]
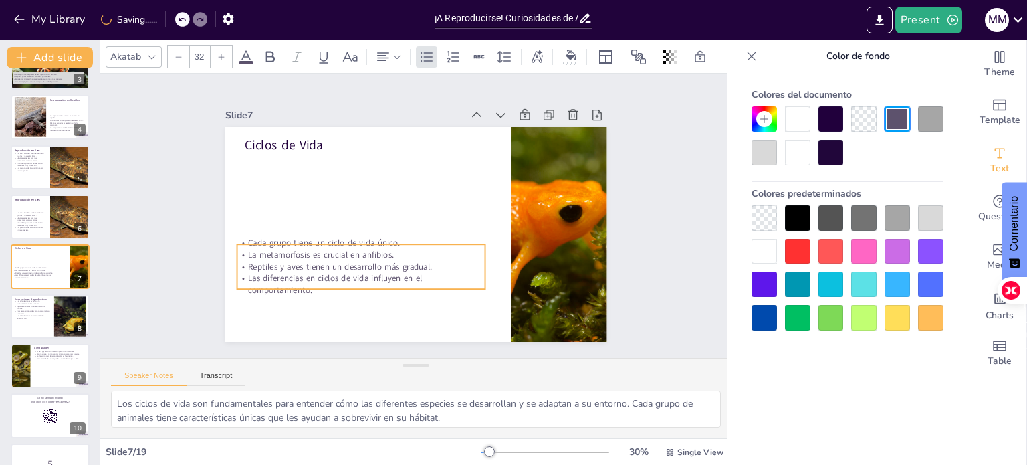
drag, startPoint x: 358, startPoint y: 205, endPoint x: 356, endPoint y: 269, distance: 64.2
click at [356, 255] on p "Las diferencias en ciclos de vida influyen en el comportamiento." at bounding box center [375, 137] width 122 height 236
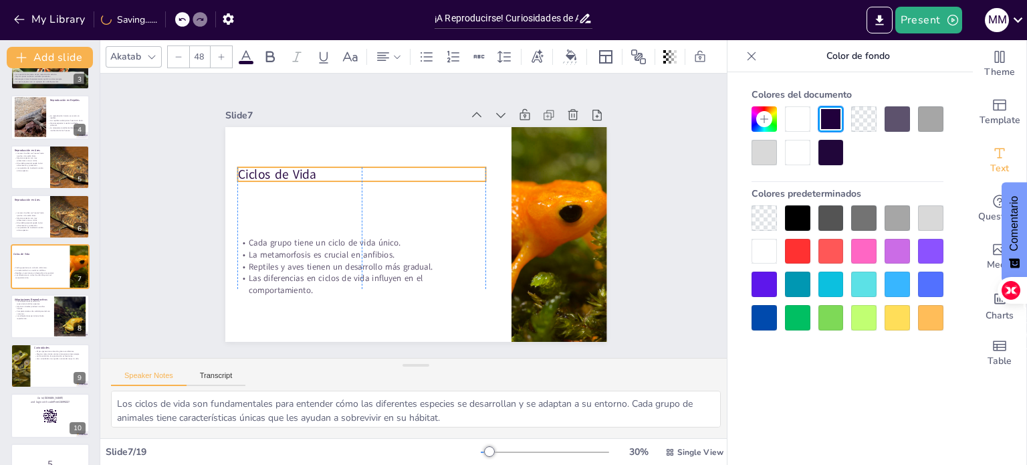
drag, startPoint x: 313, startPoint y: 146, endPoint x: 305, endPoint y: 170, distance: 25.4
click at [305, 170] on p "Ciclos de Vida" at bounding box center [403, 148] width 196 height 179
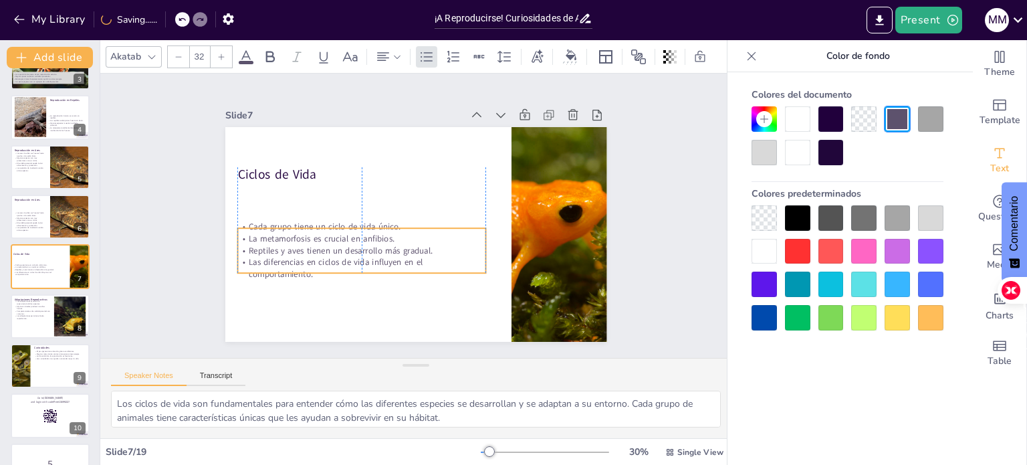
drag, startPoint x: 307, startPoint y: 249, endPoint x: 307, endPoint y: 233, distance: 16.0
click at [307, 233] on p "La metamorfosis es crucial en anfibios." at bounding box center [357, 208] width 221 height 134
click at [50, 364] on div at bounding box center [50, 365] width 80 height 45
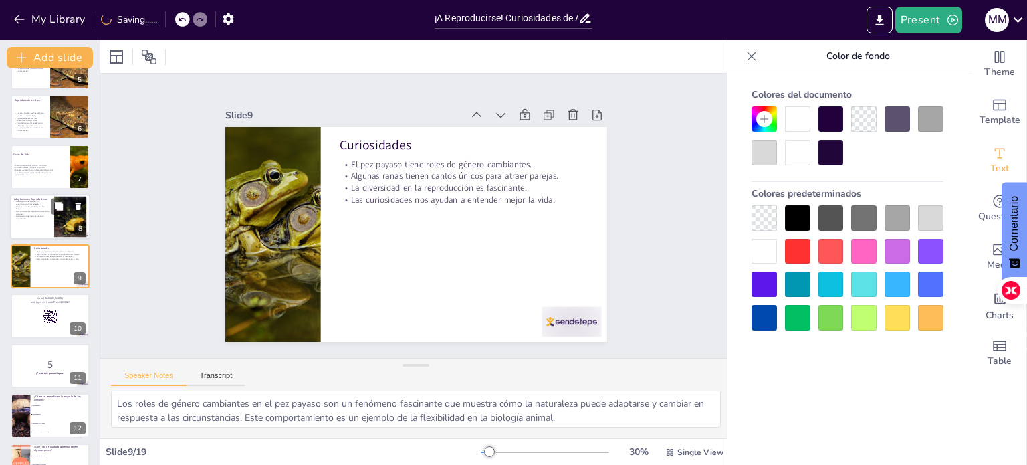
click at [48, 229] on div at bounding box center [50, 216] width 80 height 45
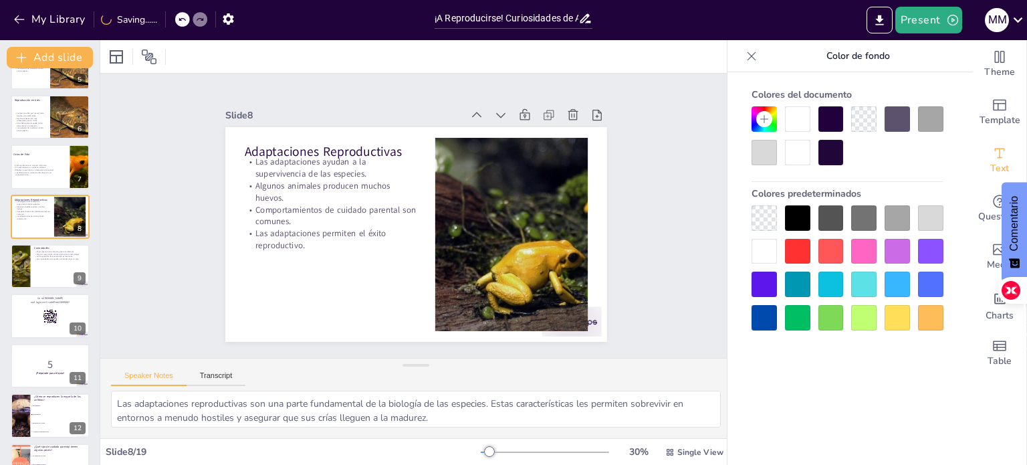
scroll to position [183, 0]
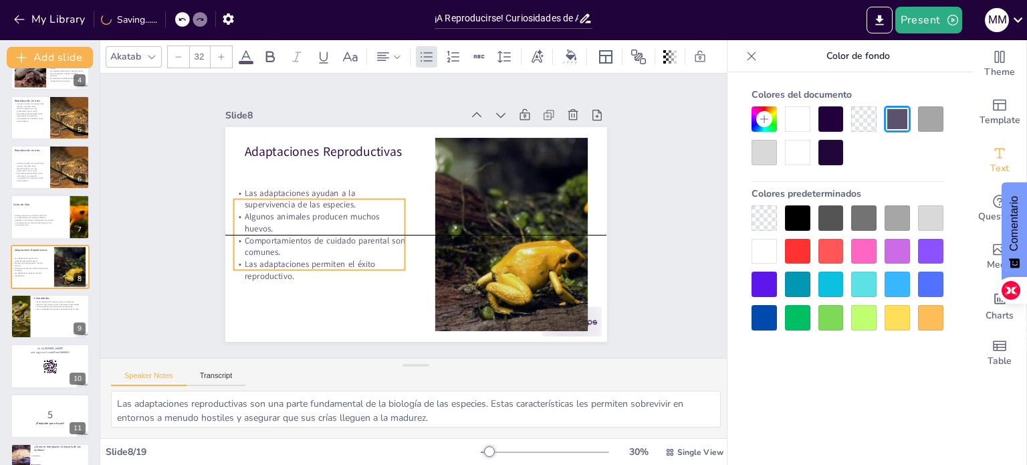
drag, startPoint x: 390, startPoint y: 214, endPoint x: 380, endPoint y: 248, distance: 35.7
click at [380, 232] on p "Comportamientos de cuidado parental son comunes." at bounding box center [334, 155] width 120 height 153
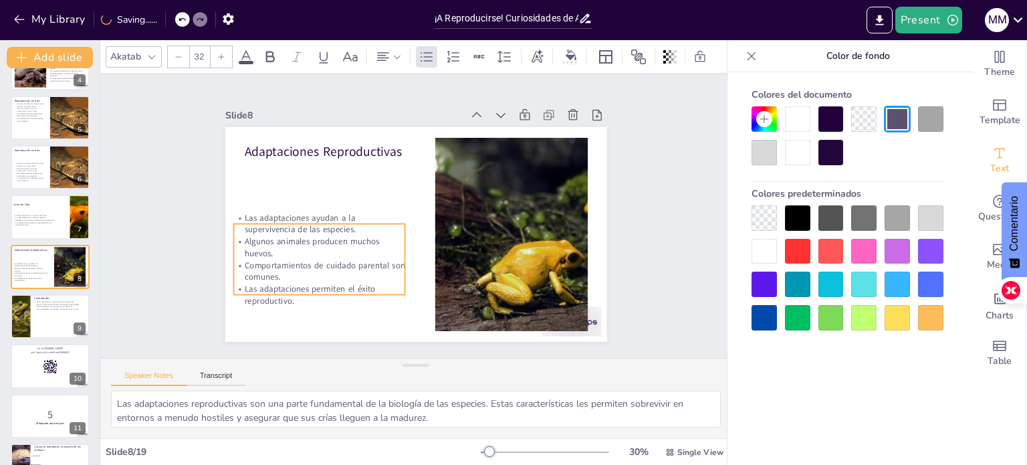
drag, startPoint x: 380, startPoint y: 248, endPoint x: 380, endPoint y: 273, distance: 24.7
click at [371, 212] on p "Comportamientos de cuidado parental son comunes." at bounding box center [350, 125] width 41 height 173
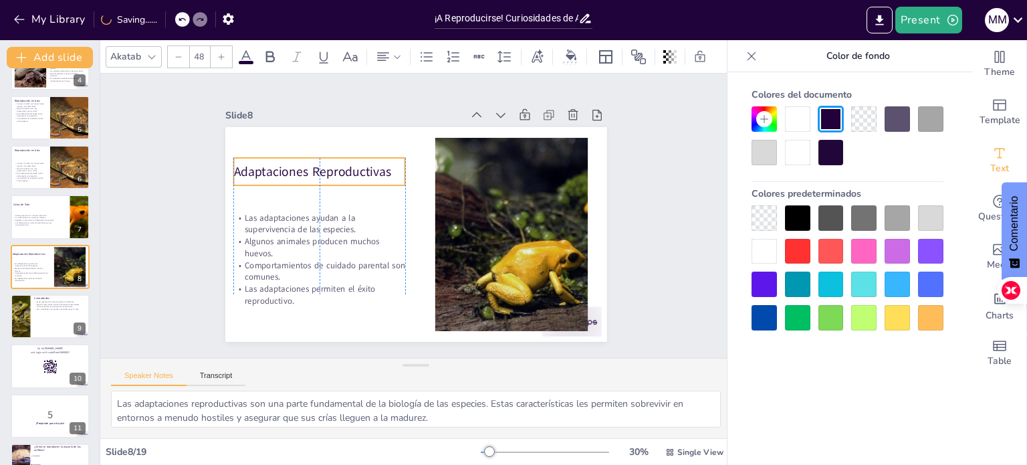
drag, startPoint x: 359, startPoint y: 144, endPoint x: 353, endPoint y: 164, distance: 20.9
click at [353, 164] on p "Adaptaciones Reproductivas" at bounding box center [374, 118] width 140 height 128
click at [72, 317] on div at bounding box center [50, 316] width 80 height 45
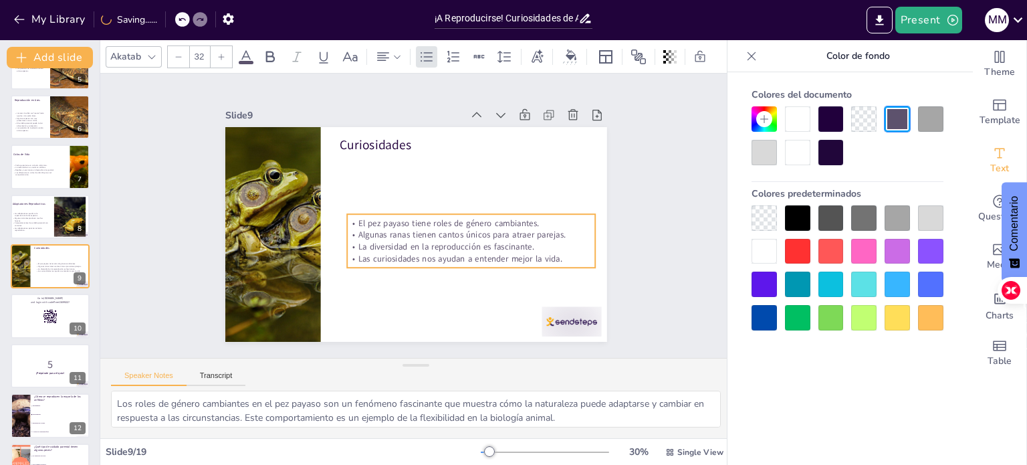
drag, startPoint x: 485, startPoint y: 189, endPoint x: 492, endPoint y: 248, distance: 59.3
click at [492, 248] on p "Las curiosidades nos ayudan a entender mejor la vida." at bounding box center [454, 273] width 239 height 88
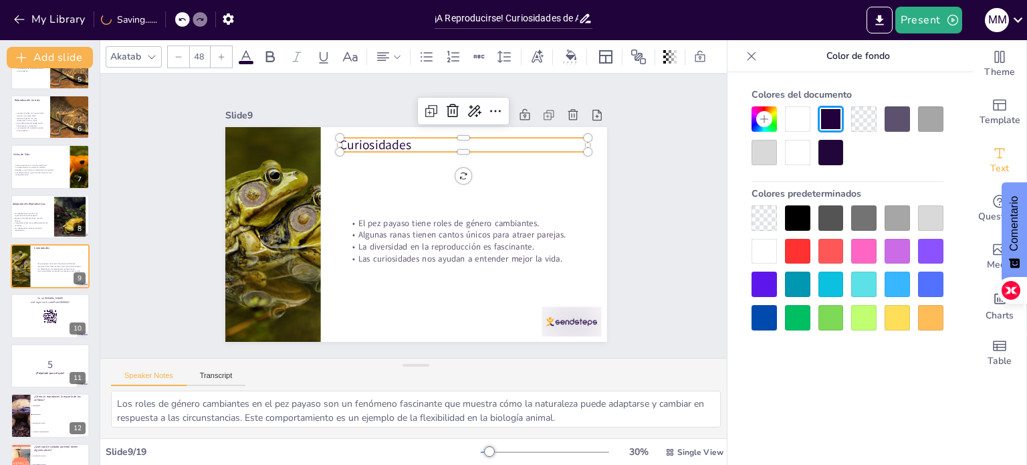
click at [392, 144] on p "Curiosidades" at bounding box center [470, 149] width 249 height 43
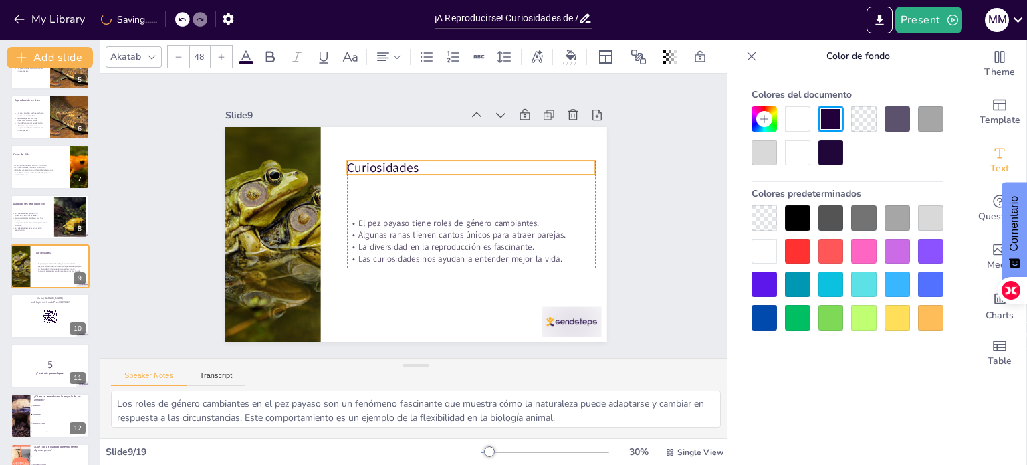
drag, startPoint x: 392, startPoint y: 144, endPoint x: 394, endPoint y: 165, distance: 20.8
click at [394, 165] on p "Curiosidades" at bounding box center [471, 167] width 248 height 18
click at [42, 300] on p "and login with code Free13099227" at bounding box center [50, 302] width 72 height 4
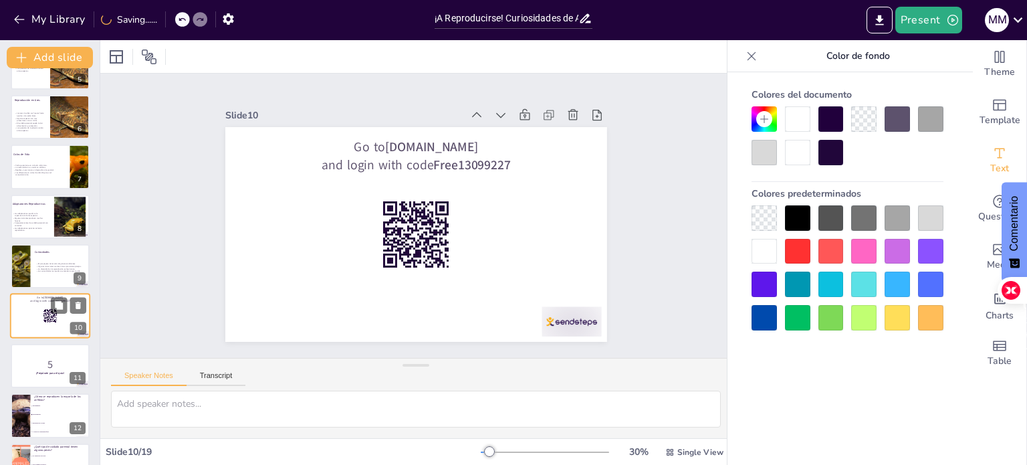
scroll to position [282, 0]
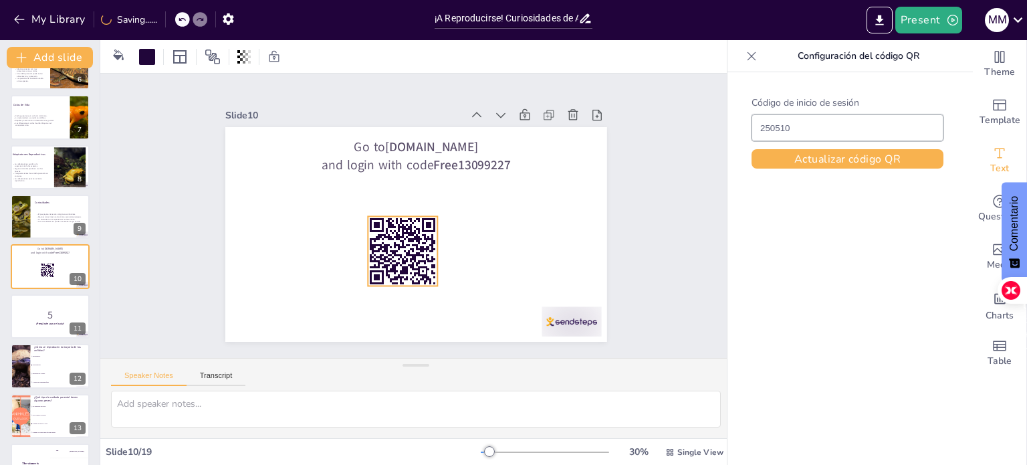
drag, startPoint x: 420, startPoint y: 237, endPoint x: 406, endPoint y: 253, distance: 21.4
click at [406, 253] on rect at bounding box center [395, 247] width 82 height 82
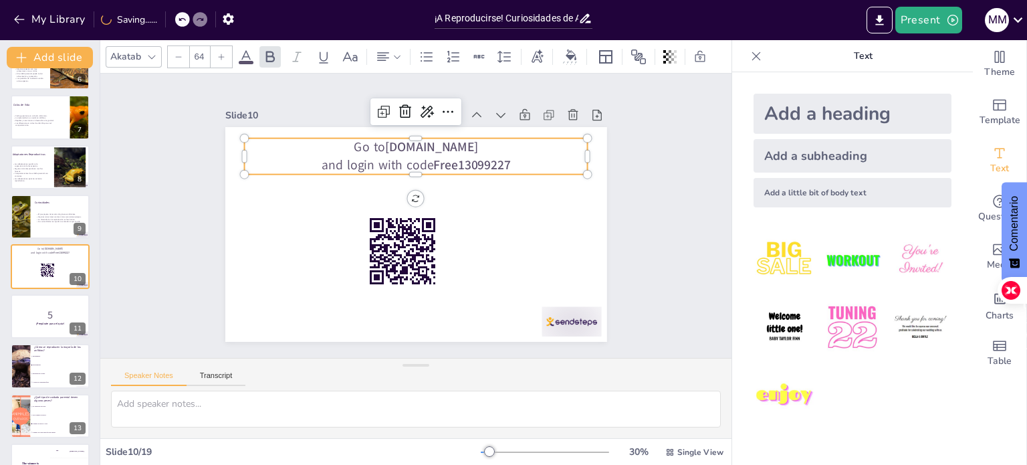
click at [426, 149] on strong "[DOMAIN_NAME]" at bounding box center [469, 169] width 86 height 69
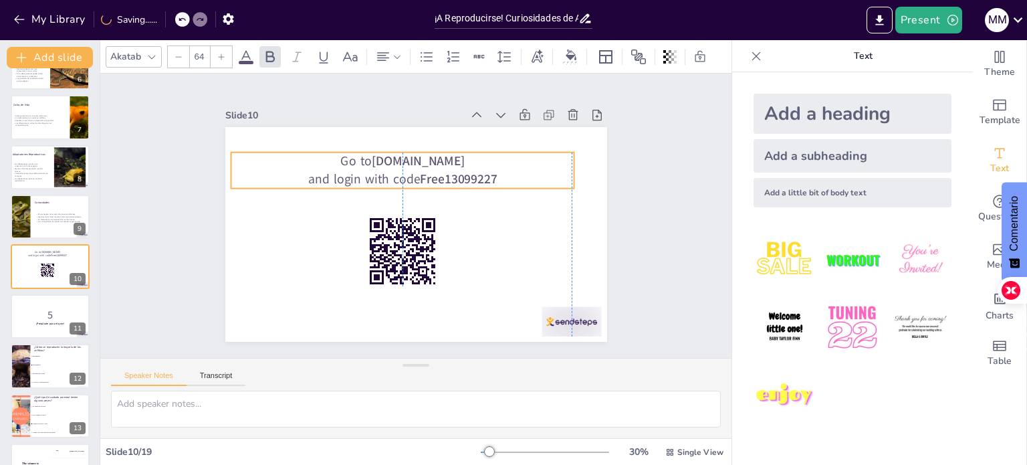
drag, startPoint x: 417, startPoint y: 149, endPoint x: 403, endPoint y: 163, distance: 19.4
click at [403, 163] on strong "[DOMAIN_NAME]" at bounding box center [445, 169] width 90 height 62
click at [44, 307] on p "5" at bounding box center [50, 314] width 72 height 15
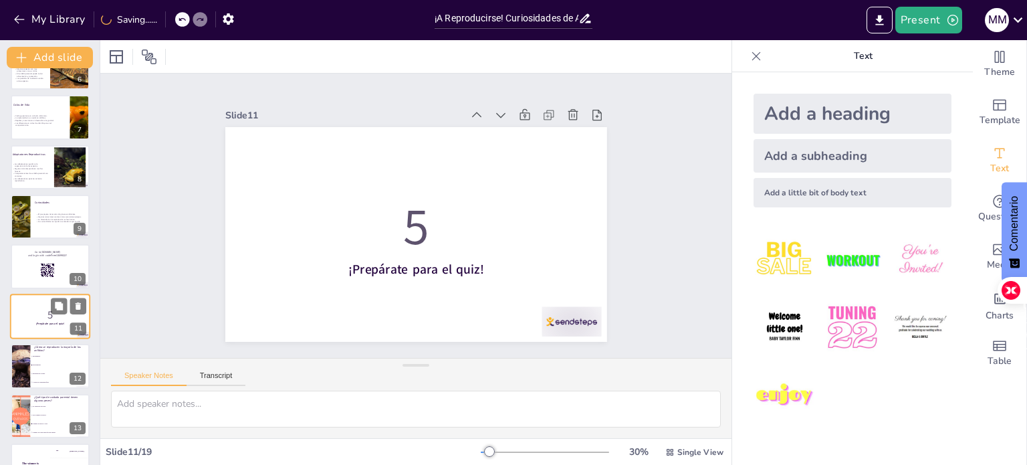
scroll to position [332, 0]
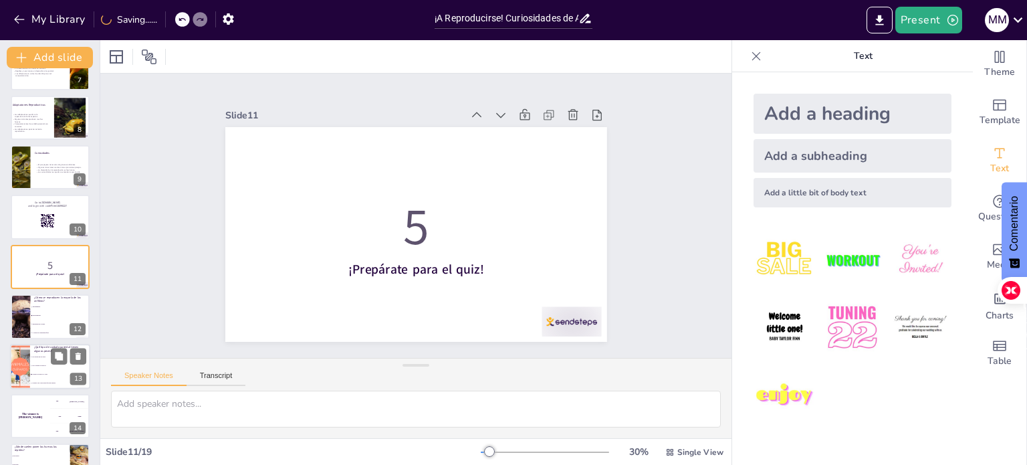
click at [50, 368] on li "Solo cuidan los huevos" at bounding box center [60, 365] width 60 height 9
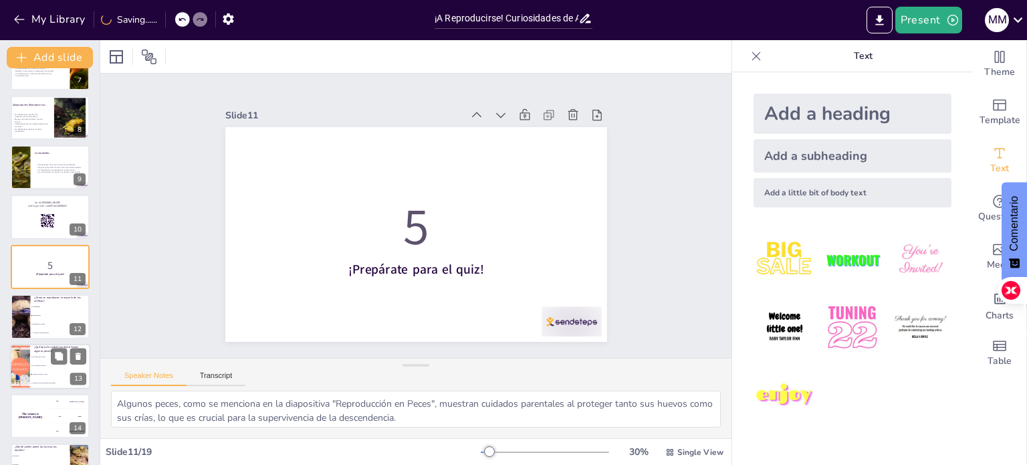
scroll to position [431, 0]
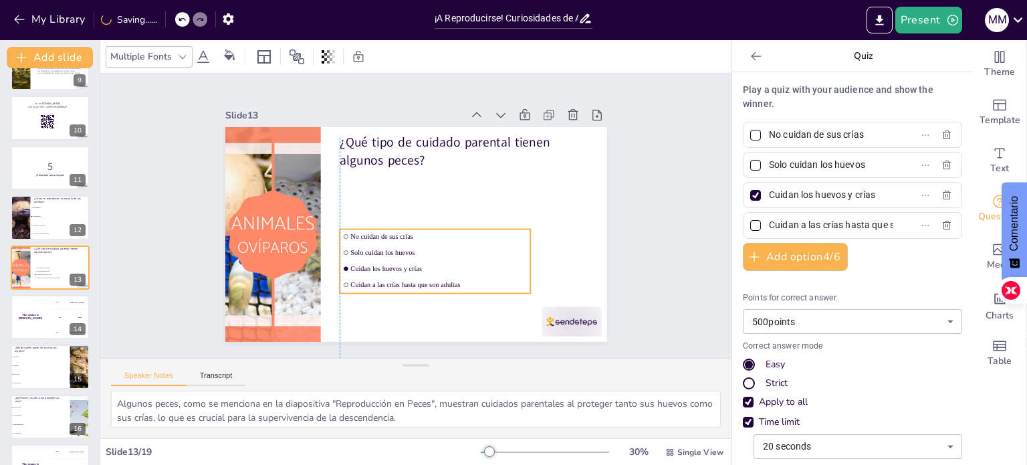
drag, startPoint x: 441, startPoint y: 261, endPoint x: 457, endPoint y: 311, distance: 51.8
click at [457, 169] on div "¿Qué tipo de cuidado parental tienen algunos peces? No cuidan de sus crías Solo…" at bounding box center [433, 130] width 373 height 80
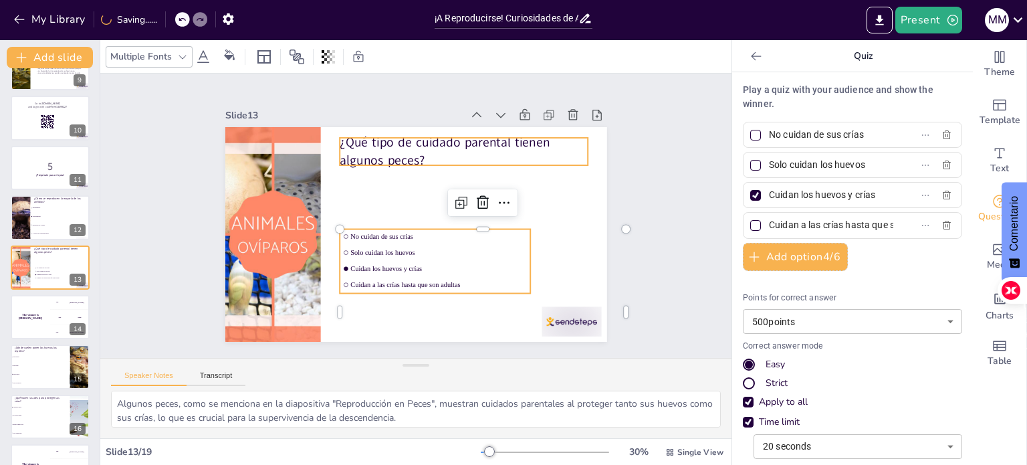
click at [419, 152] on p "¿Qué tipo de cuidado parental tienen algunos peces?" at bounding box center [491, 191] width 221 height 174
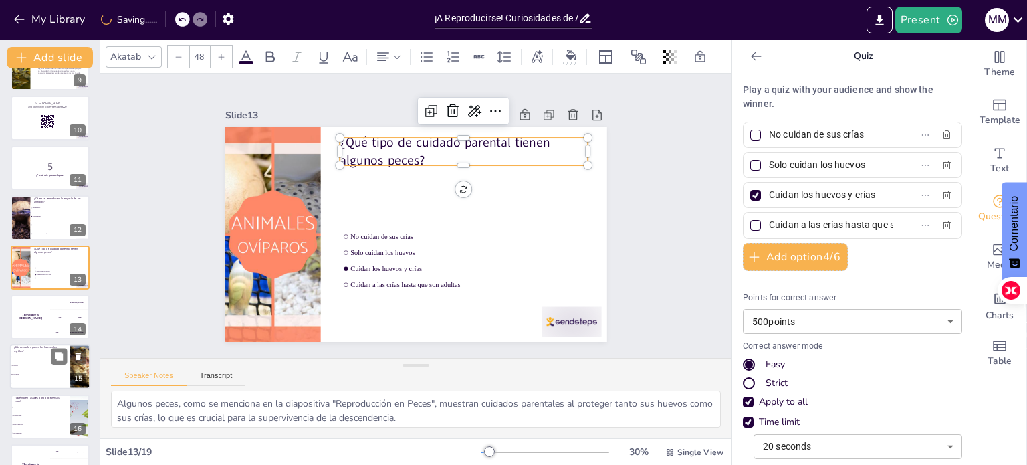
click at [43, 382] on span "En los árboles" at bounding box center [40, 383] width 57 height 2
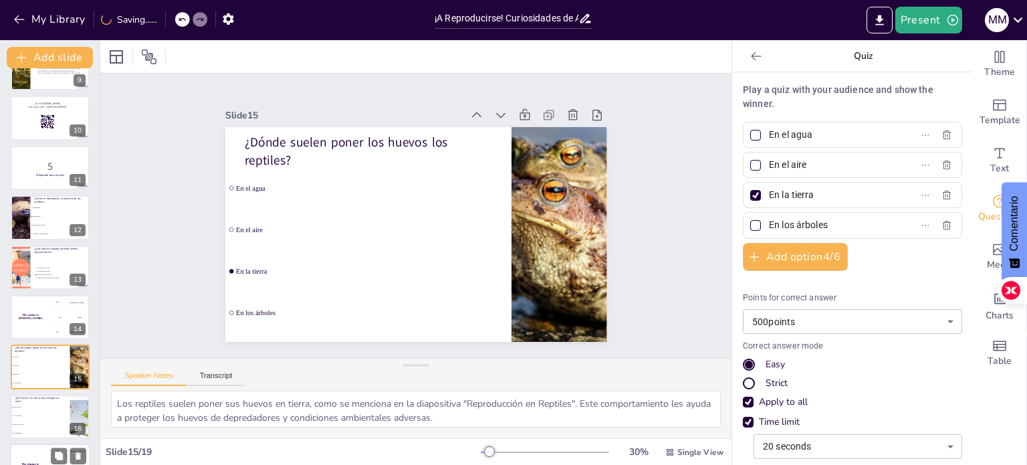
scroll to position [530, 0]
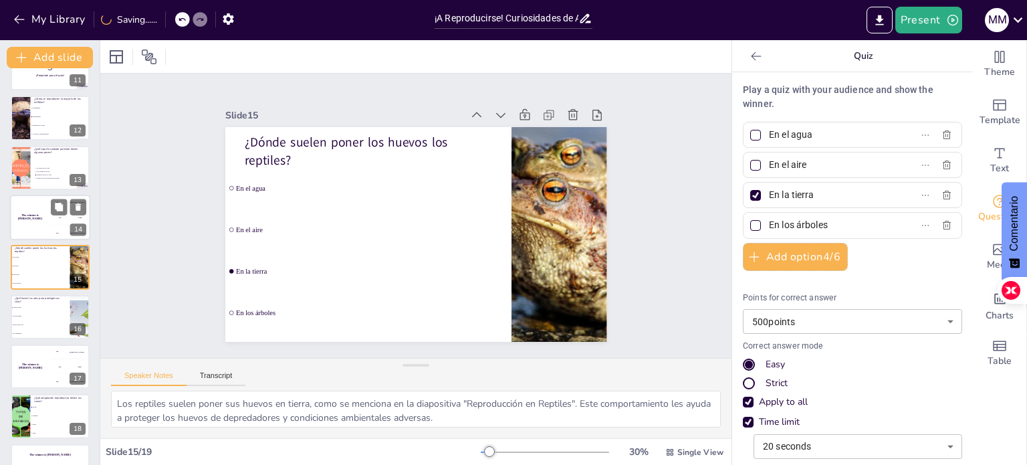
click at [50, 229] on div "300 Niels" at bounding box center [70, 232] width 40 height 15
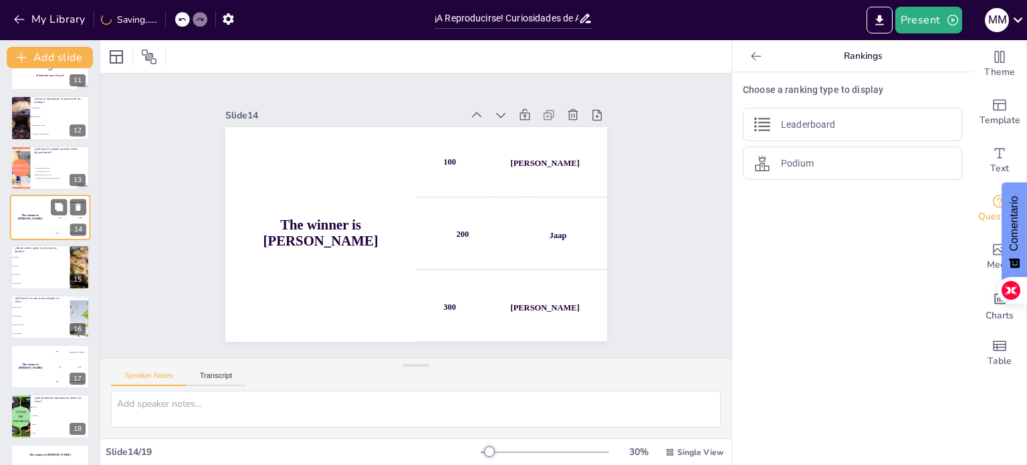
scroll to position [481, 0]
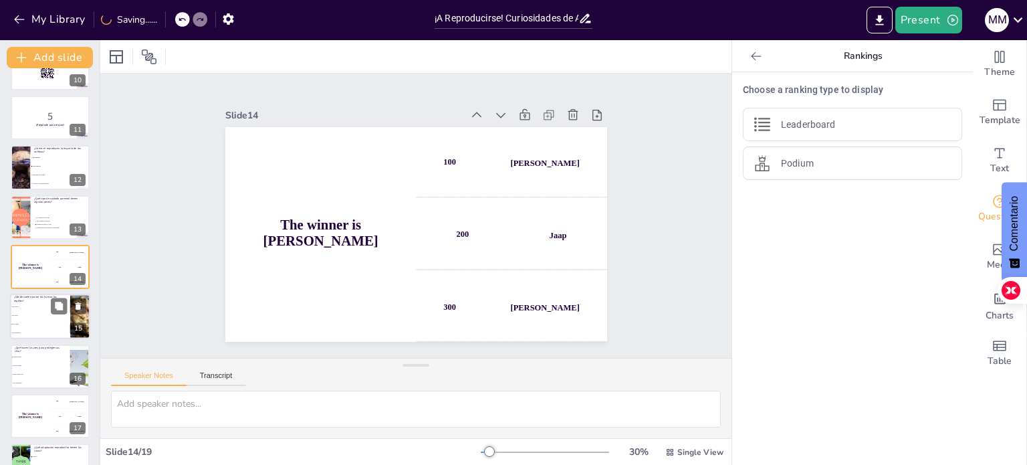
click at [51, 315] on span "En el aire" at bounding box center [40, 316] width 57 height 2
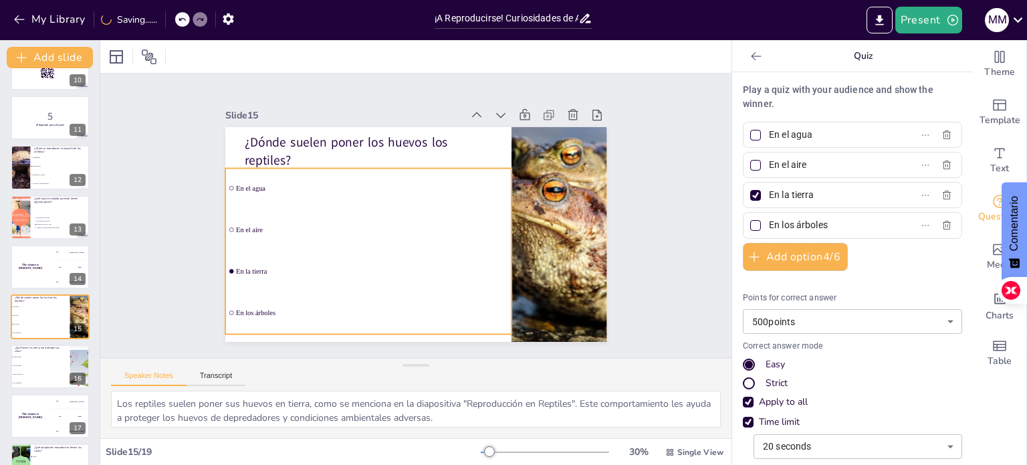
scroll to position [530, 0]
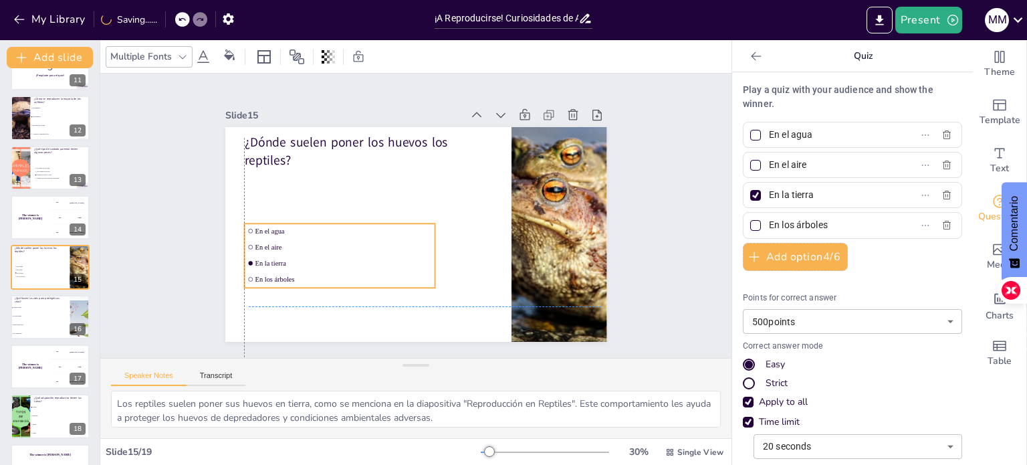
drag, startPoint x: 308, startPoint y: 265, endPoint x: 332, endPoint y: 321, distance: 60.8
click at [484, 321] on div "¿Dónde suelen poner los huevos los reptiles? En el agua En el aire En la tierra…" at bounding box center [504, 225] width 40 height 380
click at [42, 320] on li "Dejan el nido solo" at bounding box center [40, 324] width 60 height 9
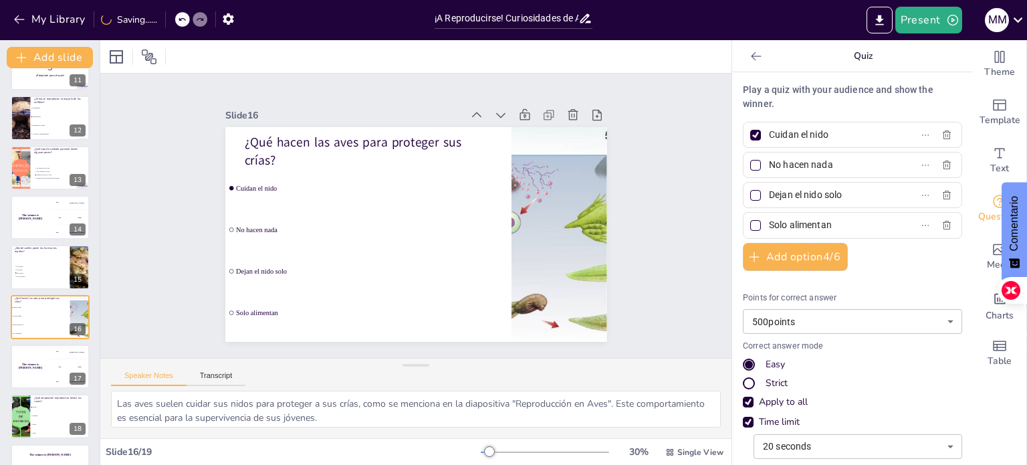
scroll to position [564, 0]
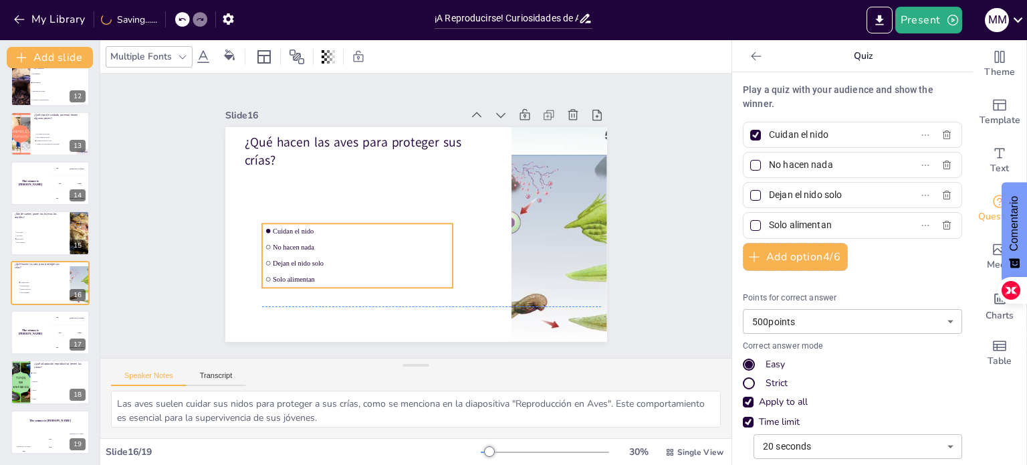
drag, startPoint x: 354, startPoint y: 261, endPoint x: 390, endPoint y: 318, distance: 68.3
click at [390, 298] on div "¿Qué hacen las aves para proteger sus crías? Cuidan el nido No hacen nada Dejan…" at bounding box center [481, 156] width 255 height 283
click at [60, 349] on div "300 Niels" at bounding box center [70, 347] width 40 height 15
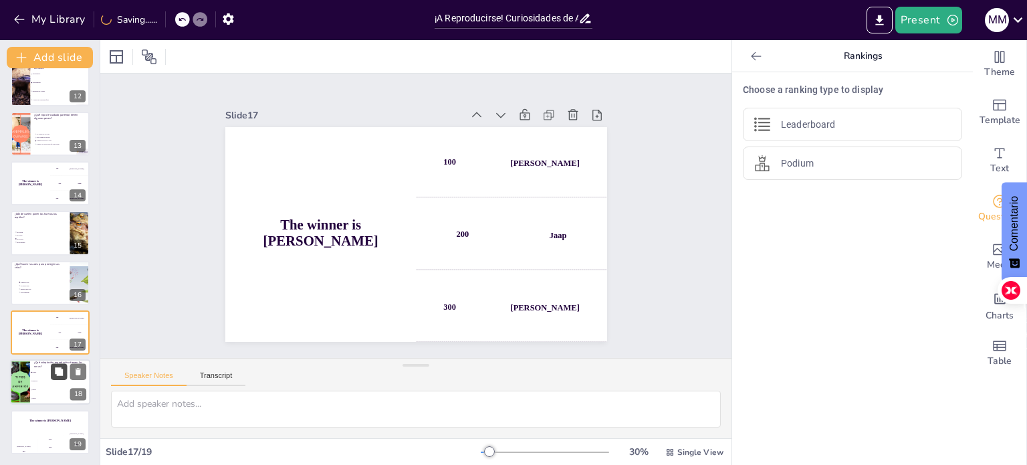
click at [61, 374] on icon at bounding box center [59, 372] width 8 height 8
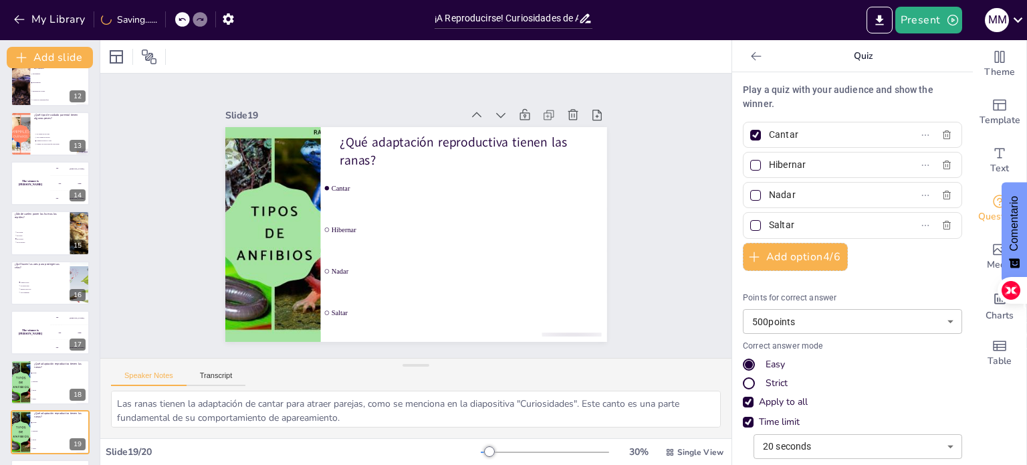
scroll to position [614, 0]
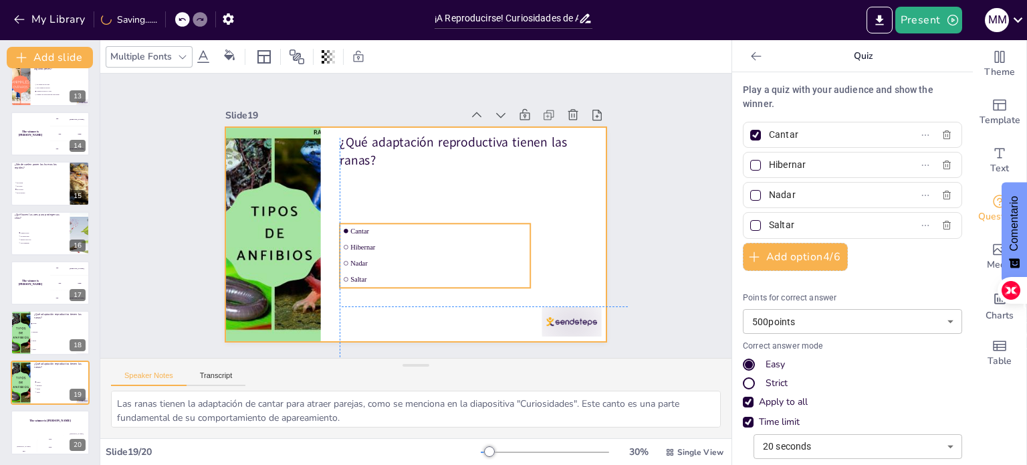
drag, startPoint x: 468, startPoint y: 273, endPoint x: 491, endPoint y: 333, distance: 63.9
click at [491, 148] on div "¿Qué adaptación reproductiva tienen las ranas? Cantar Hibernar Nadar Saltar" at bounding box center [425, 128] width 380 height 40
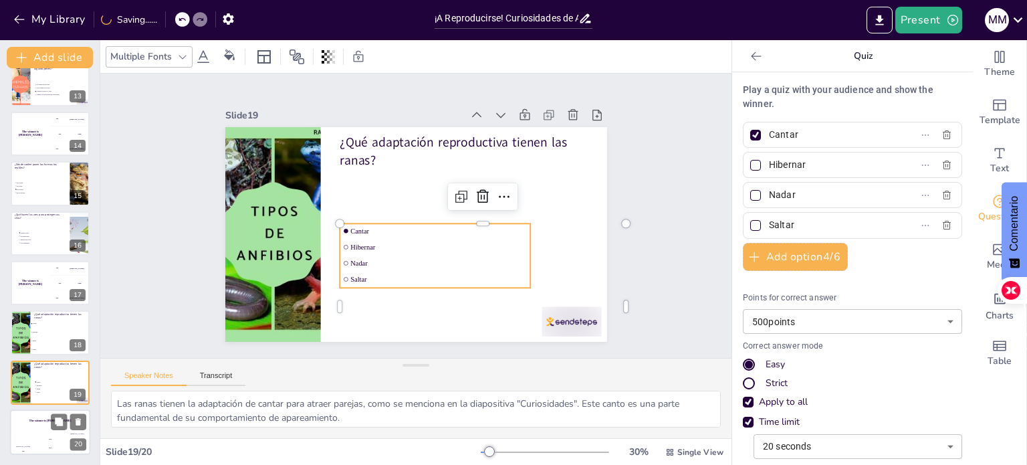
click at [45, 448] on div "200" at bounding box center [50, 447] width 27 height 15
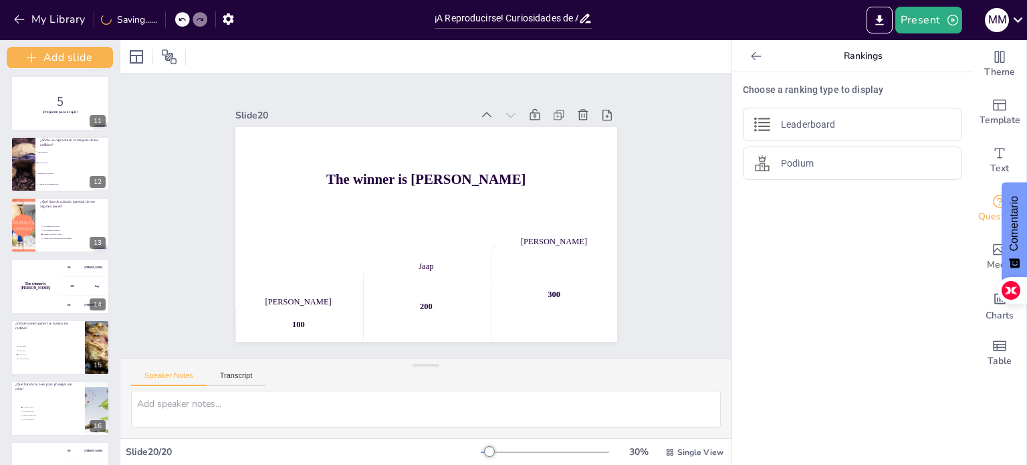
drag, startPoint x: 99, startPoint y: 406, endPoint x: 97, endPoint y: 438, distance: 32.2
click at [97, 438] on div "Add slide ¡Explorando el Mundo de la Reproducción Animal! En esta presentación,…" at bounding box center [60, 252] width 120 height 425
click at [100, 438] on div "Add slide ¡Explorando el Mundo de la Reproducción Animal! En esta presentación,…" at bounding box center [60, 252] width 120 height 425
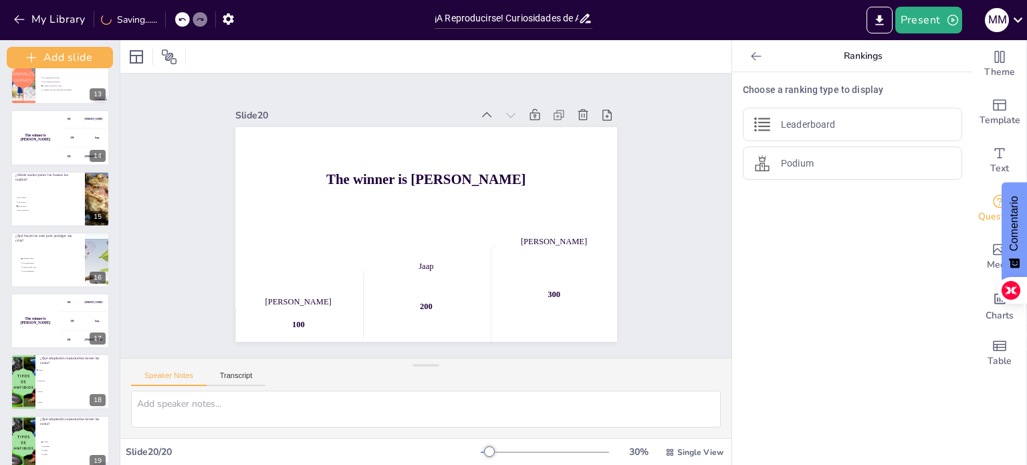
scroll to position [840, 0]
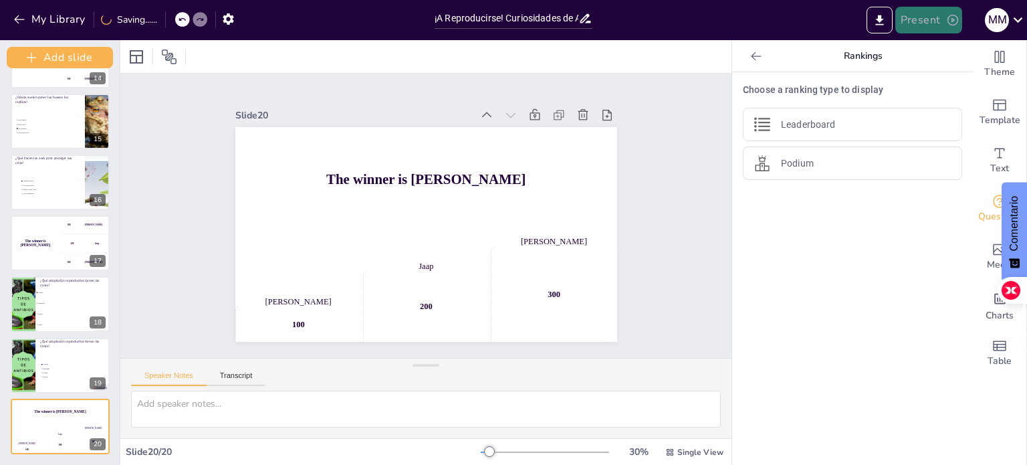
click at [936, 31] on button "Present" at bounding box center [928, 20] width 67 height 27
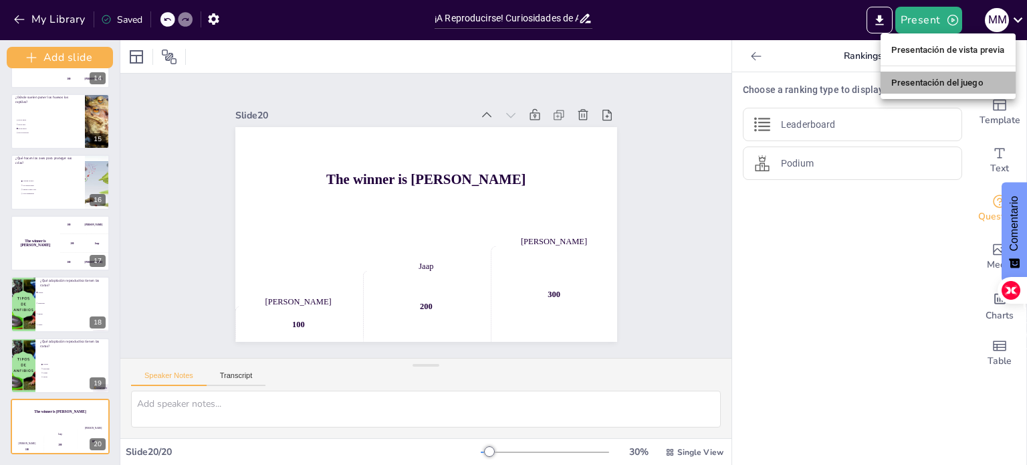
click at [927, 86] on font "Presentación del juego" at bounding box center [937, 83] width 92 height 10
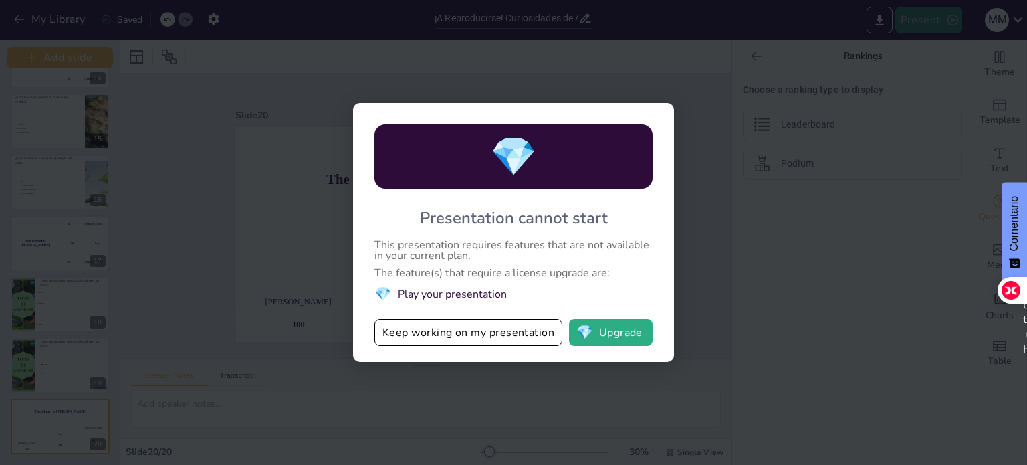
click at [943, 21] on div "My Library Saved ¡A Reproducirse! Curiosidades de Anfibios, Peces, Reptiles y A…" at bounding box center [513, 232] width 1027 height 465
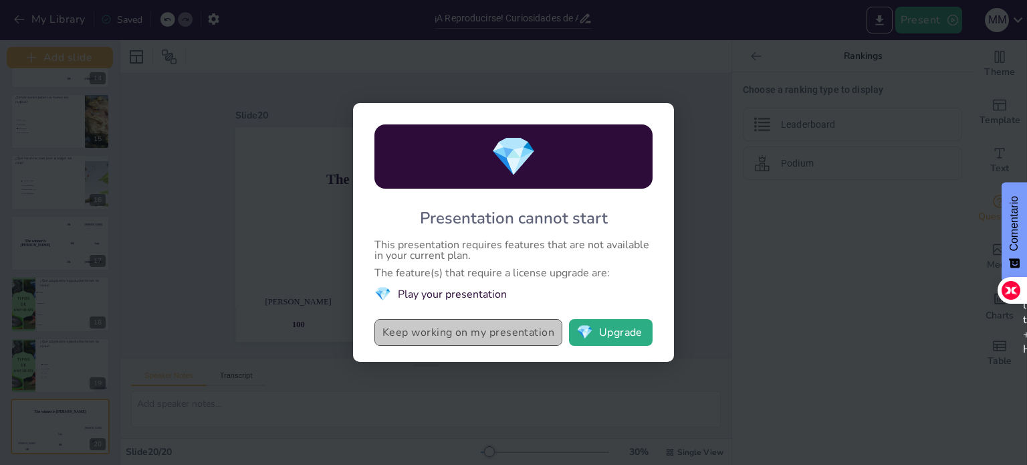
click at [550, 336] on button "Keep working on my presentation" at bounding box center [468, 332] width 188 height 27
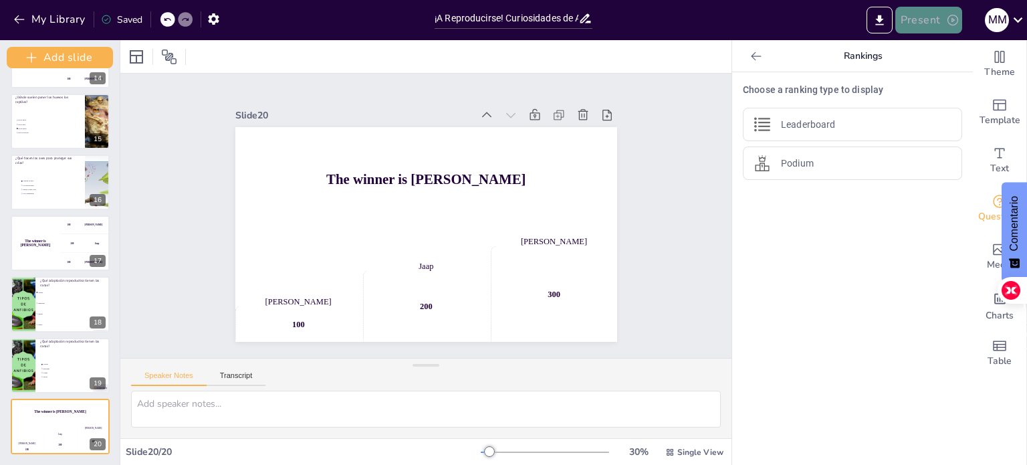
click at [925, 26] on button "Present" at bounding box center [928, 20] width 67 height 27
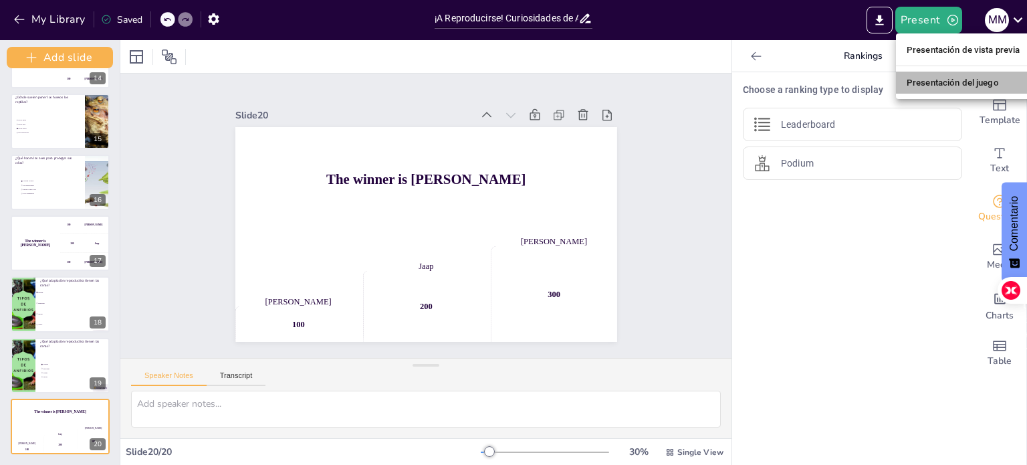
click at [919, 89] on font "Presentación del juego" at bounding box center [953, 82] width 92 height 13
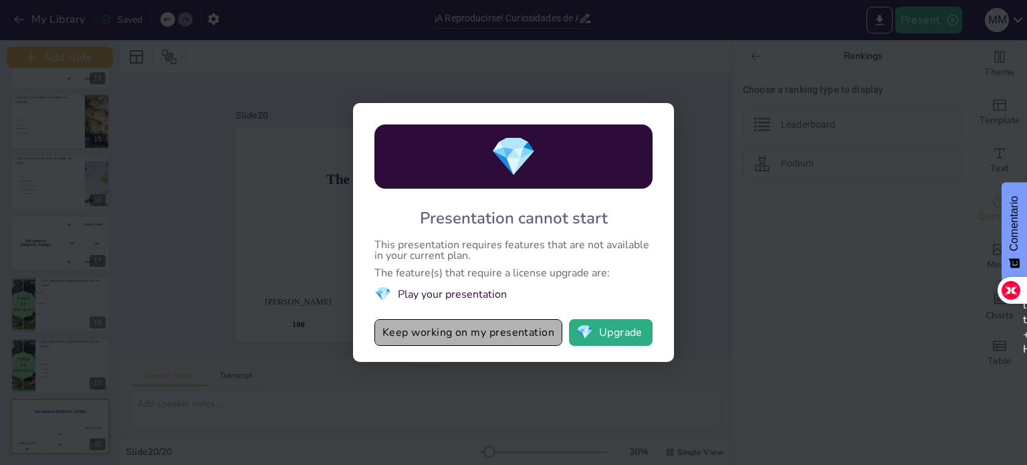
drag, startPoint x: 477, startPoint y: 336, endPoint x: 979, endPoint y: 47, distance: 578.3
click at [979, 47] on div "💎 Presentation cannot start This presentation requires features that are not av…" at bounding box center [513, 232] width 1027 height 465
click at [497, 326] on button "Keep working on my presentation" at bounding box center [468, 332] width 188 height 27
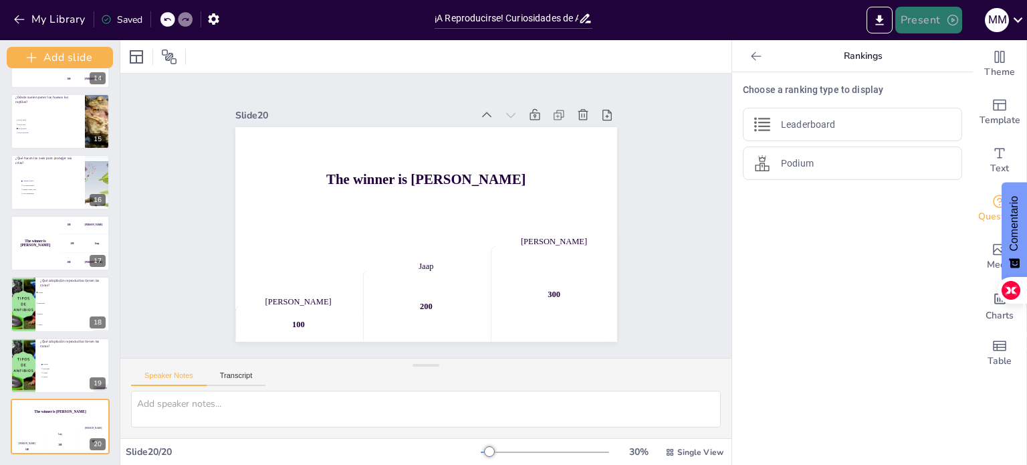
drag, startPoint x: 931, startPoint y: 17, endPoint x: 925, endPoint y: 29, distance: 12.9
click at [925, 29] on button "Present" at bounding box center [928, 20] width 67 height 27
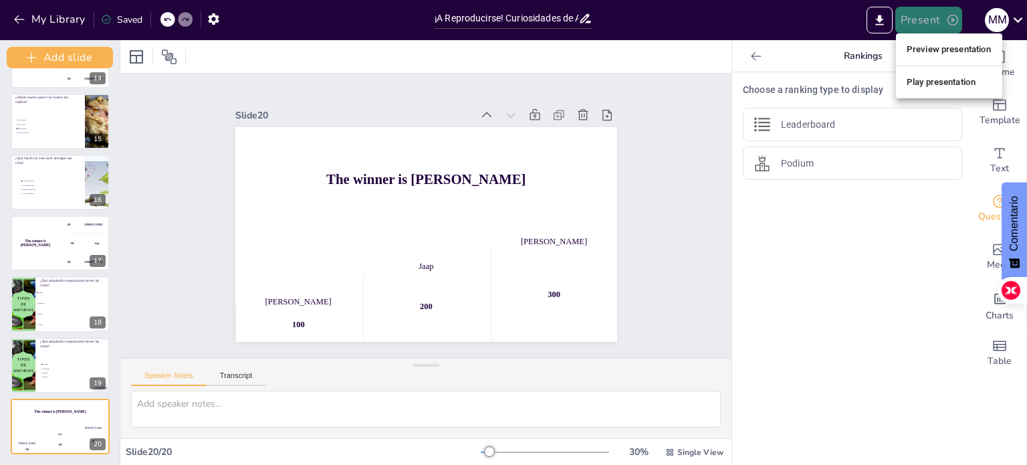
click at [925, 29] on div at bounding box center [513, 232] width 1027 height 465
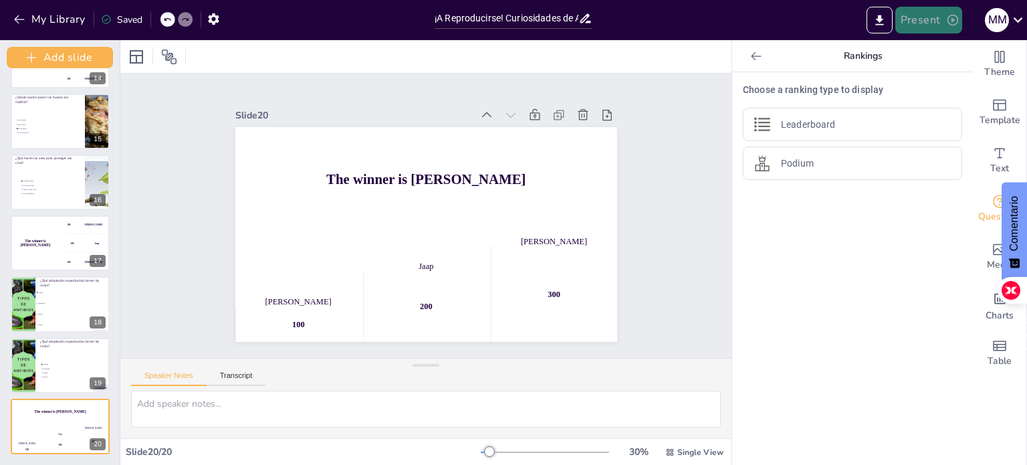
drag, startPoint x: 927, startPoint y: 18, endPoint x: 924, endPoint y: 29, distance: 11.2
click at [924, 29] on button "Present" at bounding box center [928, 20] width 67 height 27
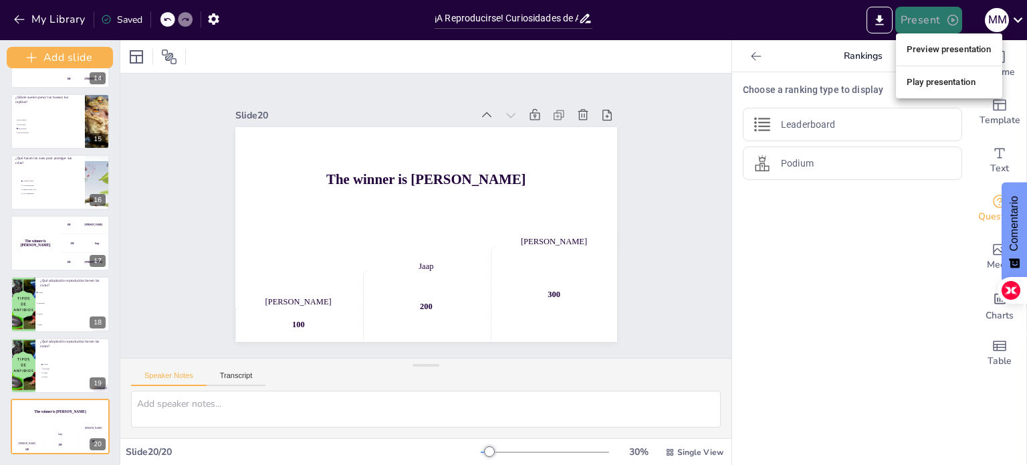
click at [924, 29] on div at bounding box center [513, 232] width 1027 height 465
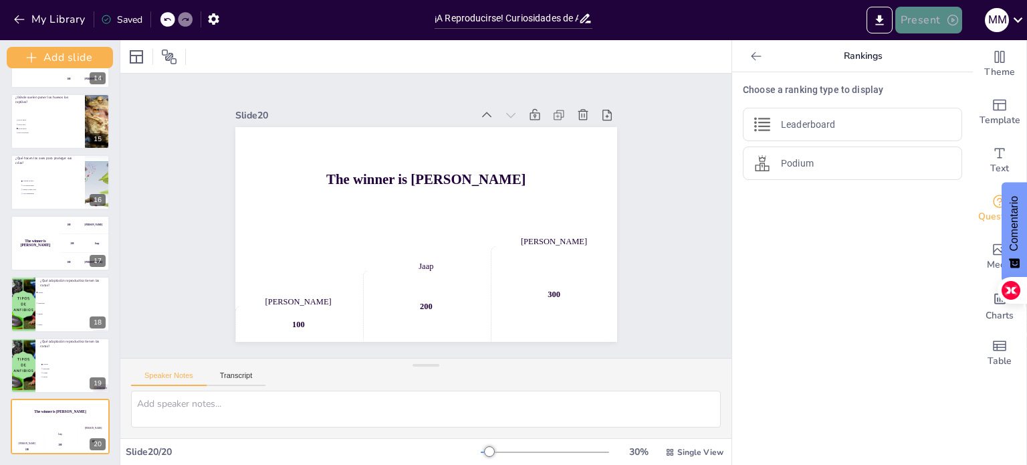
click at [929, 26] on button "Present" at bounding box center [928, 20] width 67 height 27
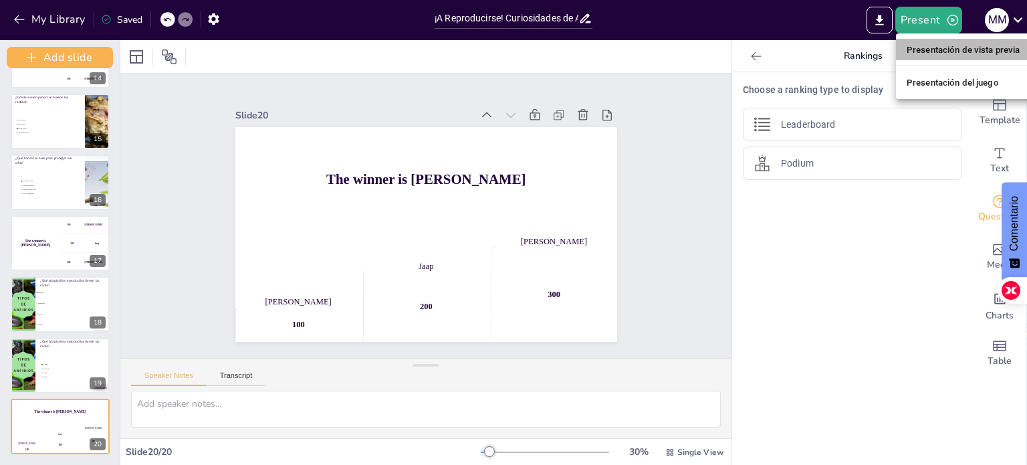
click at [929, 47] on font "Presentación de vista previa" at bounding box center [964, 50] width 114 height 10
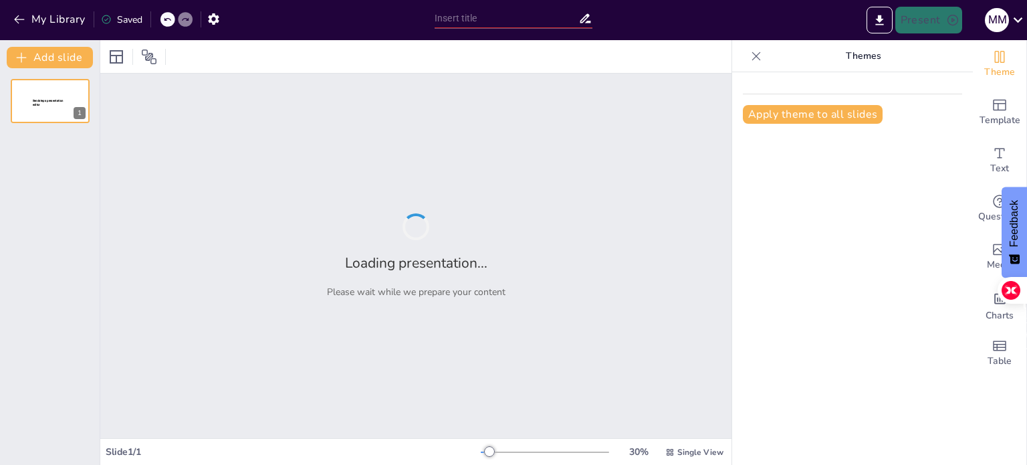
type input "¡A Reproducirse! Curiosidades de Anfibios, Peces, Reptiles y Aves"
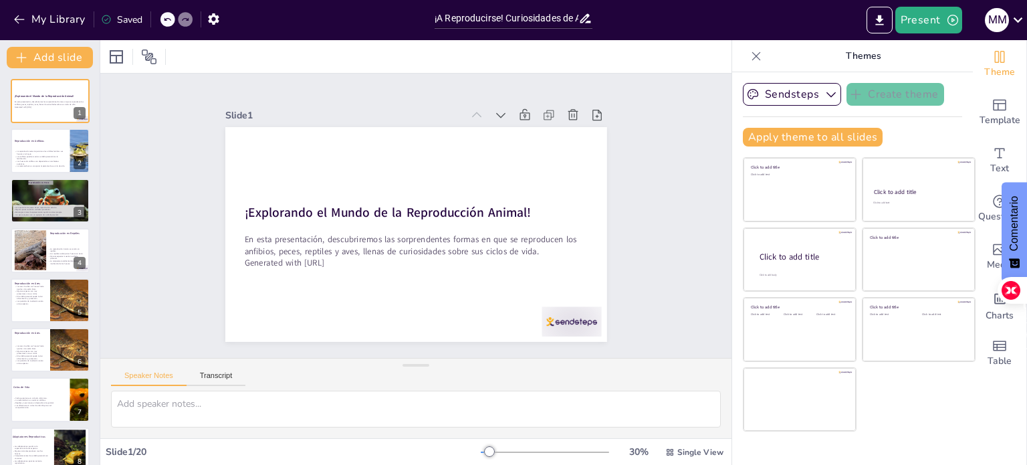
checkbox input "true"
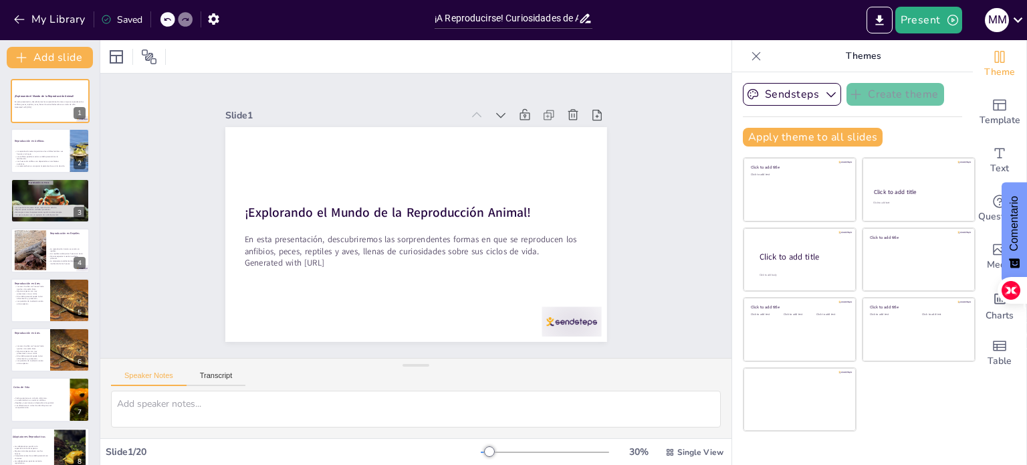
checkbox input "true"
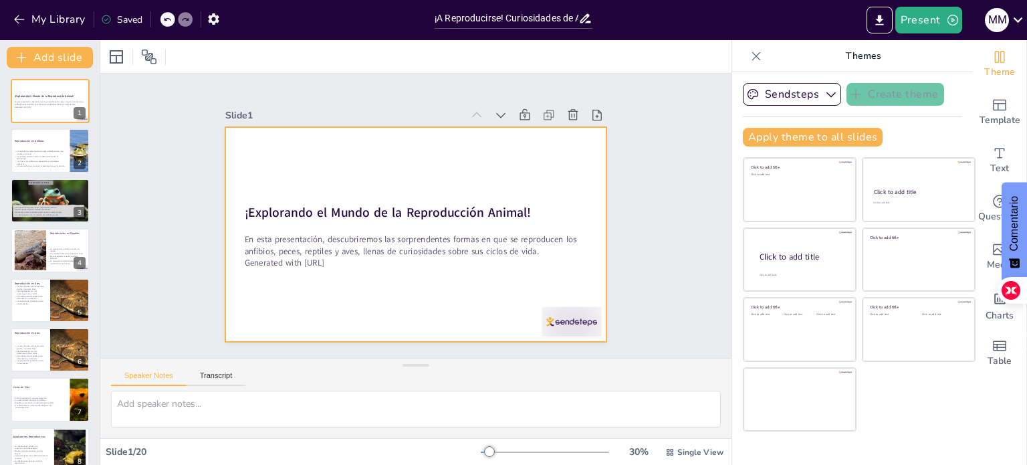
checkbox input "true"
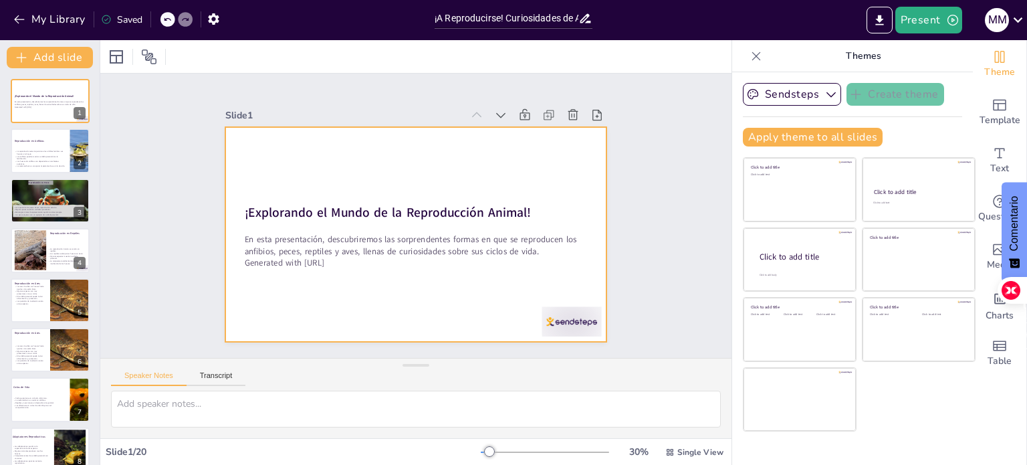
checkbox input "true"
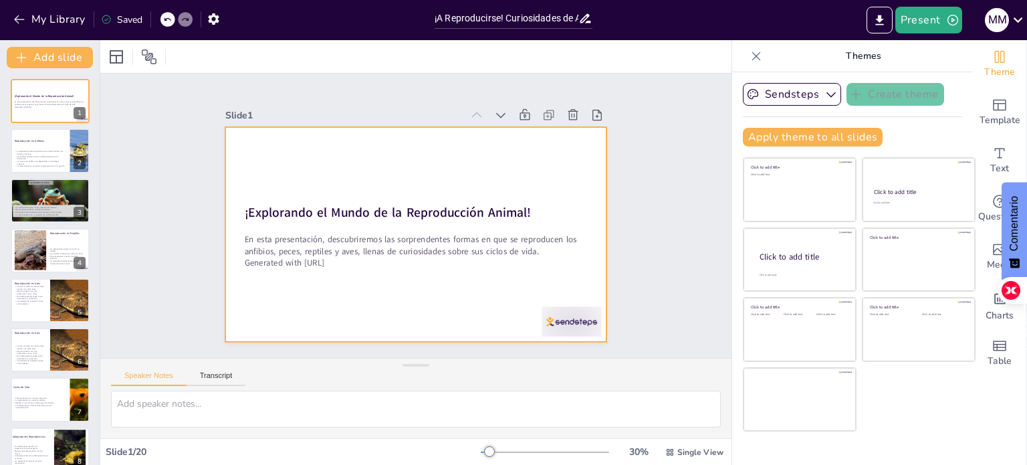
checkbox input "true"
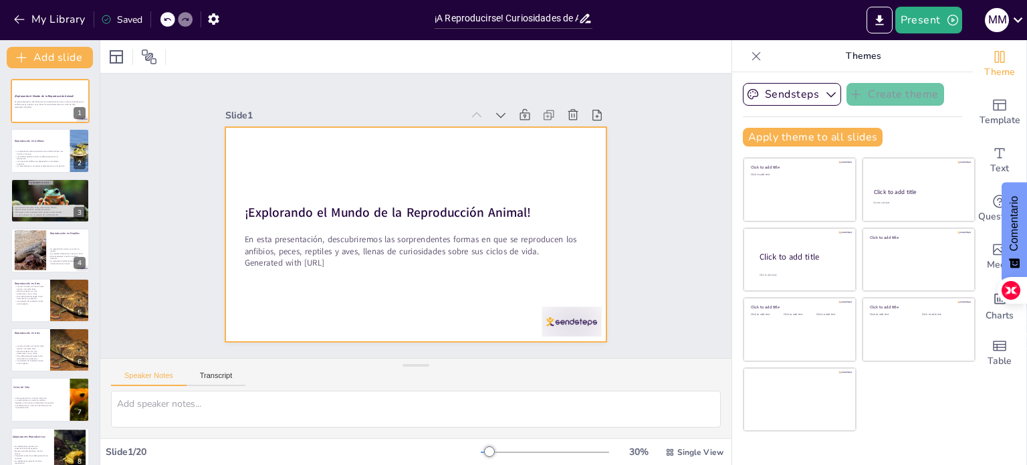
checkbox input "true"
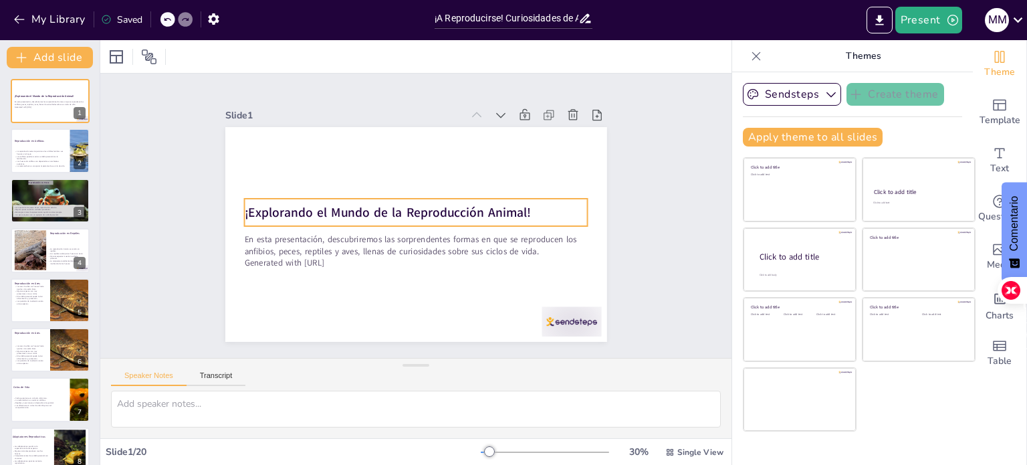
checkbox input "true"
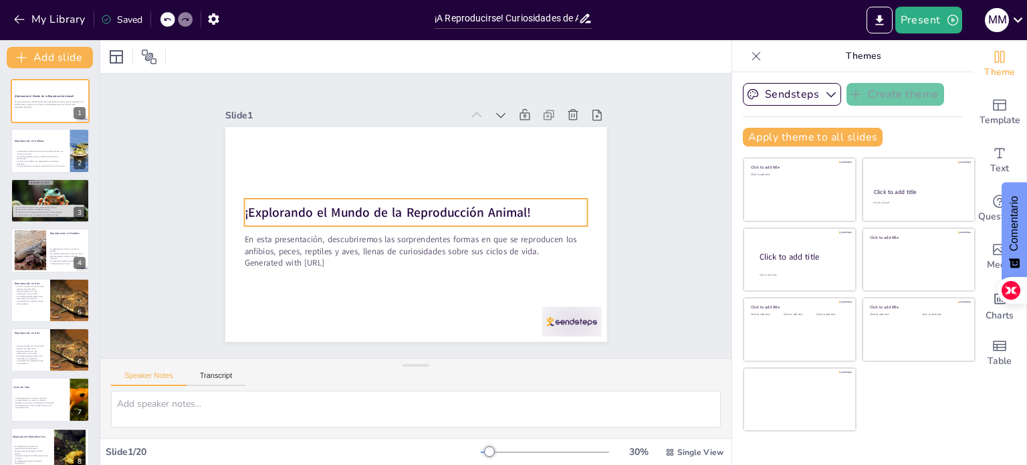
checkbox input "true"
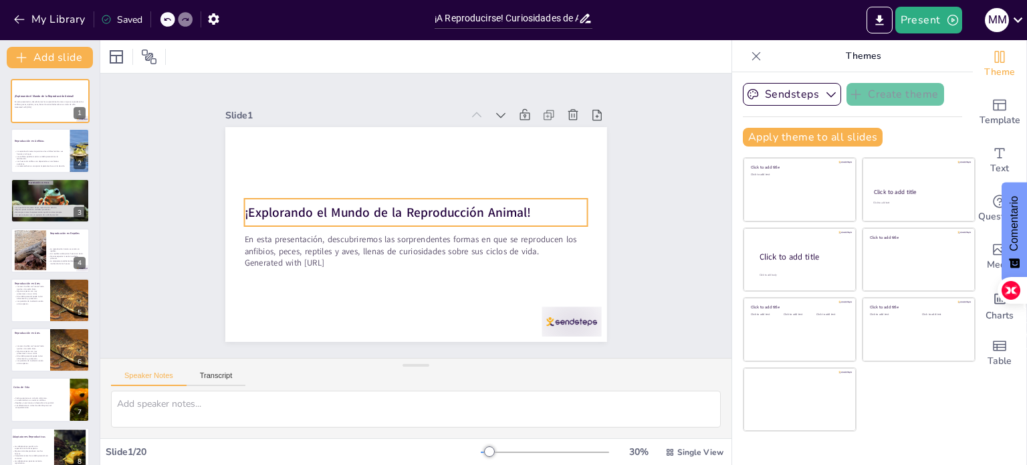
checkbox input "true"
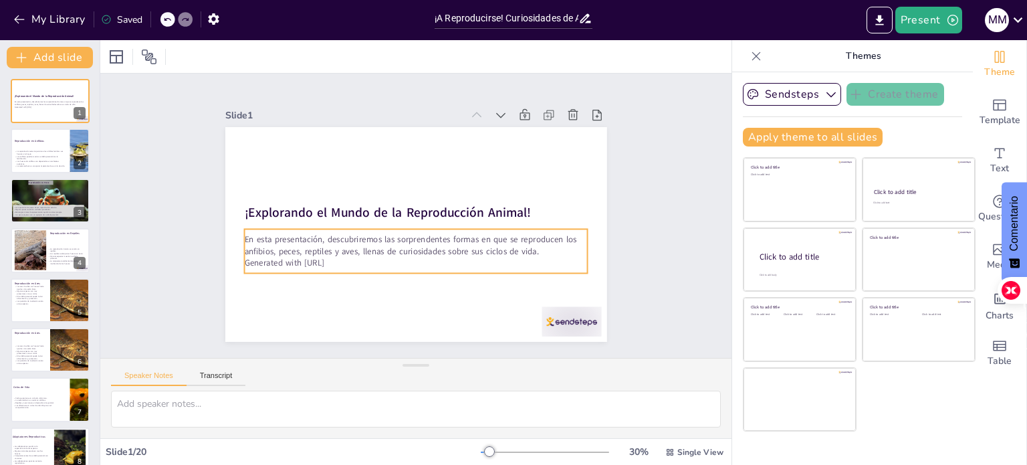
checkbox input "true"
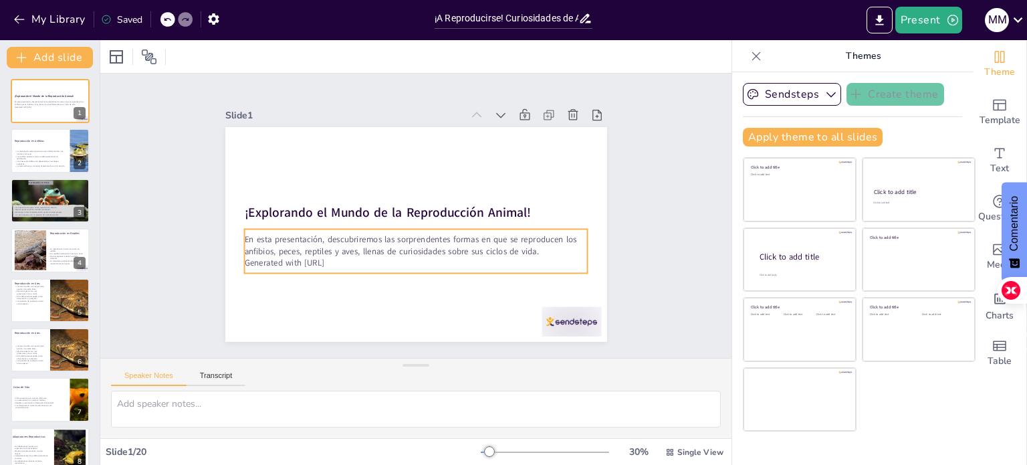
checkbox input "true"
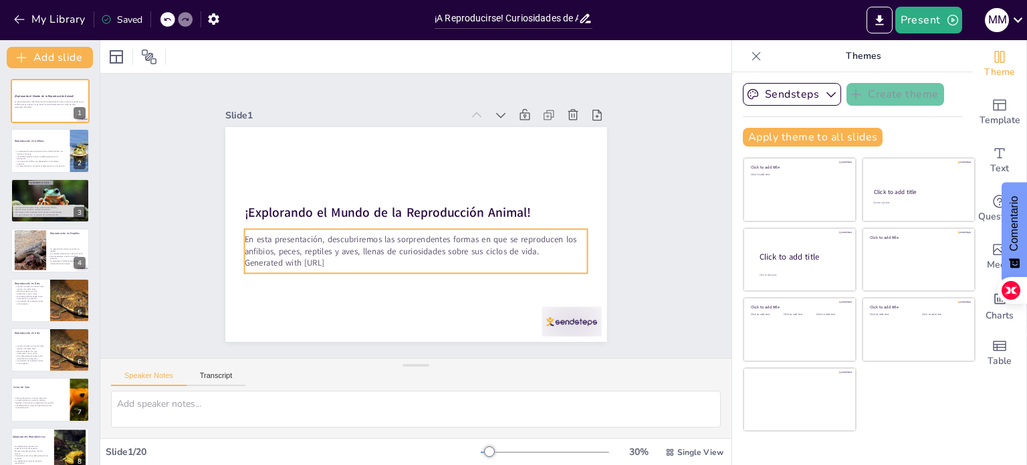
checkbox input "true"
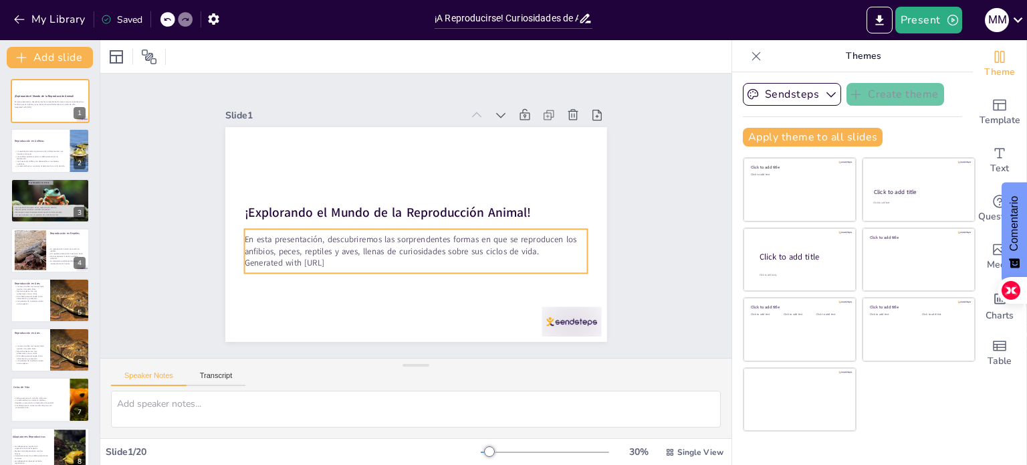
checkbox input "true"
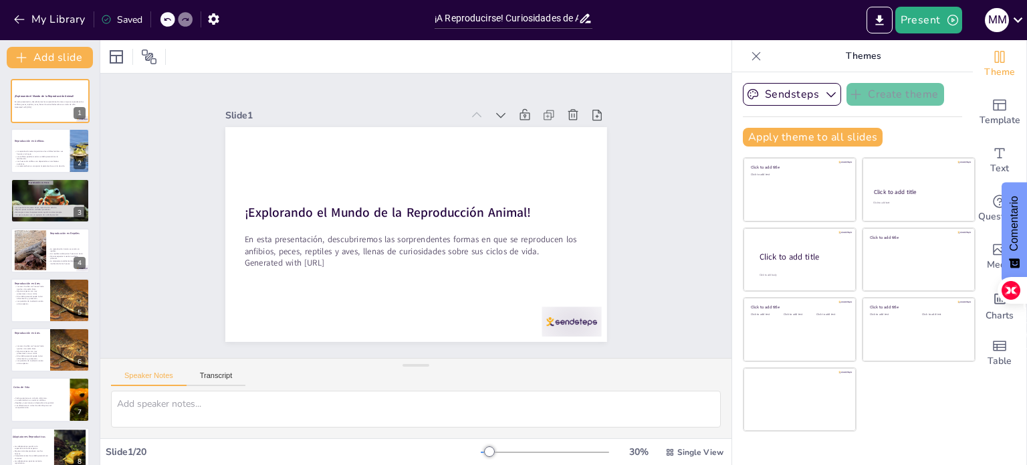
checkbox input "true"
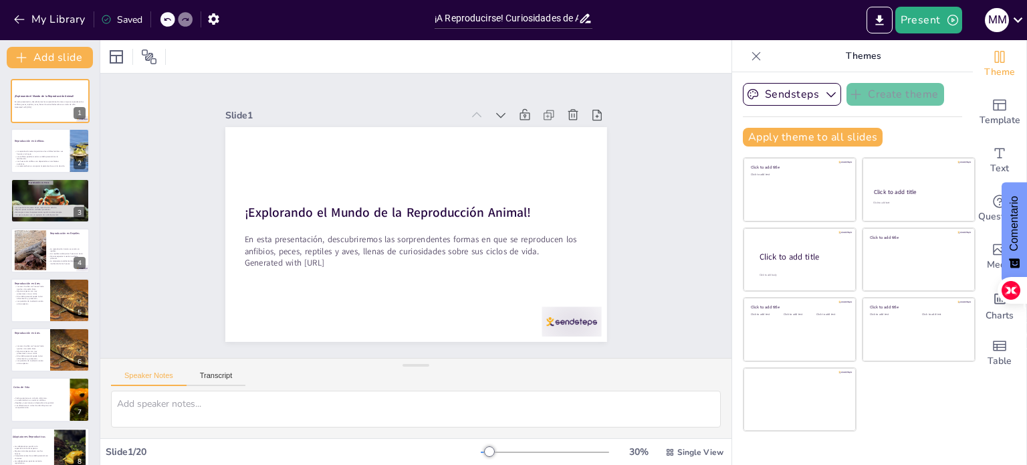
checkbox input "true"
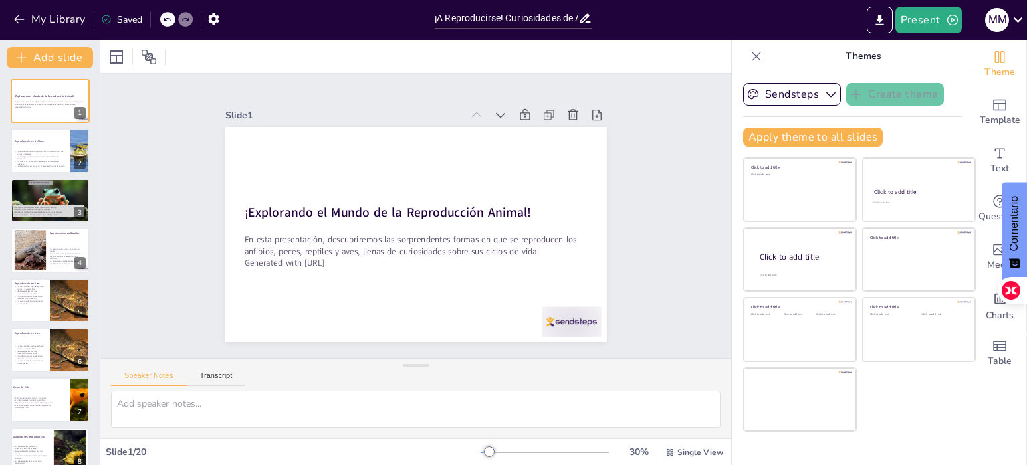
checkbox input "true"
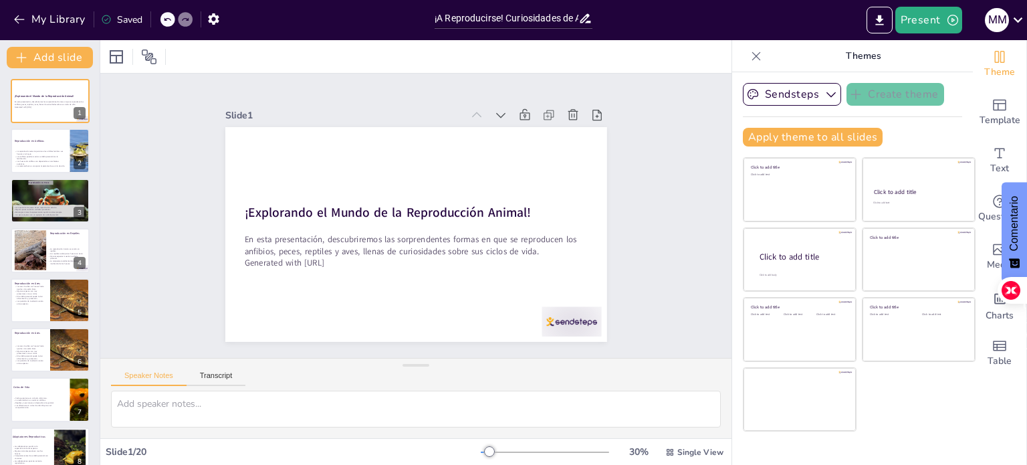
checkbox input "true"
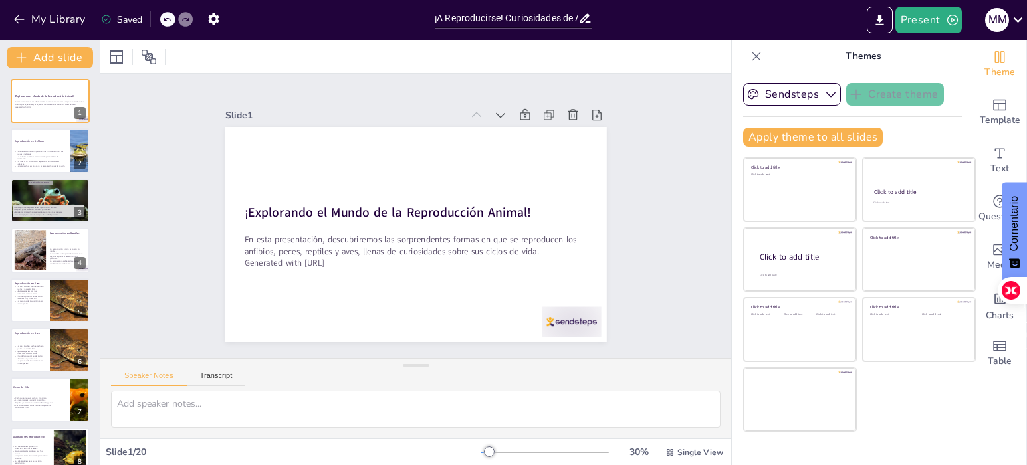
checkbox input "true"
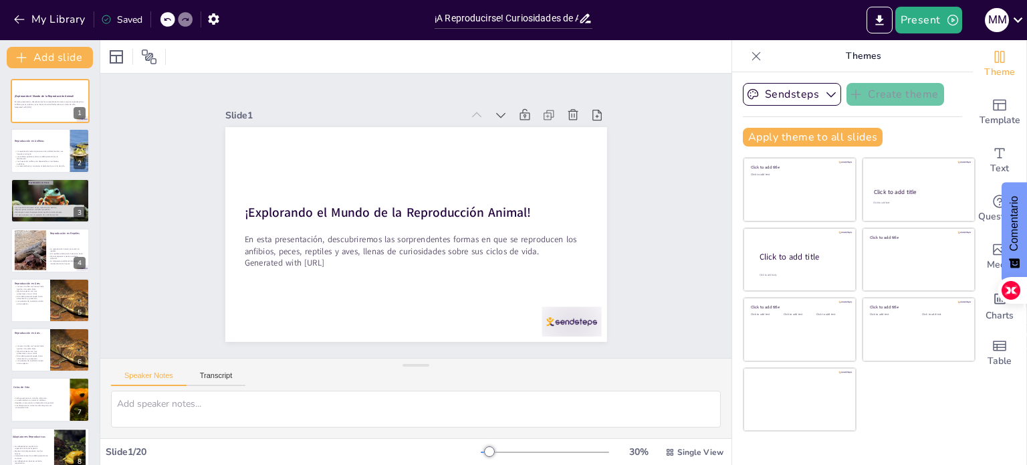
checkbox input "true"
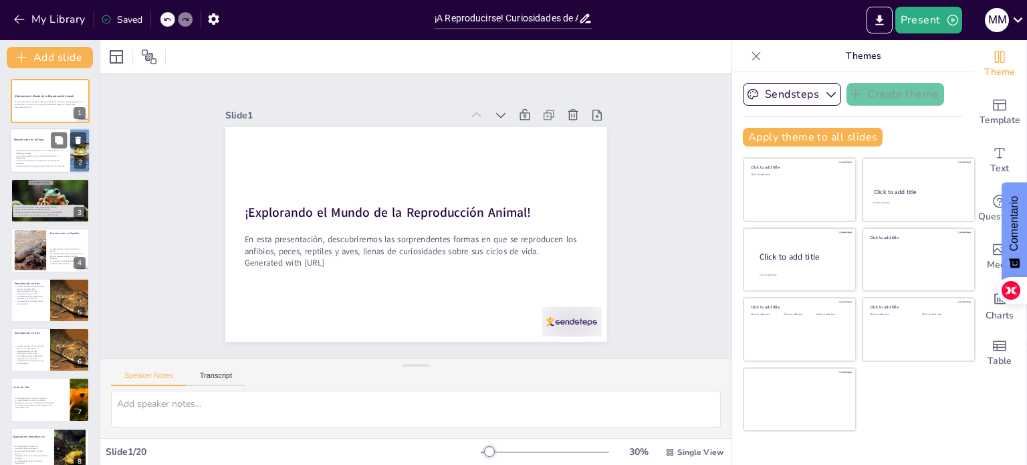
checkbox input "true"
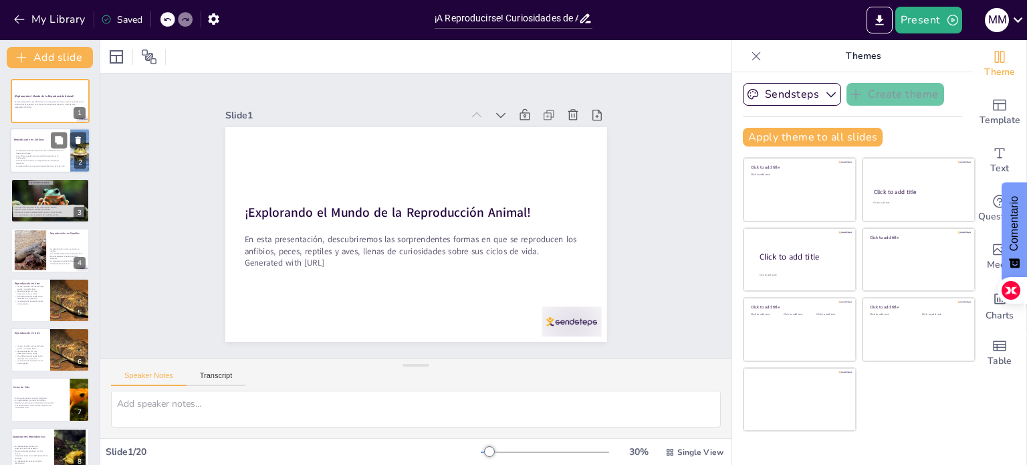
checkbox input "true"
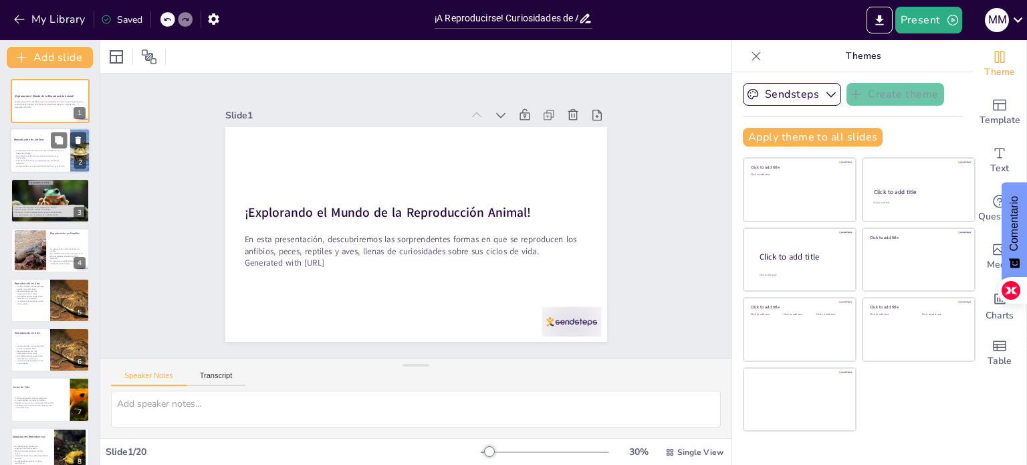
checkbox input "true"
click at [21, 136] on div at bounding box center [50, 150] width 80 height 45
type textarea "Lo ipsumdolorsi ametcon ad elitsedd ei te incidid utlaboreet dol mag aliquae ad…"
checkbox input "true"
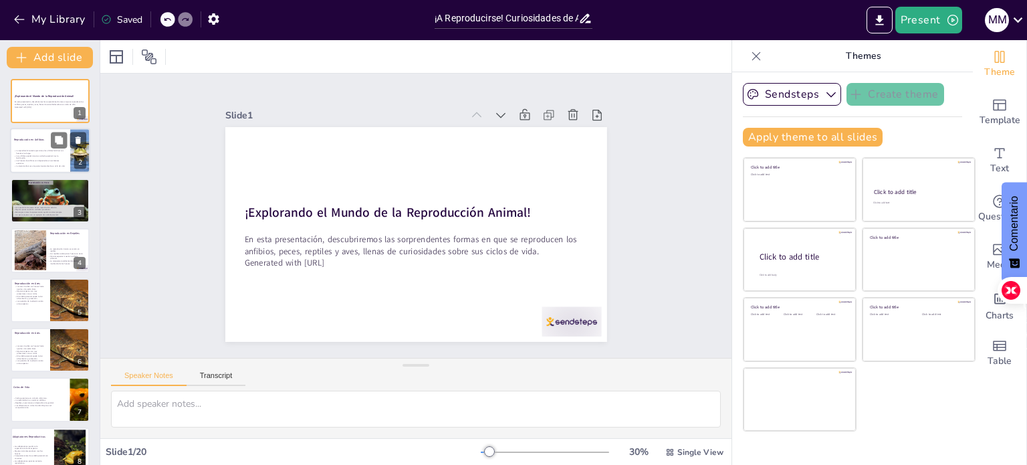
checkbox input "true"
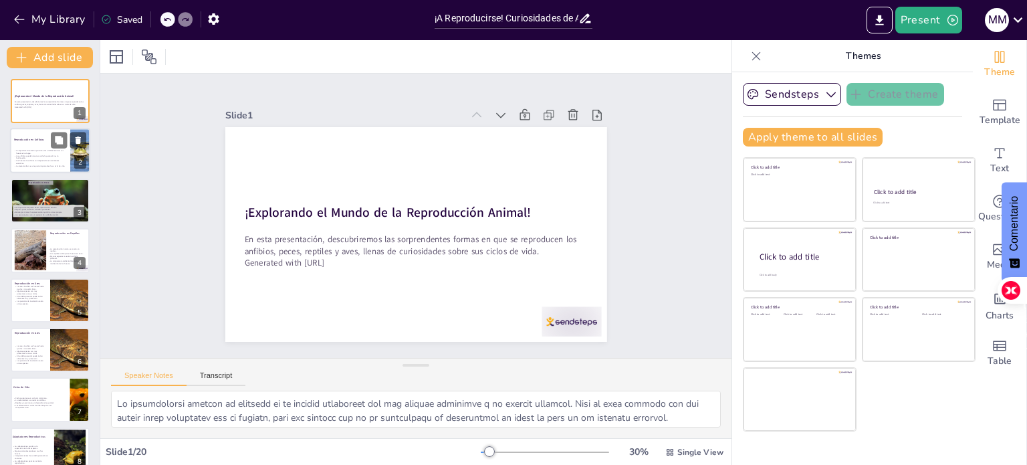
checkbox input "true"
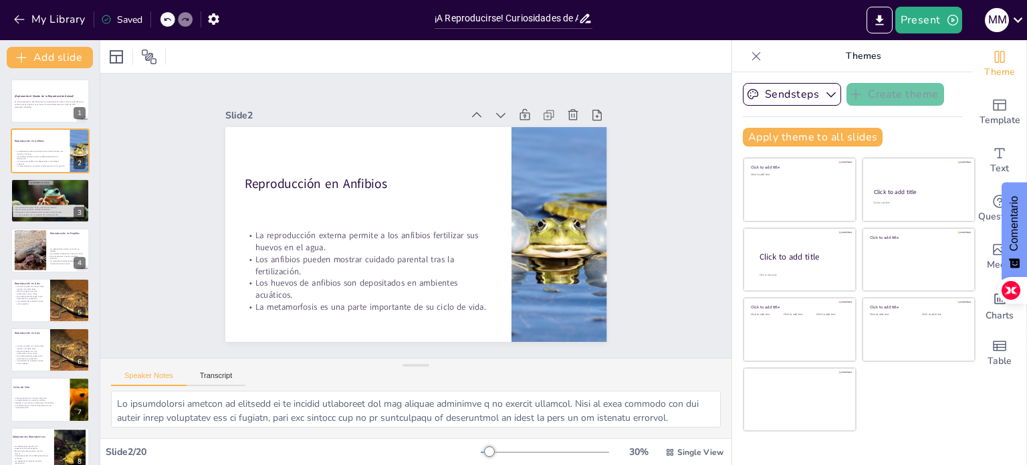
checkbox input "true"
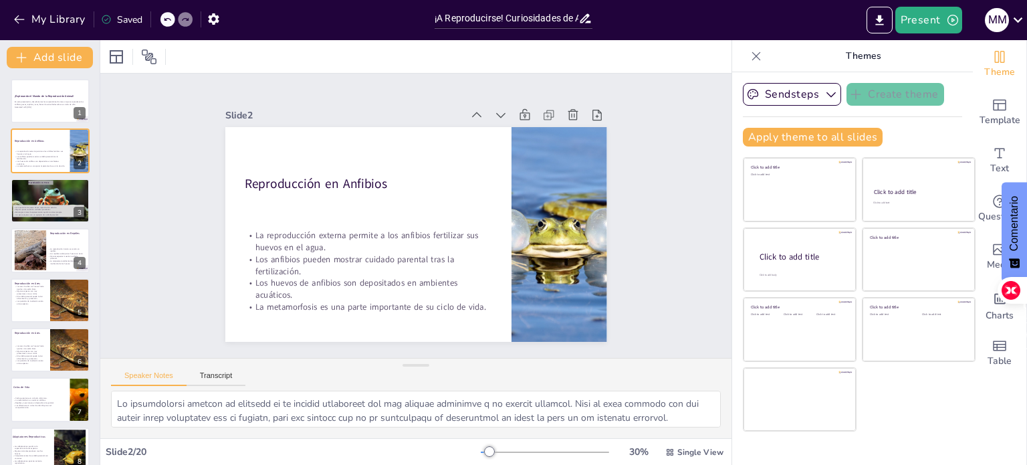
checkbox input "true"
click at [563, 18] on input "¡A Reproducirse! Curiosidades de Anfibios, Peces, Reptiles y Aves" at bounding box center [507, 18] width 144 height 19
click at [583, 19] on icon at bounding box center [585, 18] width 14 height 14
checkbox input "true"
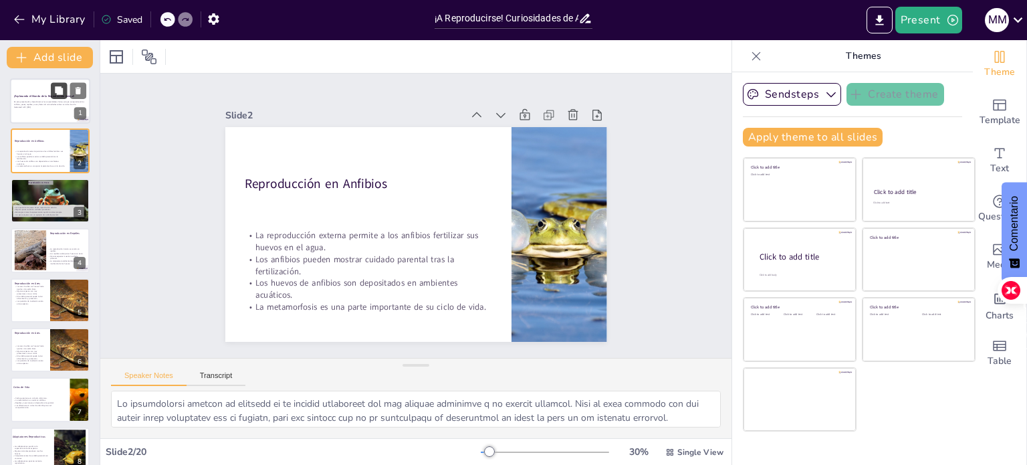
checkbox input "true"
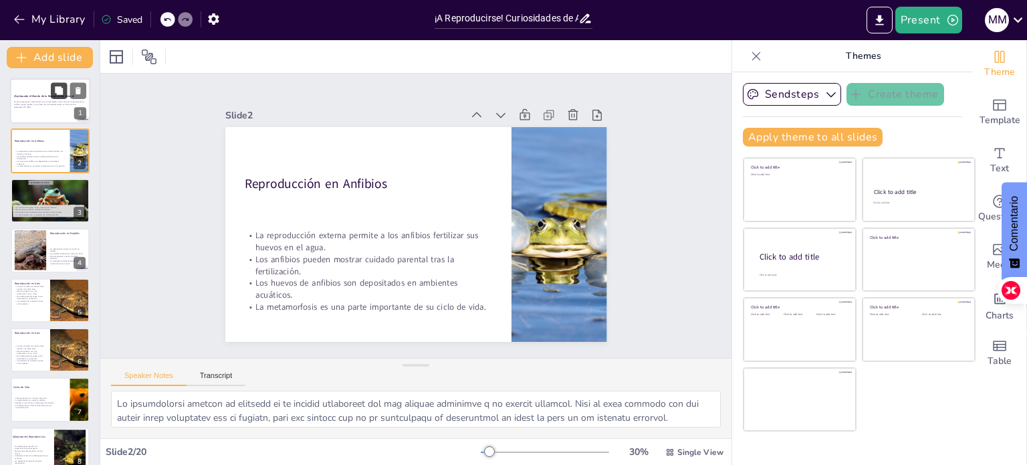
checkbox input "true"
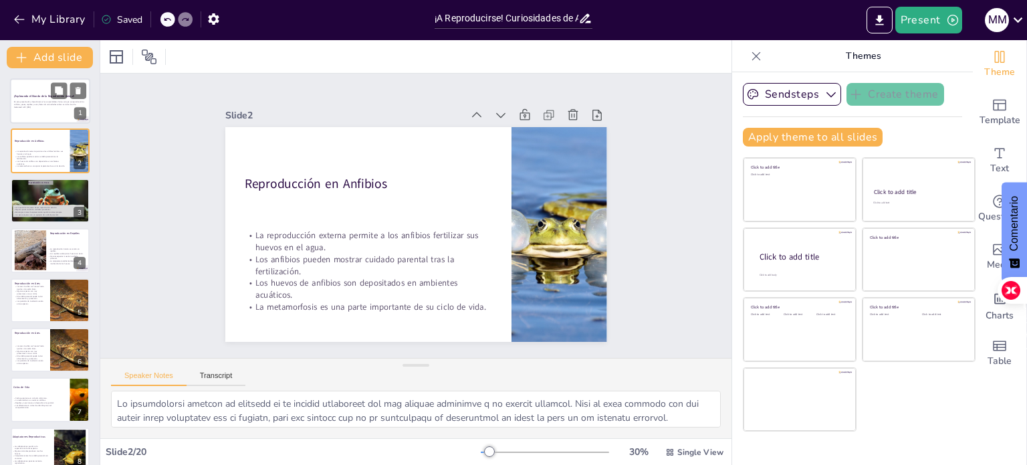
checkbox input "true"
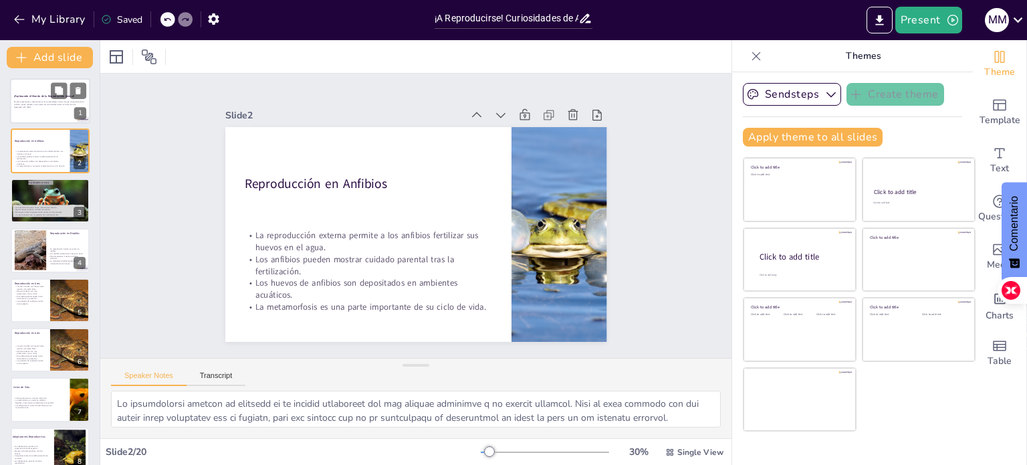
checkbox input "true"
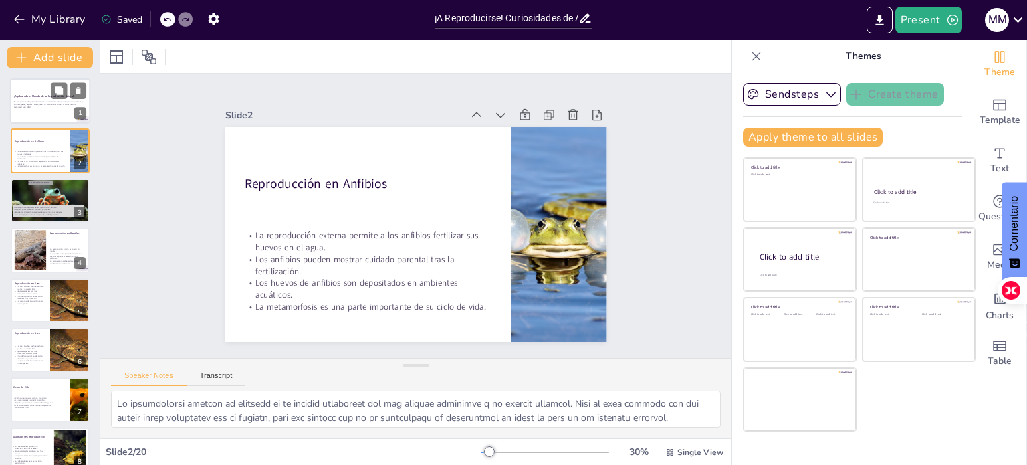
checkbox input "true"
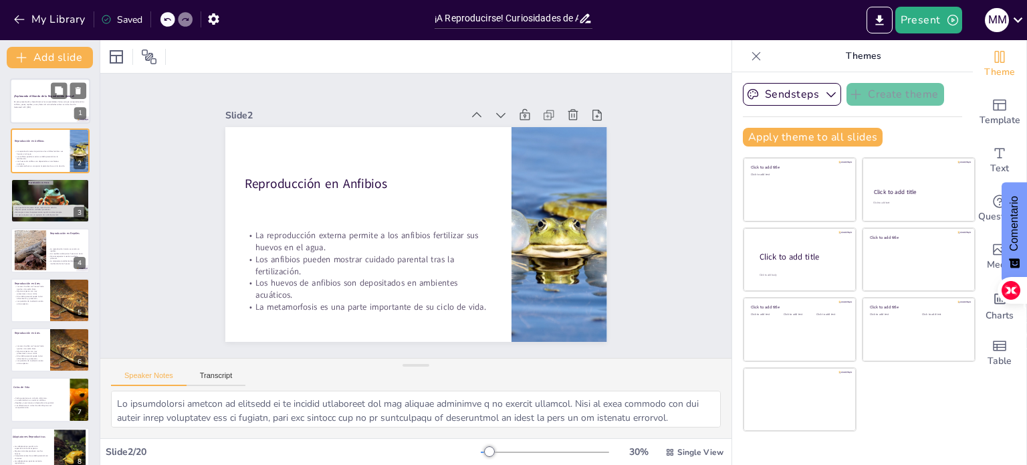
checkbox input "true"
click at [27, 117] on div at bounding box center [50, 100] width 80 height 45
checkbox input "true"
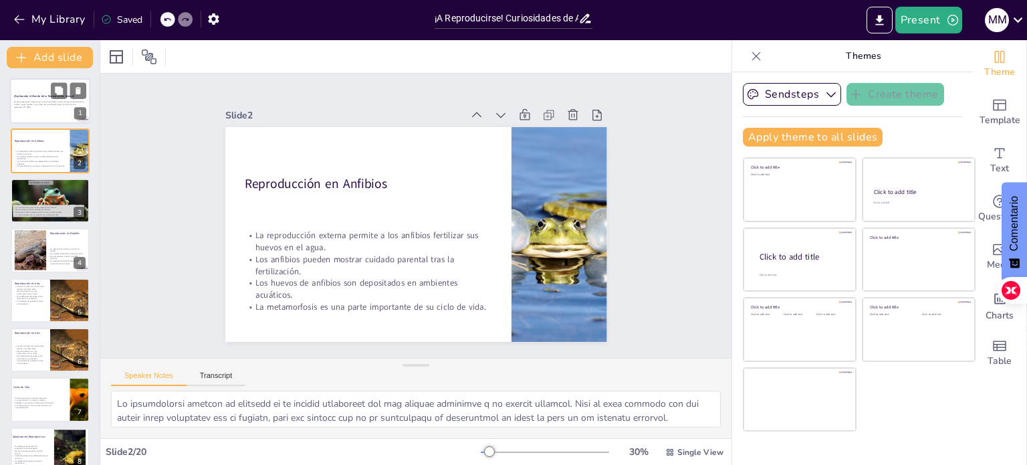
checkbox input "true"
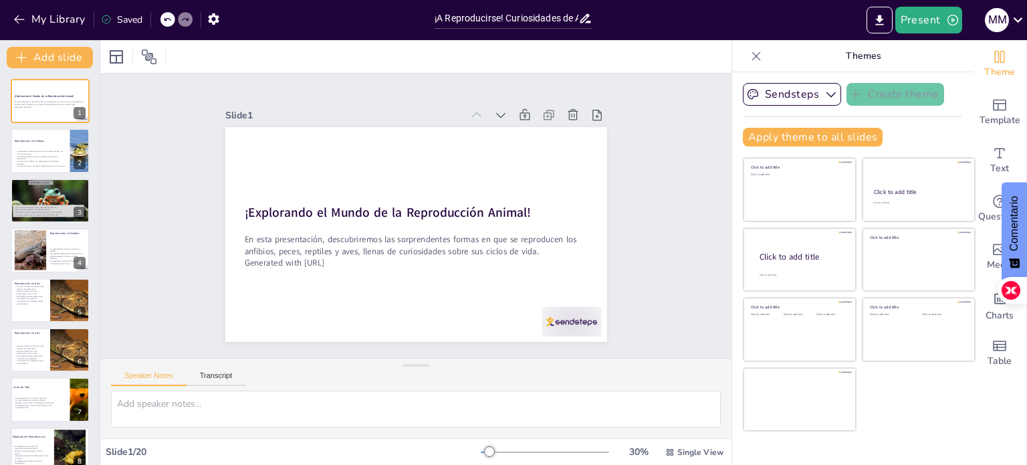
checkbox input "true"
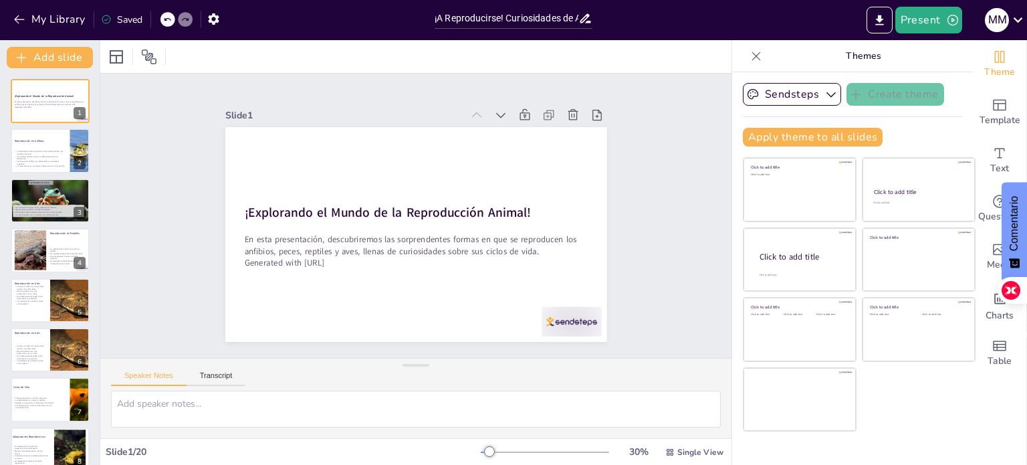
checkbox input "true"
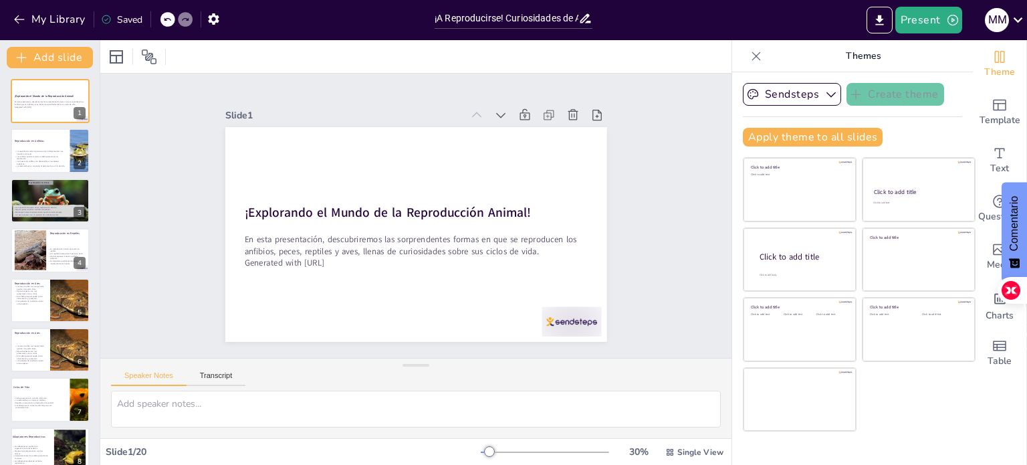
checkbox input "true"
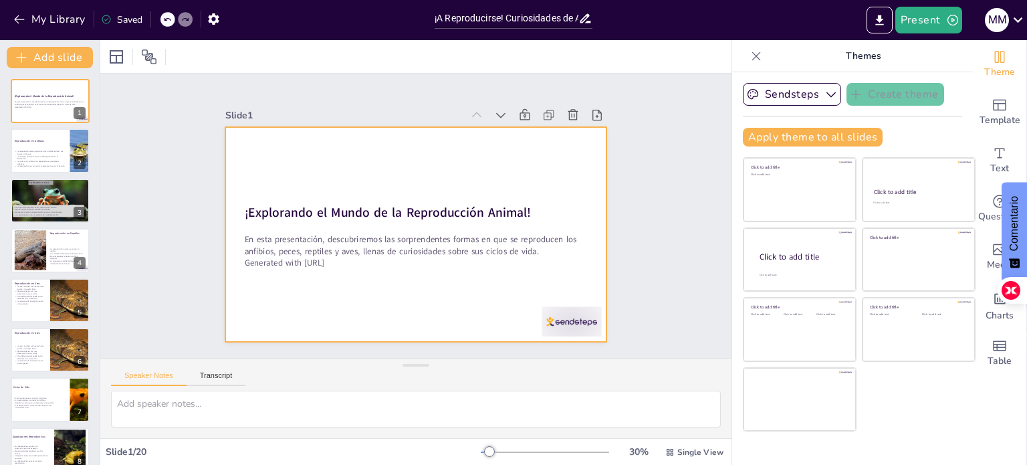
checkbox input "true"
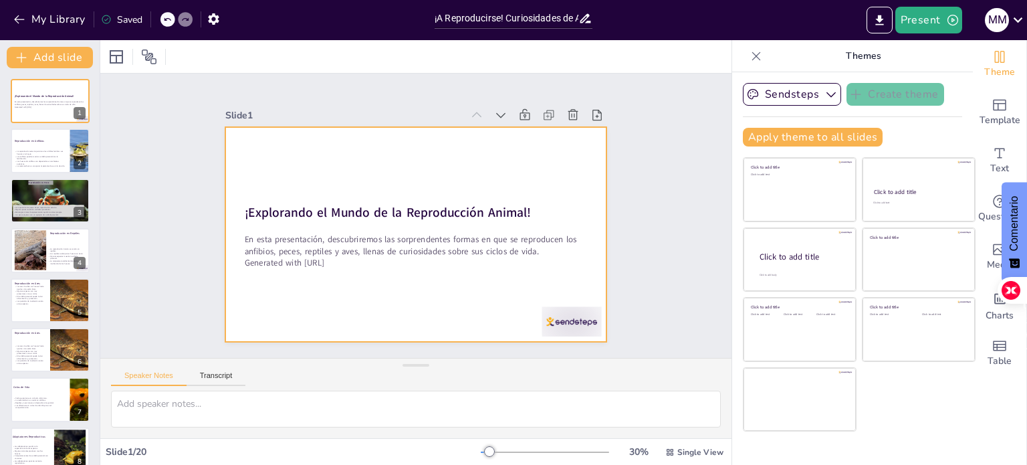
checkbox input "true"
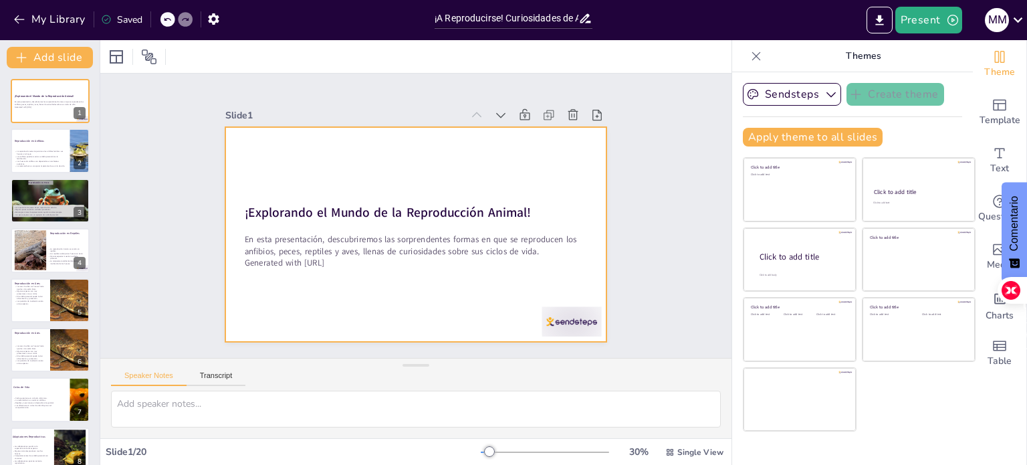
checkbox input "true"
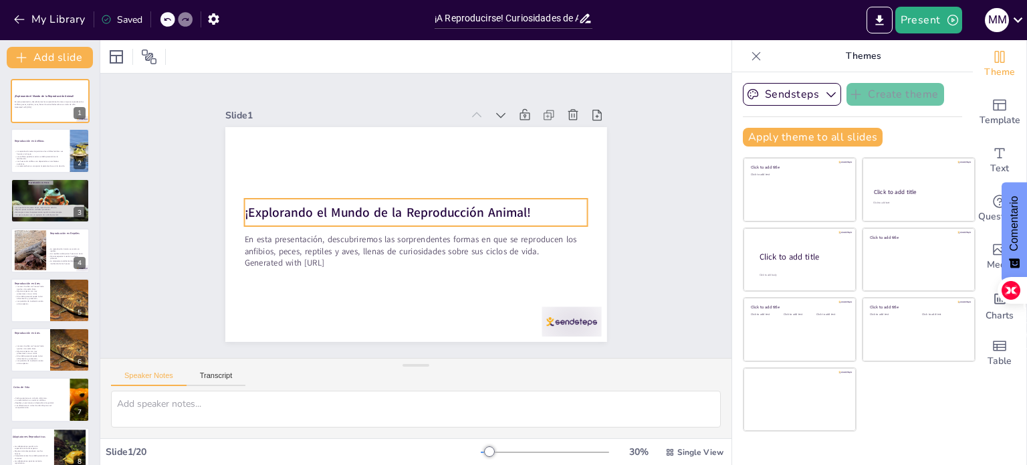
checkbox input "true"
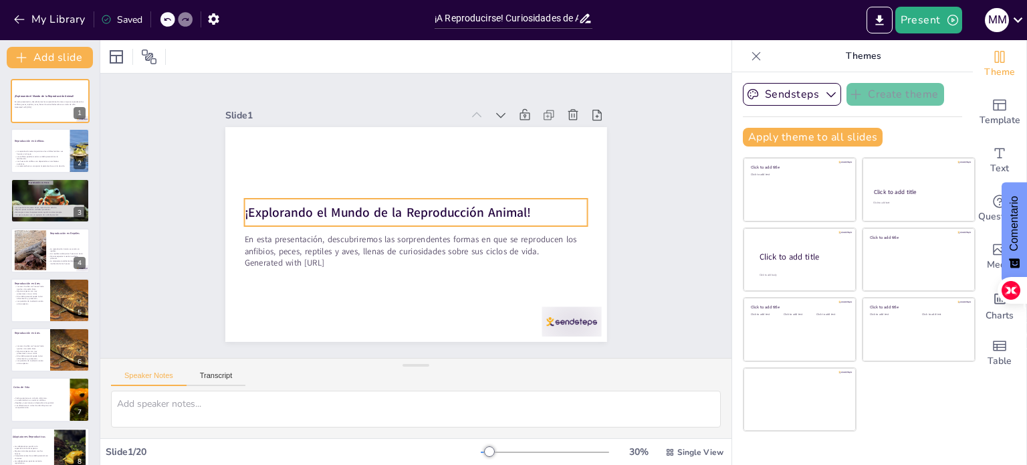
checkbox input "true"
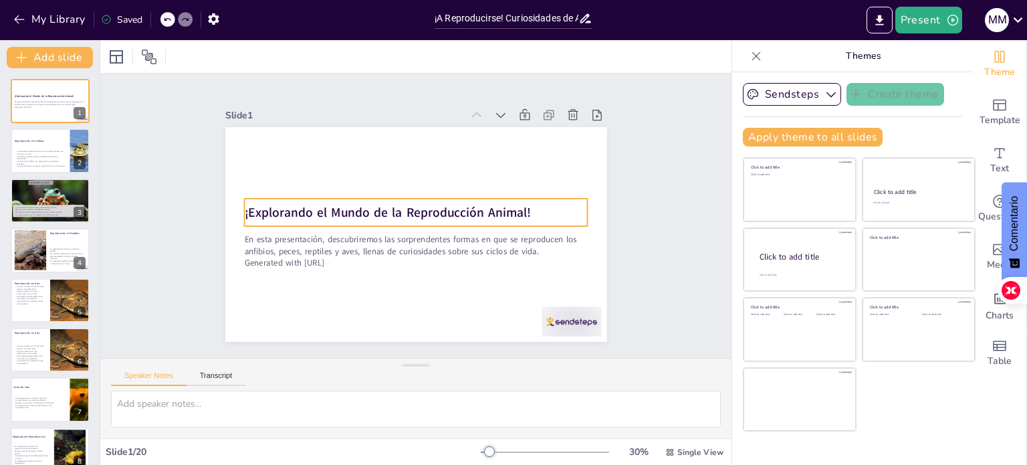
checkbox input "true"
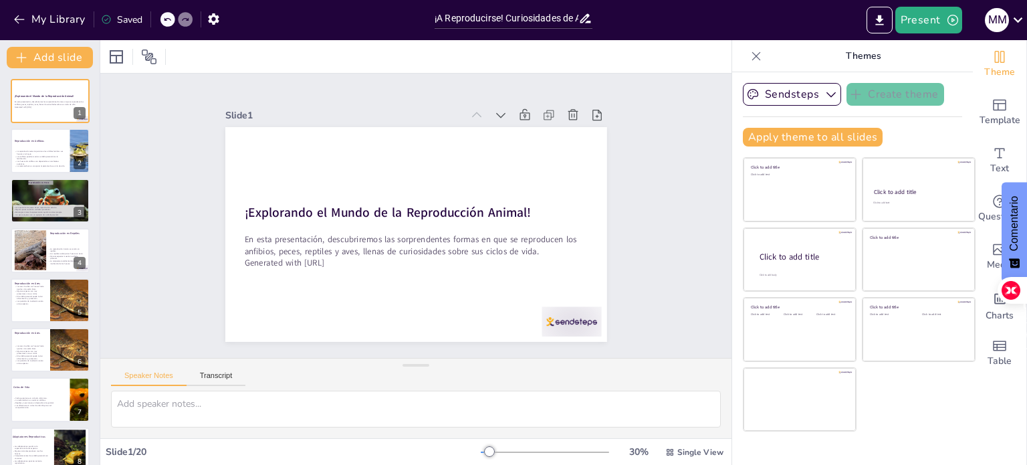
checkbox input "true"
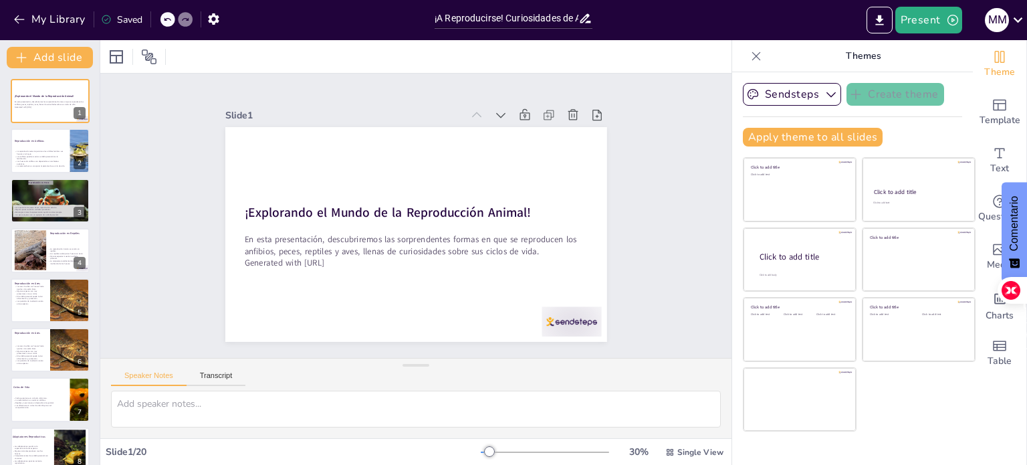
checkbox input "true"
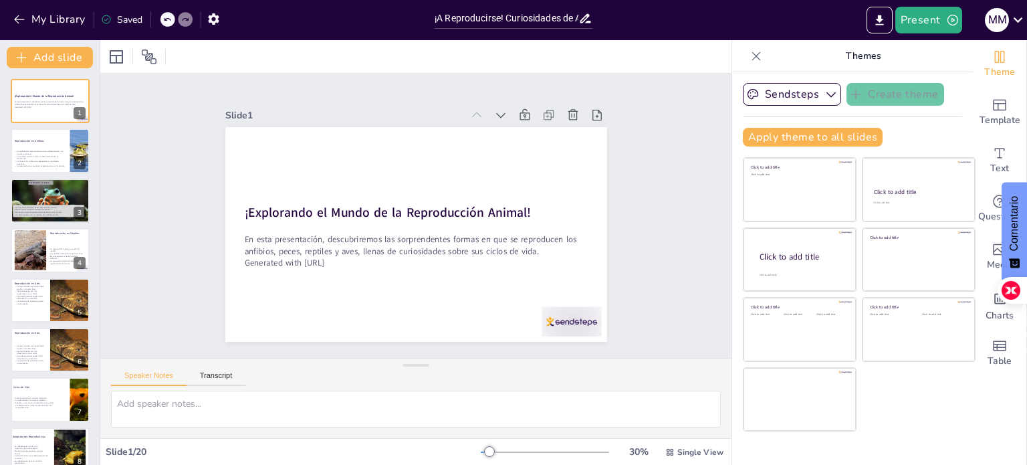
checkbox input "true"
